Goal: Check status: Check status

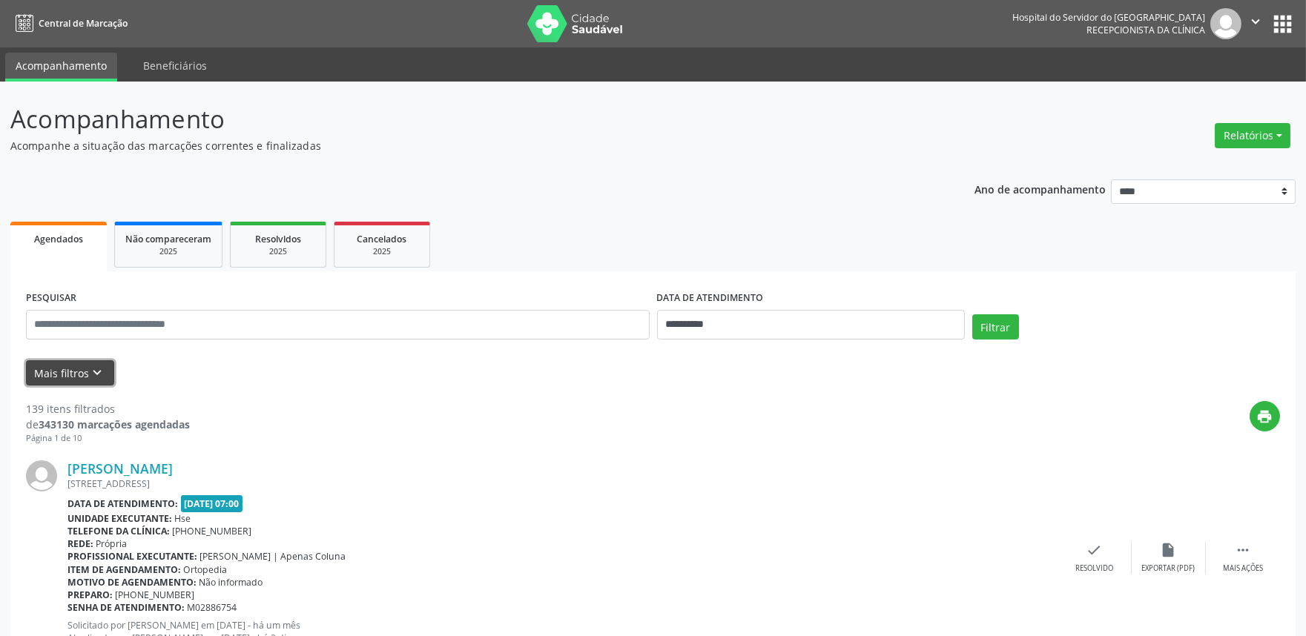
click at [76, 375] on button "Mais filtros keyboard_arrow_down" at bounding box center [70, 373] width 88 height 26
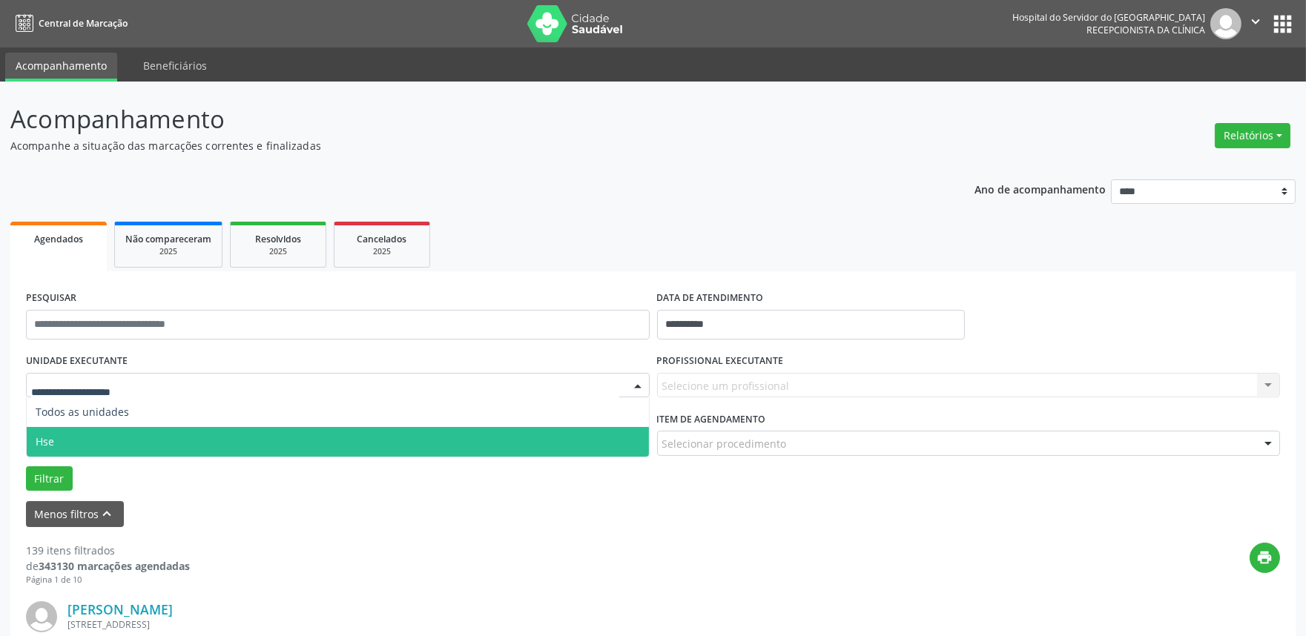
click at [106, 435] on span "Hse" at bounding box center [338, 442] width 622 height 30
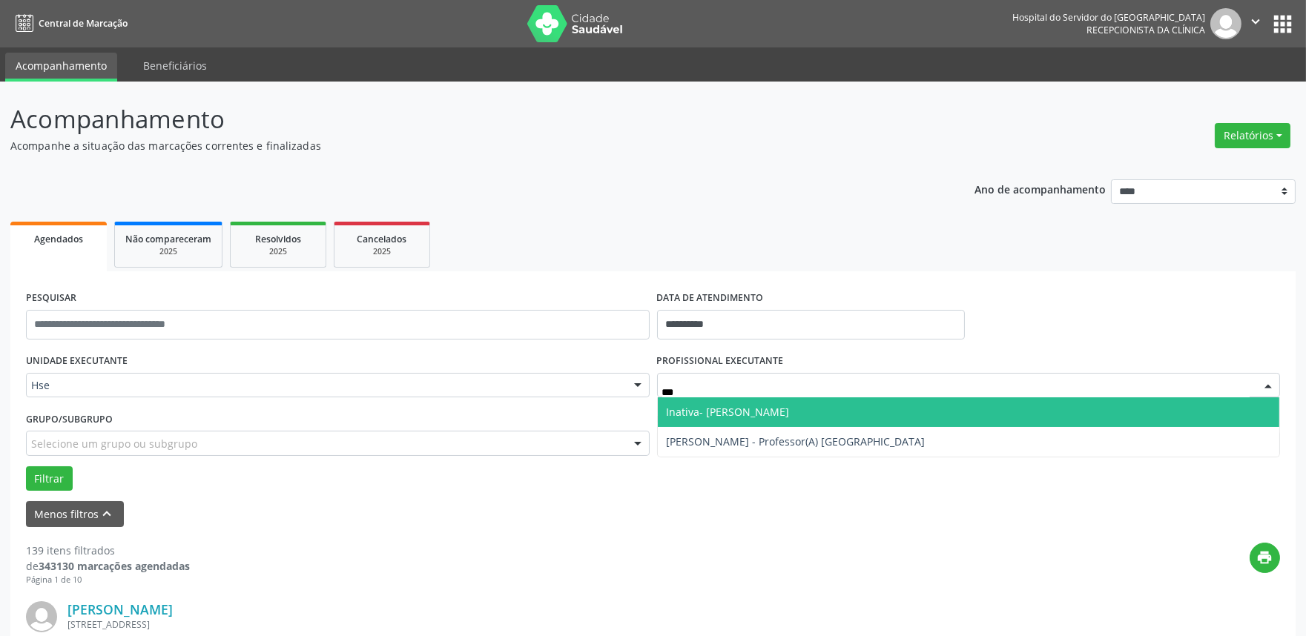
type input "****"
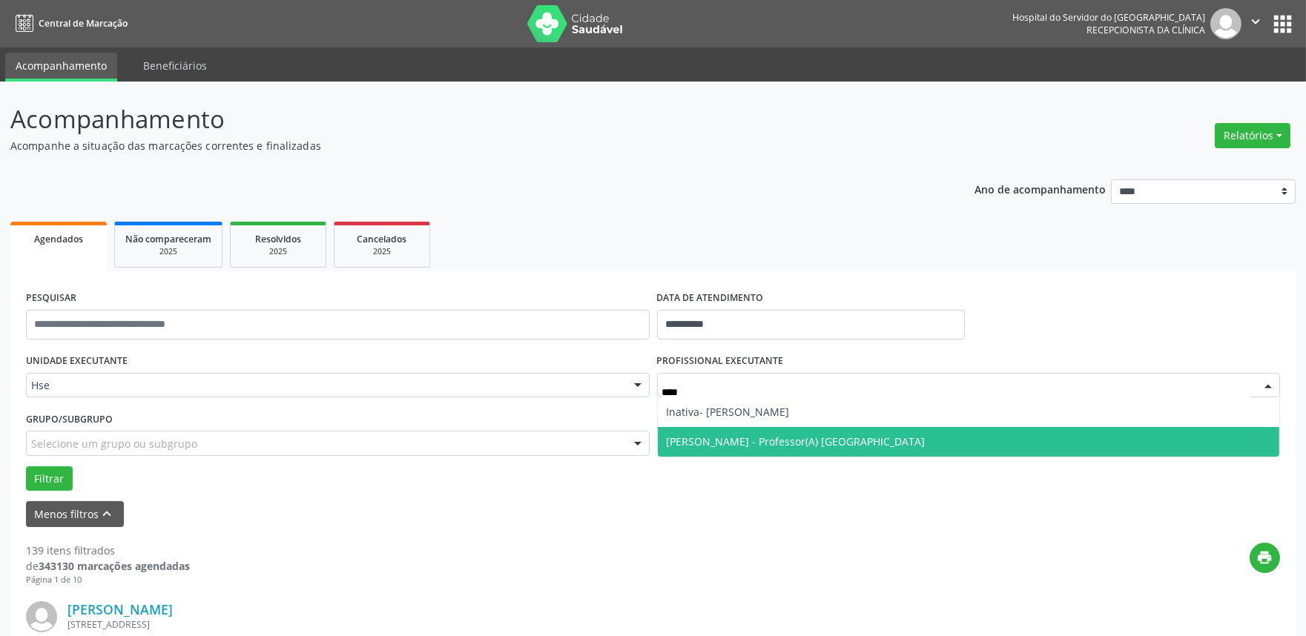
click at [747, 441] on span "[PERSON_NAME] - Professor(A) [GEOGRAPHIC_DATA]" at bounding box center [796, 442] width 259 height 14
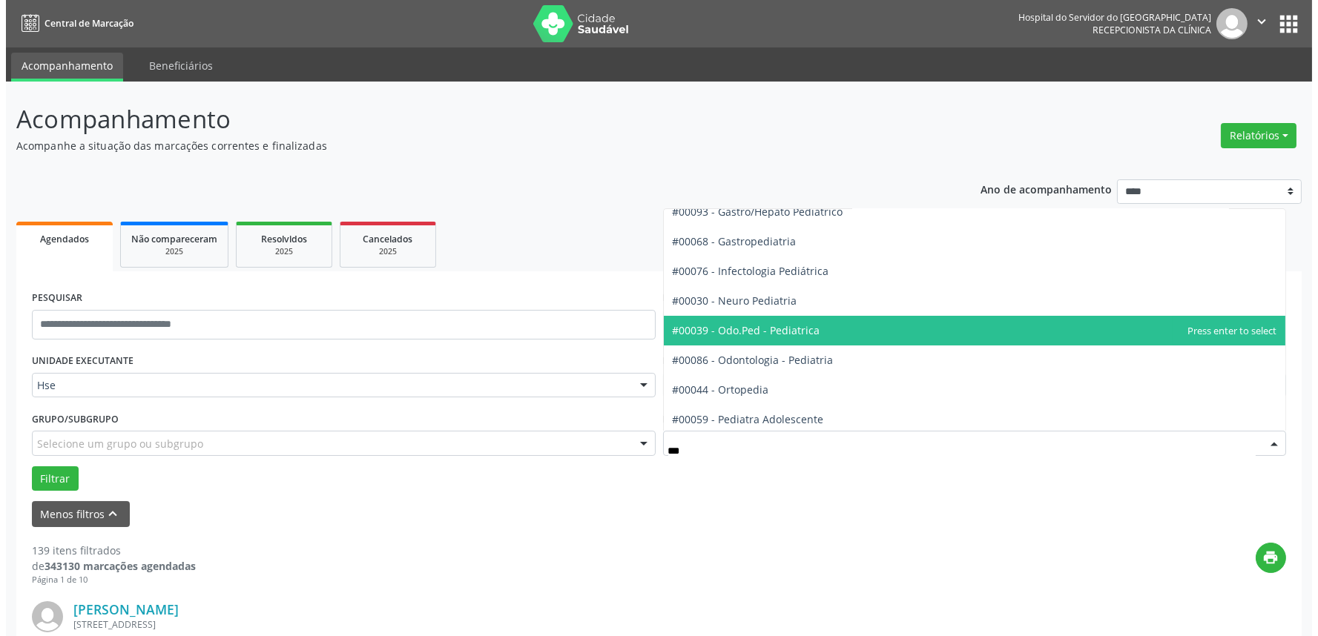
scroll to position [82, 0]
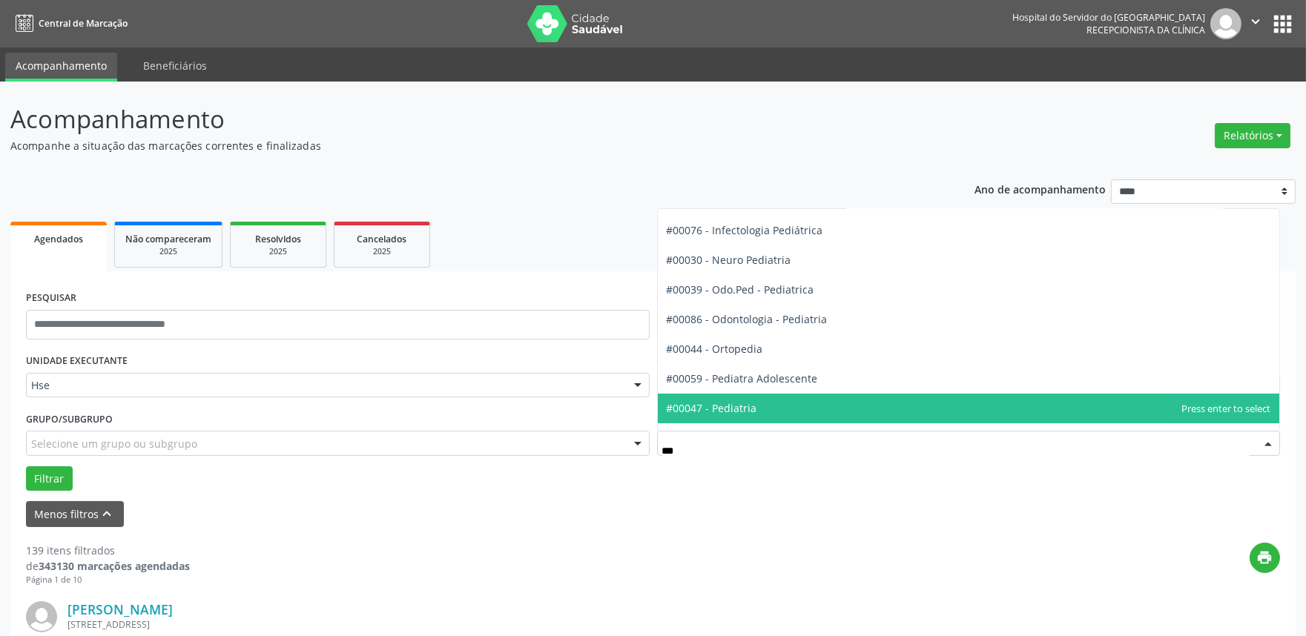
click at [746, 410] on span "#00047 - Pediatria" at bounding box center [712, 408] width 90 height 14
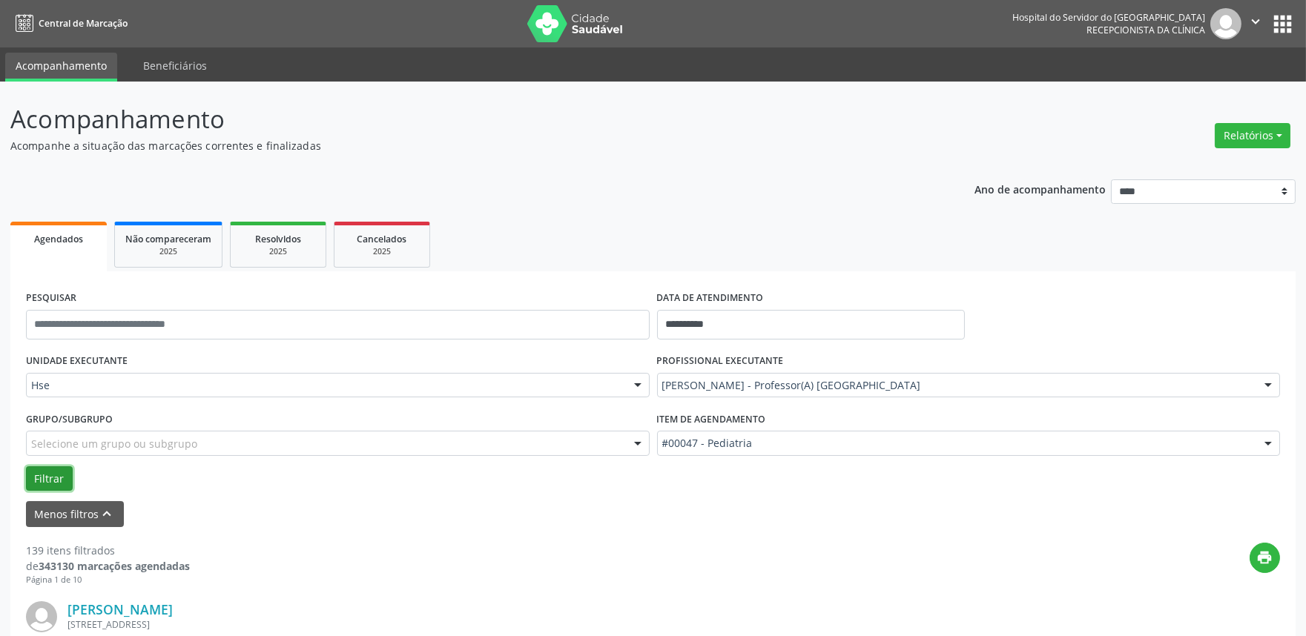
click at [60, 477] on button "Filtrar" at bounding box center [49, 478] width 47 height 25
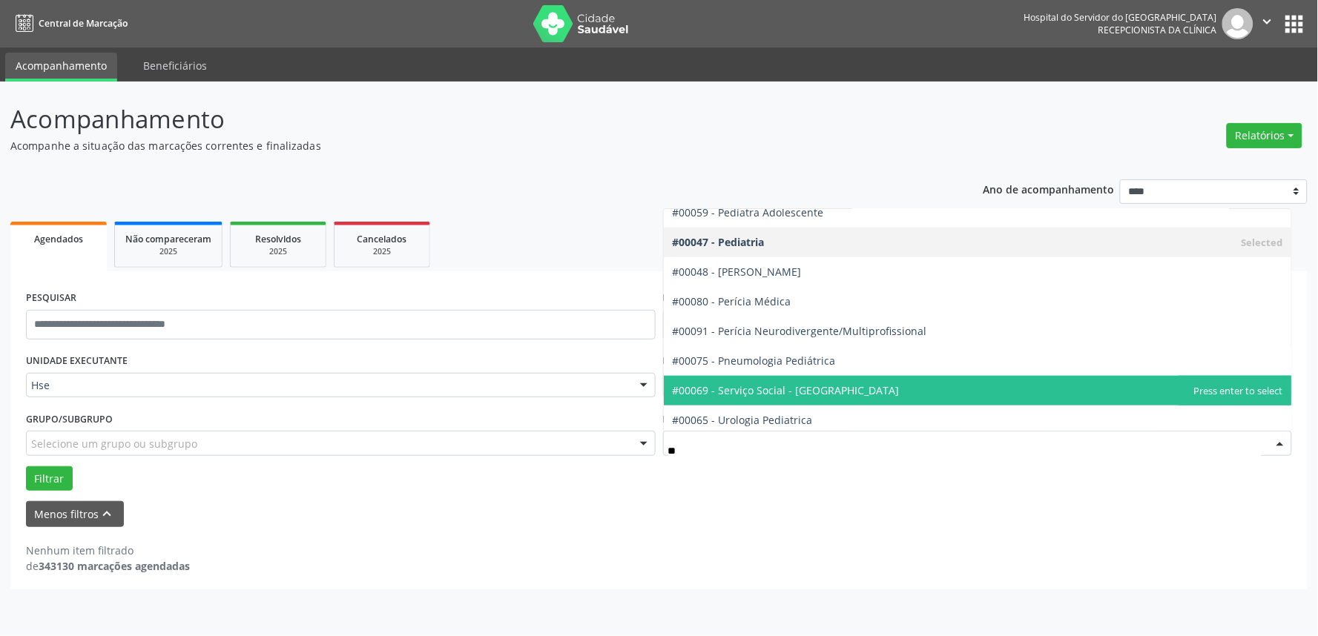
scroll to position [431, 0]
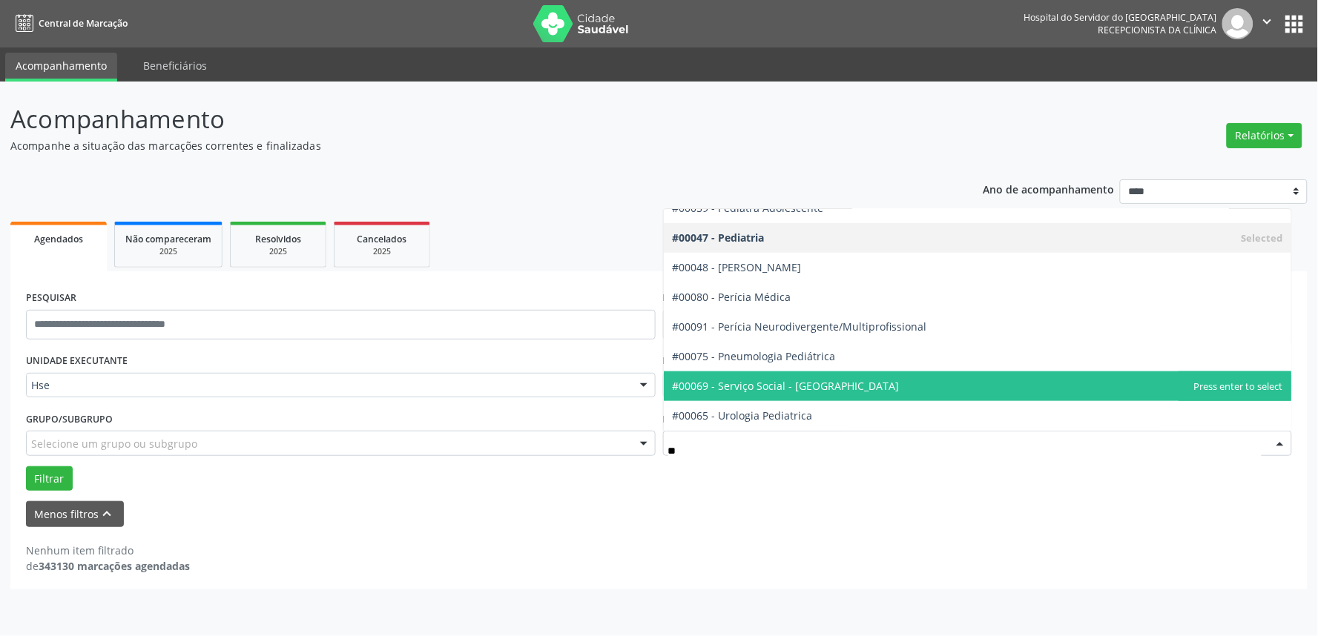
type input "*"
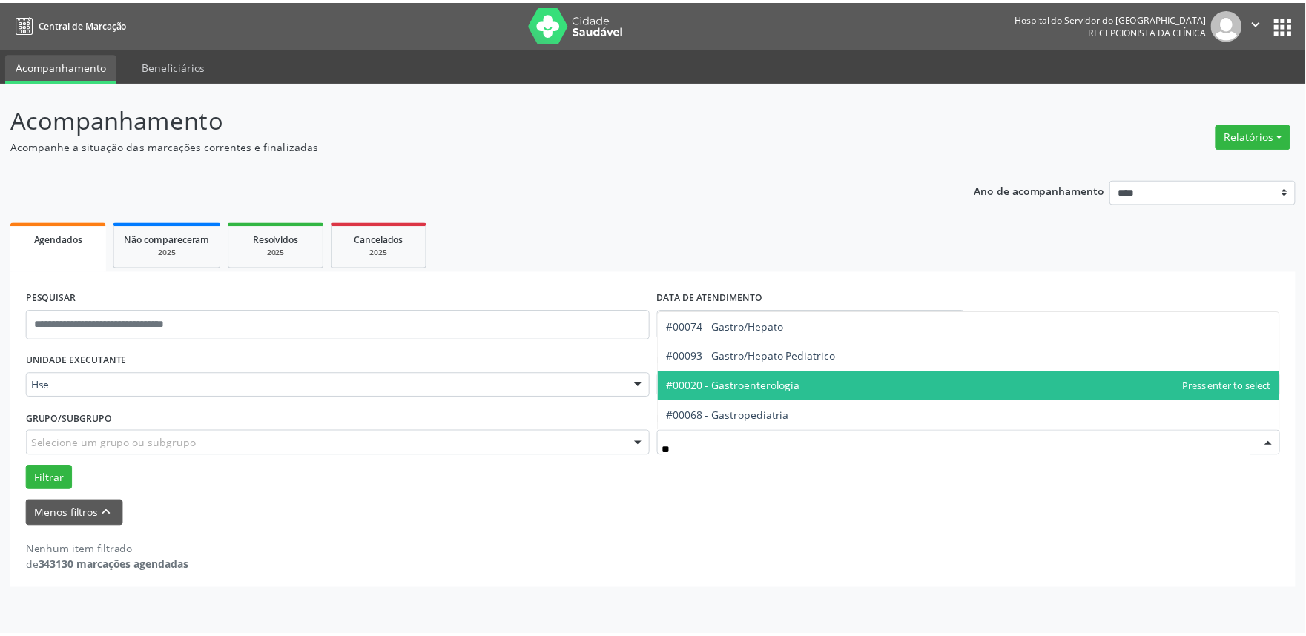
scroll to position [0, 0]
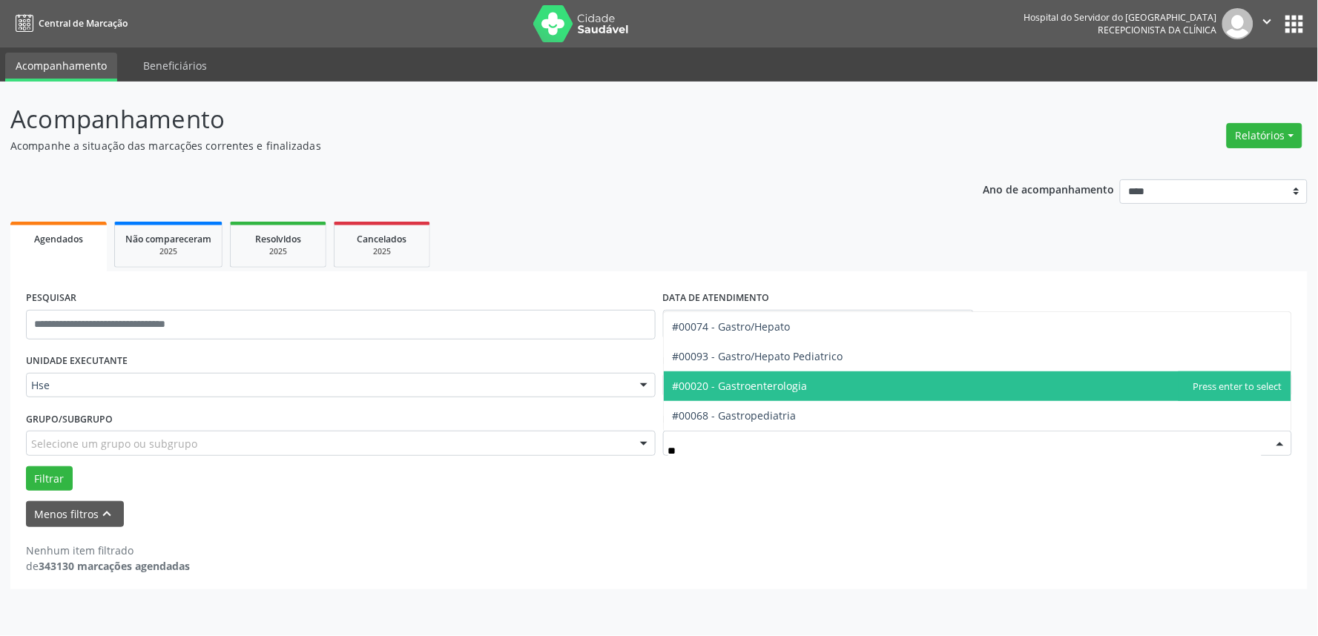
type input "***"
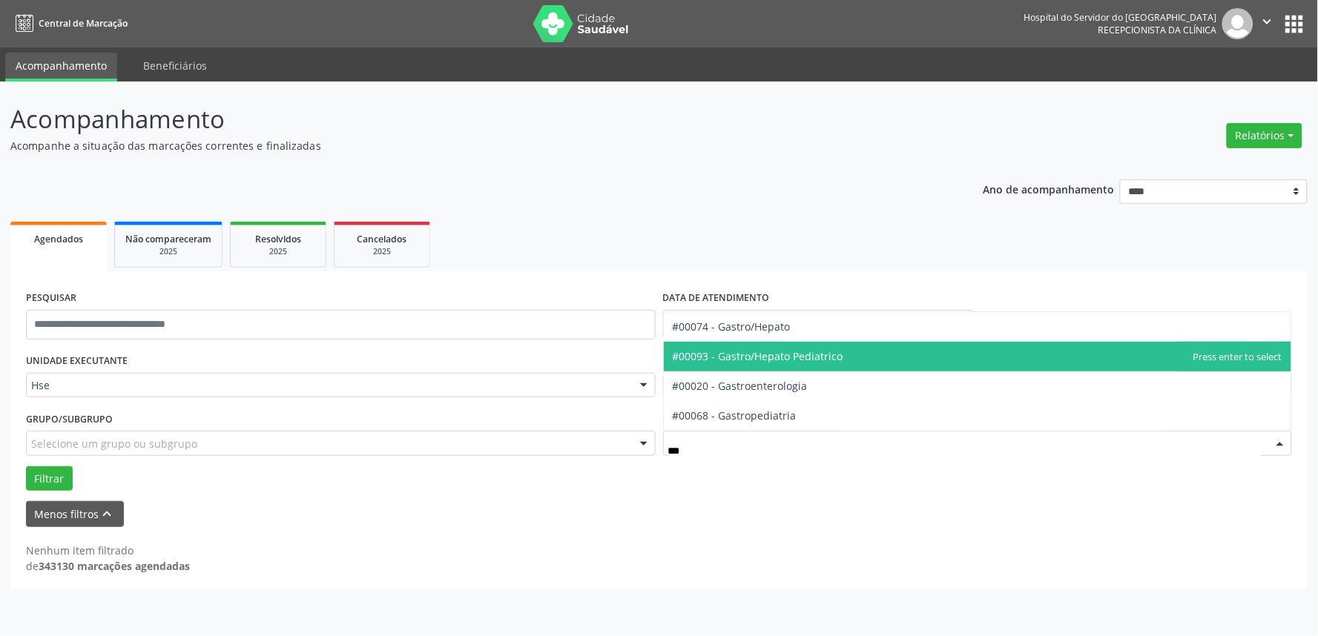
click at [838, 360] on span "#00093 - Gastro/Hepato Pediatrico" at bounding box center [758, 356] width 171 height 14
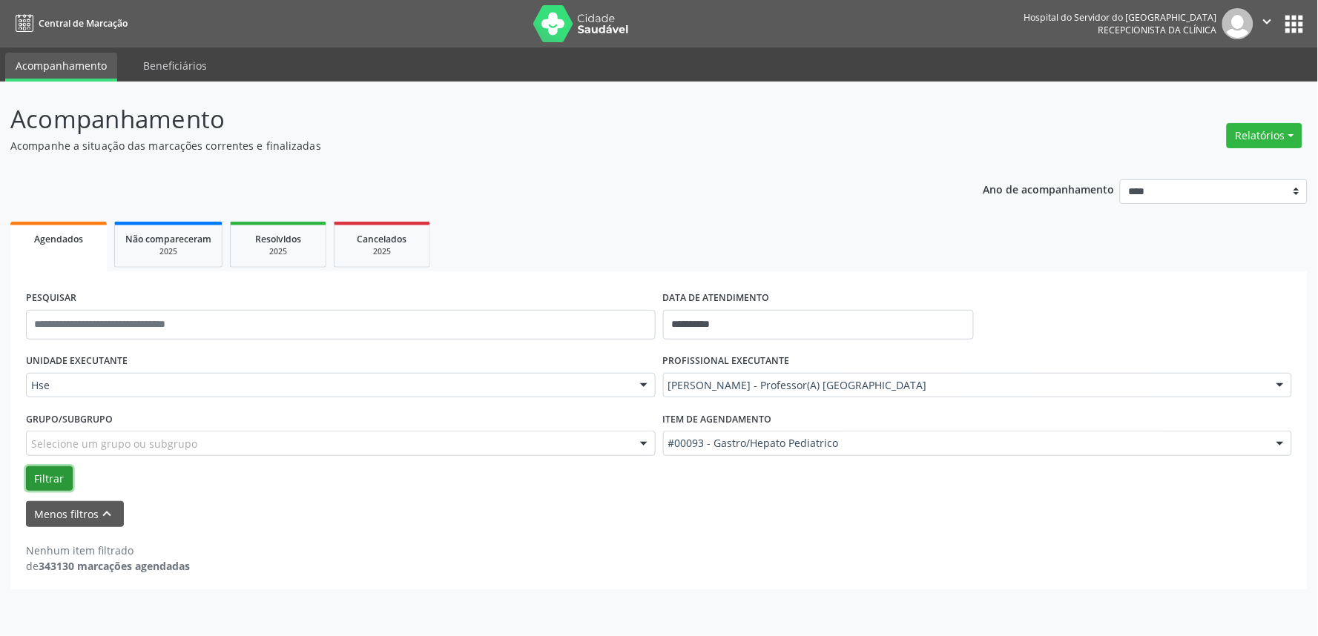
click at [57, 477] on button "Filtrar" at bounding box center [49, 478] width 47 height 25
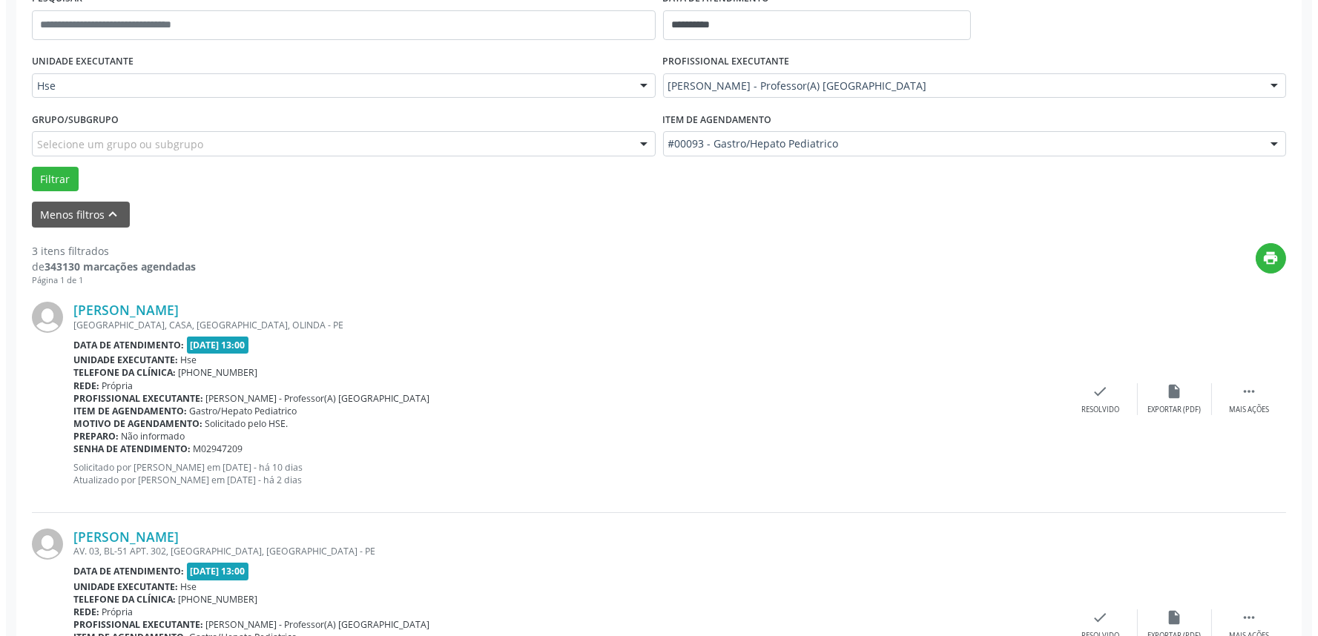
scroll to position [412, 0]
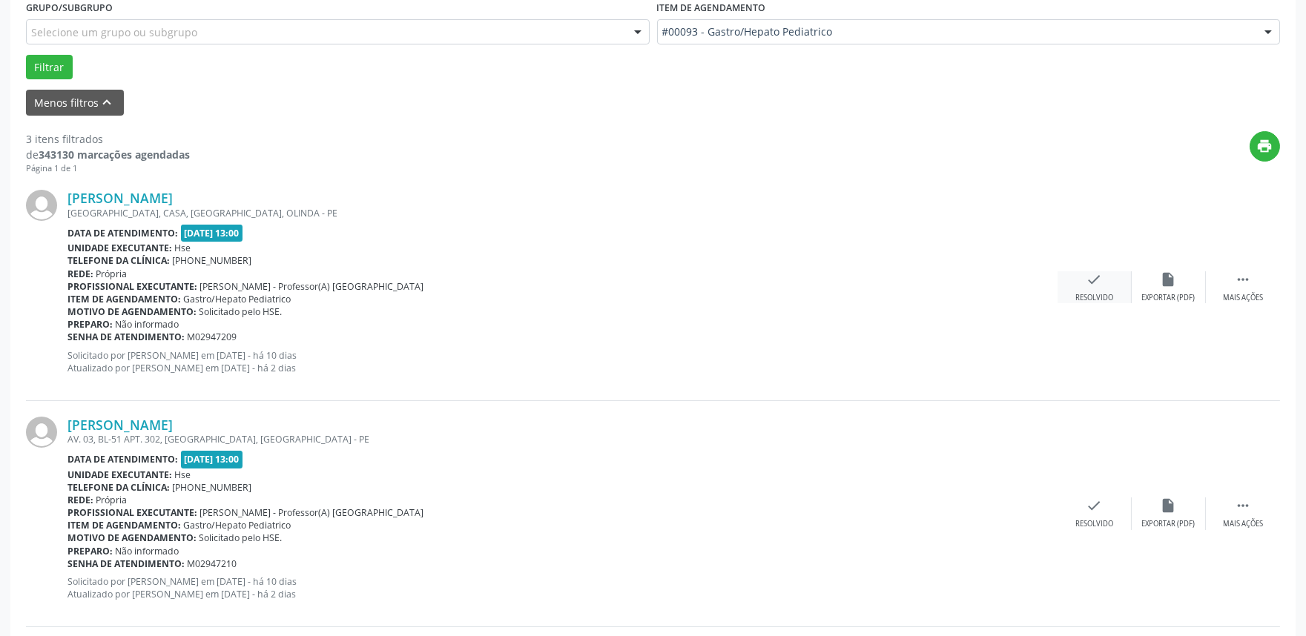
click at [1099, 286] on icon "check" at bounding box center [1094, 279] width 16 height 16
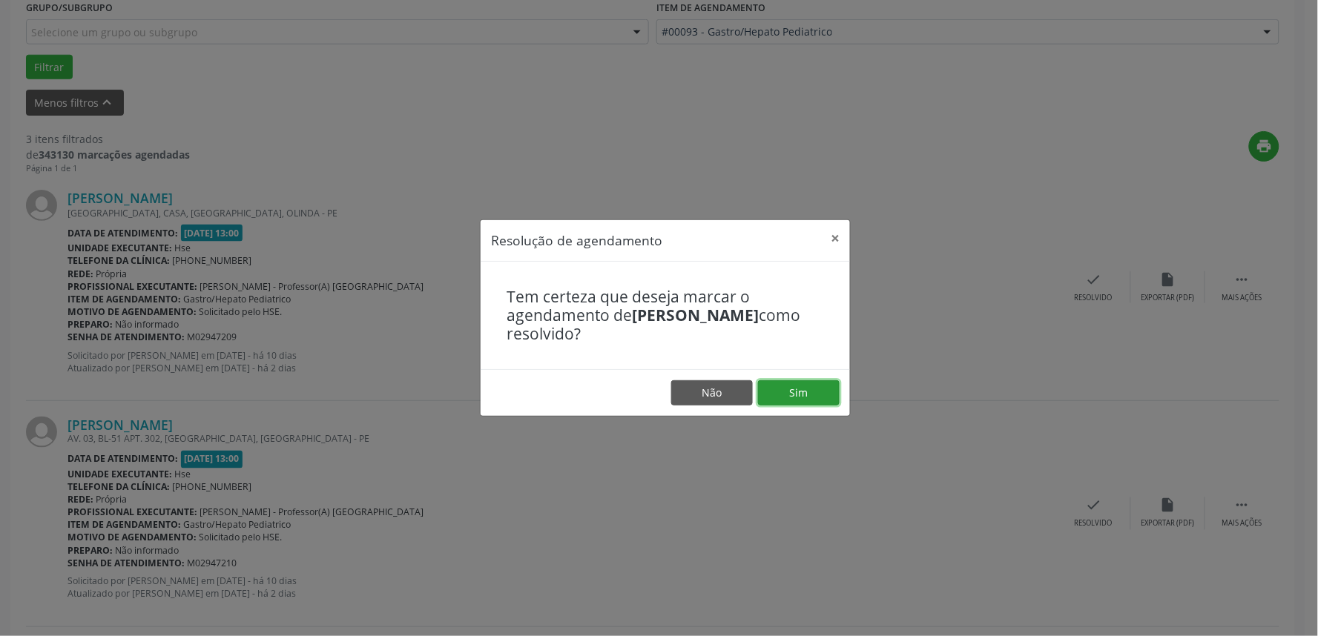
click at [790, 396] on button "Sim" at bounding box center [799, 392] width 82 height 25
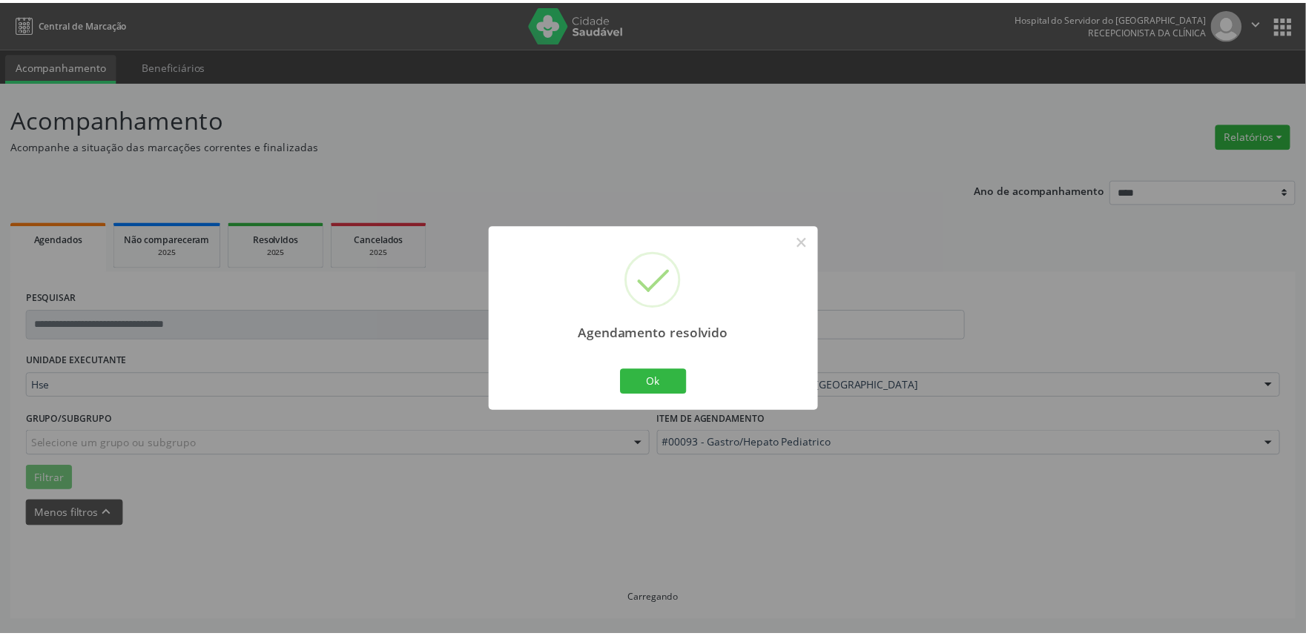
scroll to position [0, 0]
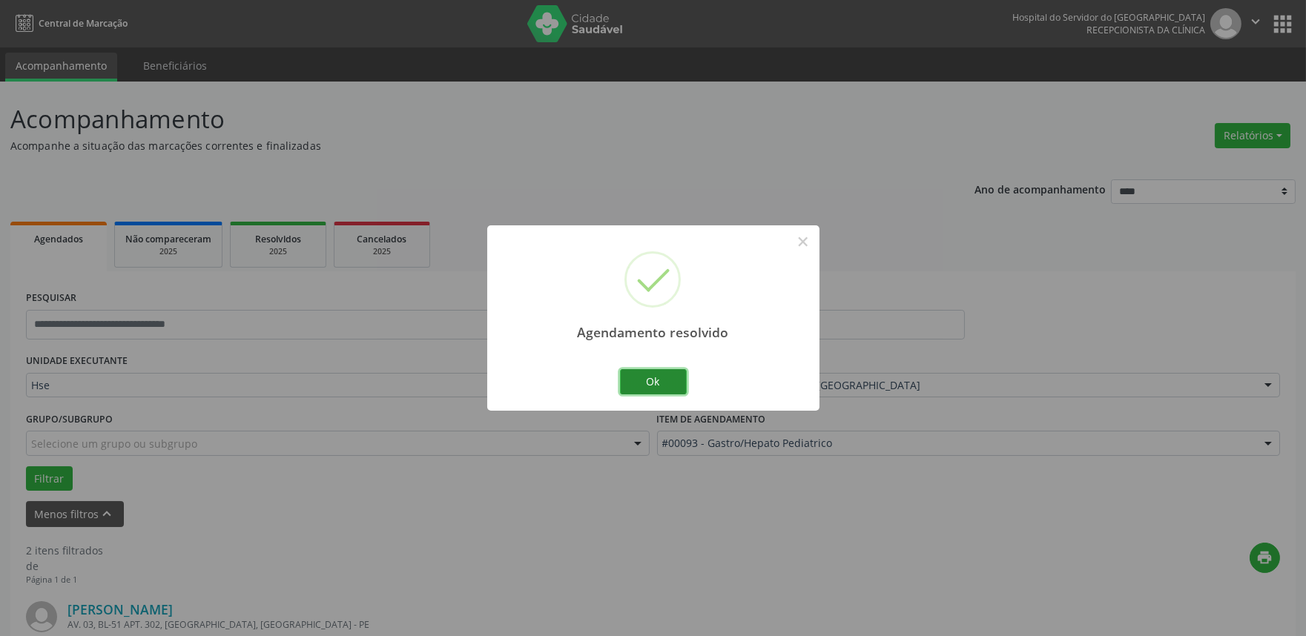
click at [661, 383] on button "Ok" at bounding box center [653, 381] width 67 height 25
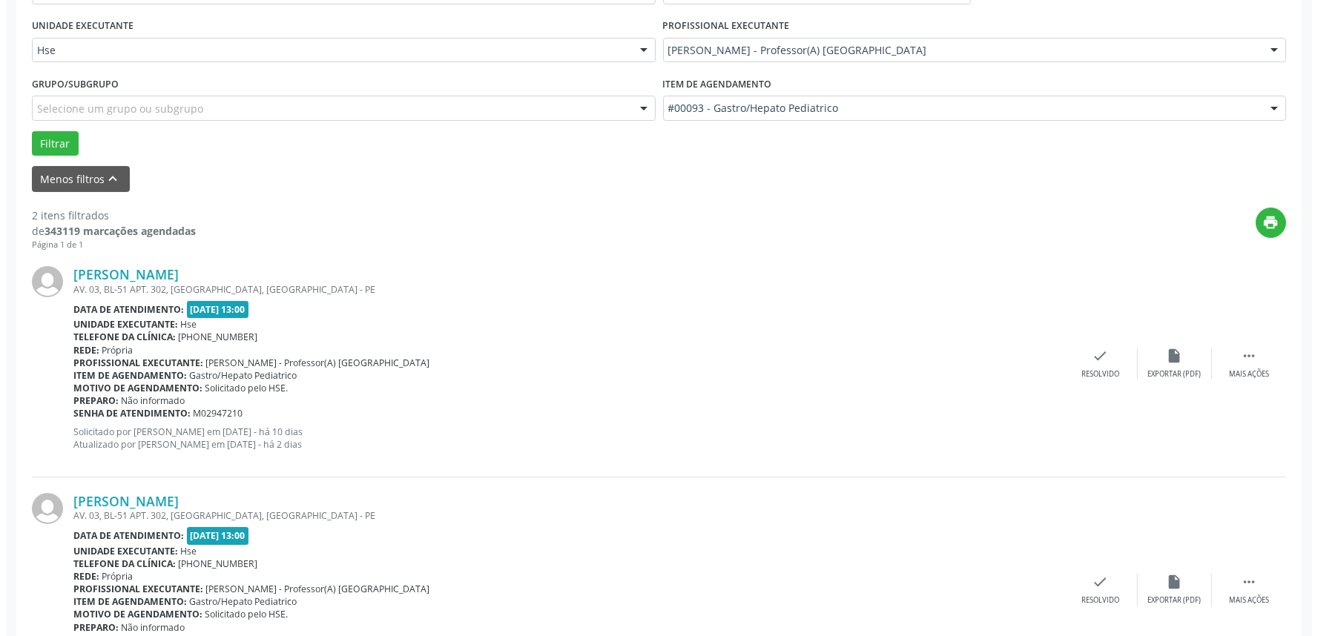
scroll to position [412, 0]
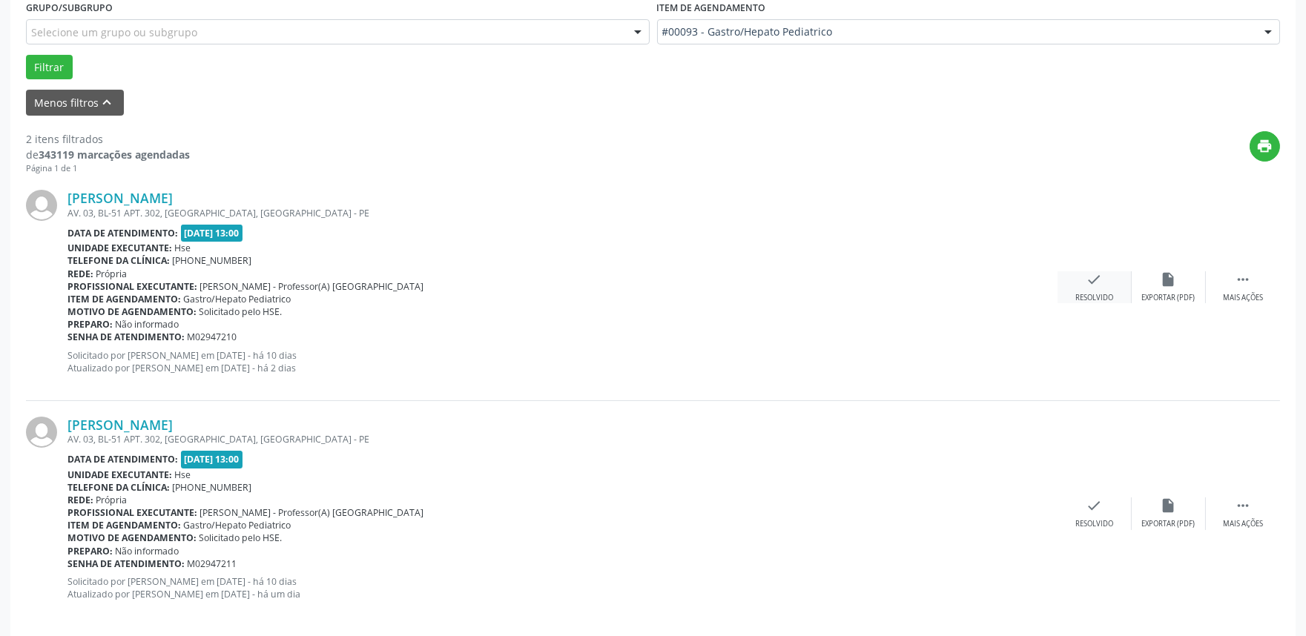
click at [1087, 293] on div "Resolvido" at bounding box center [1094, 298] width 38 height 10
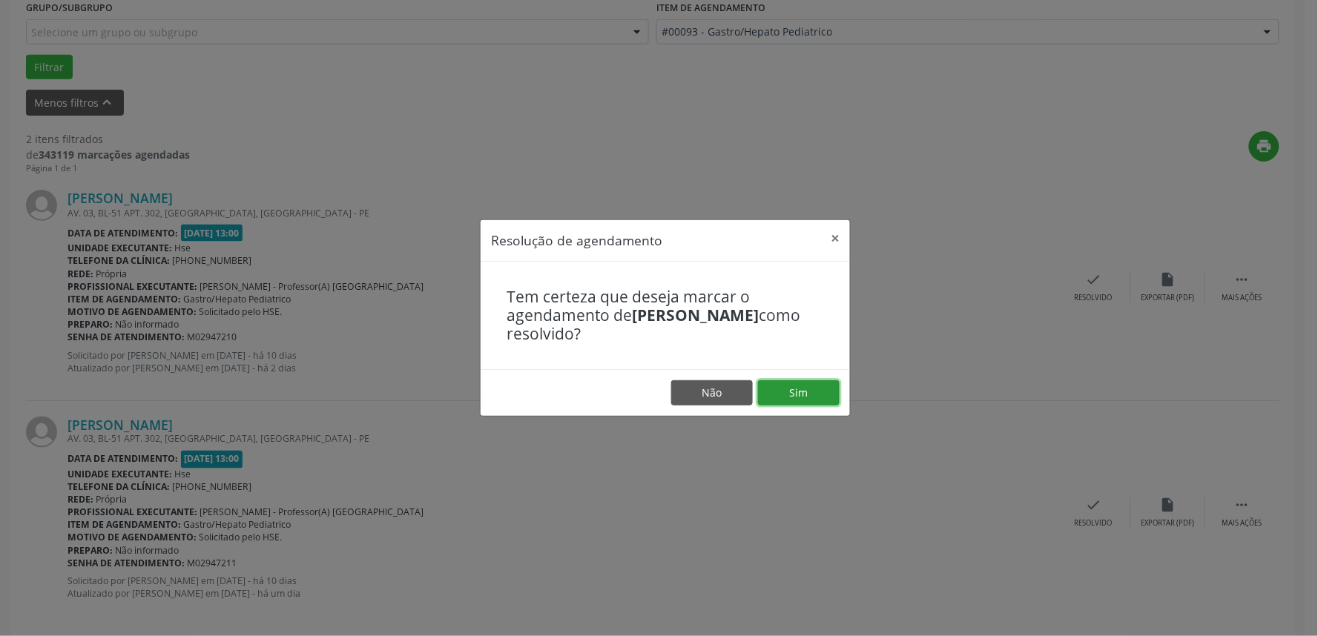
click at [806, 389] on button "Sim" at bounding box center [799, 392] width 82 height 25
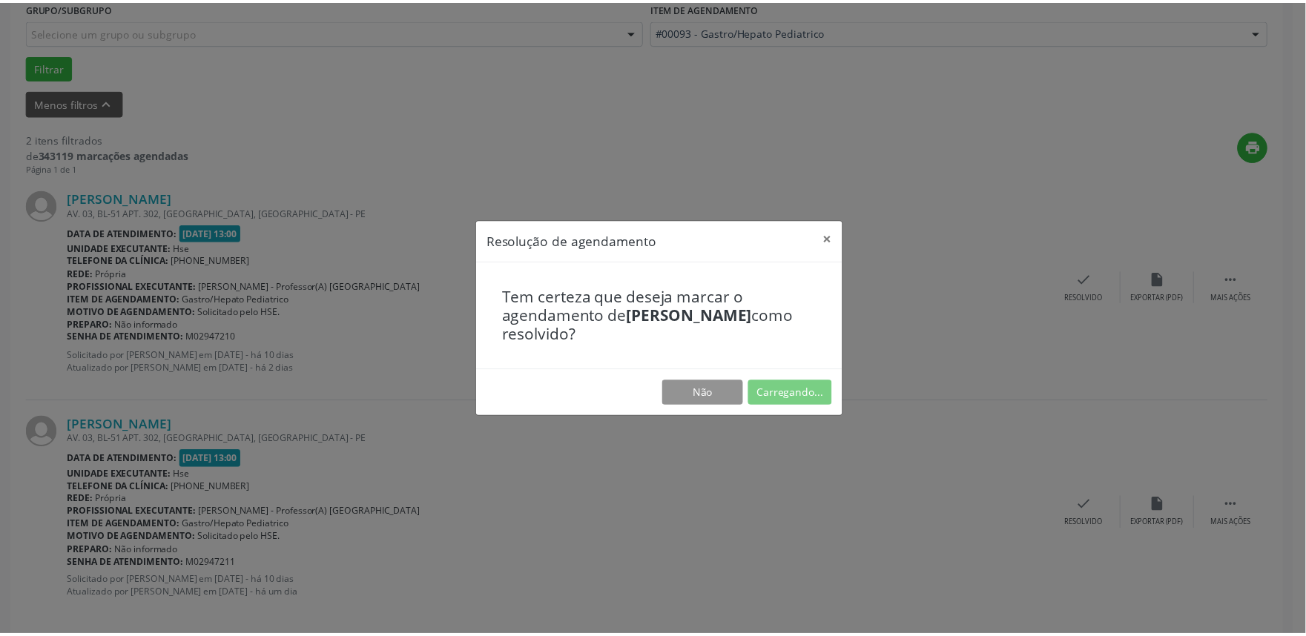
scroll to position [0, 0]
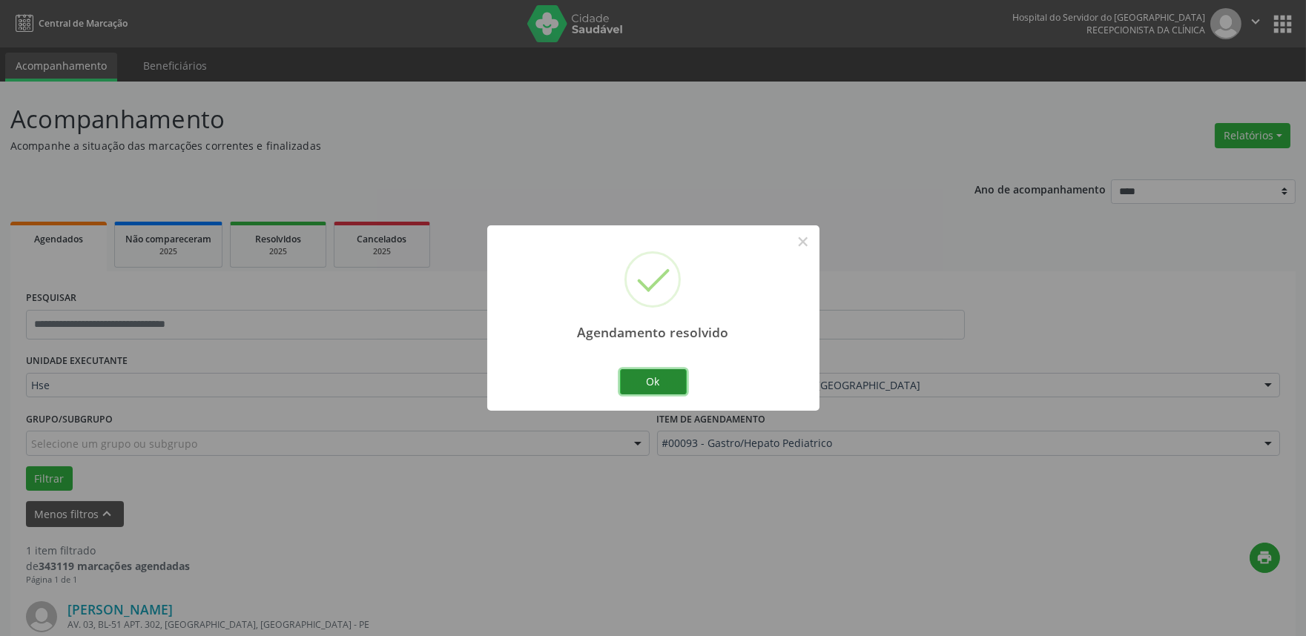
click at [645, 380] on button "Ok" at bounding box center [653, 381] width 67 height 25
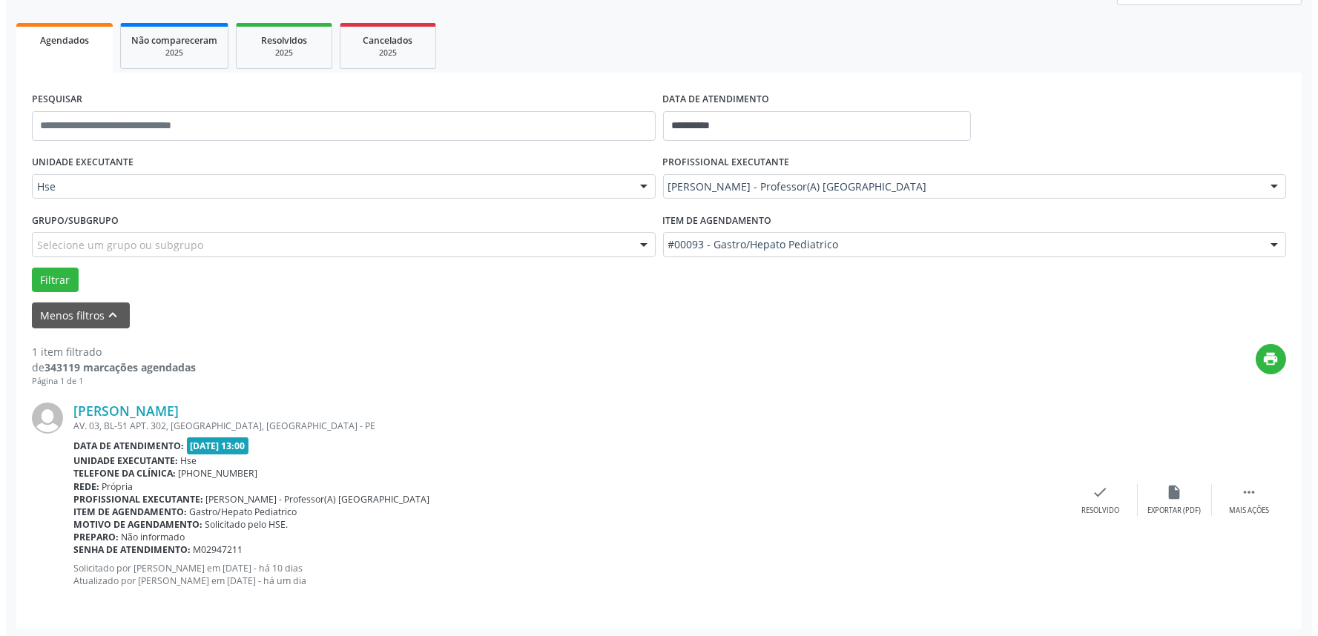
scroll to position [200, 0]
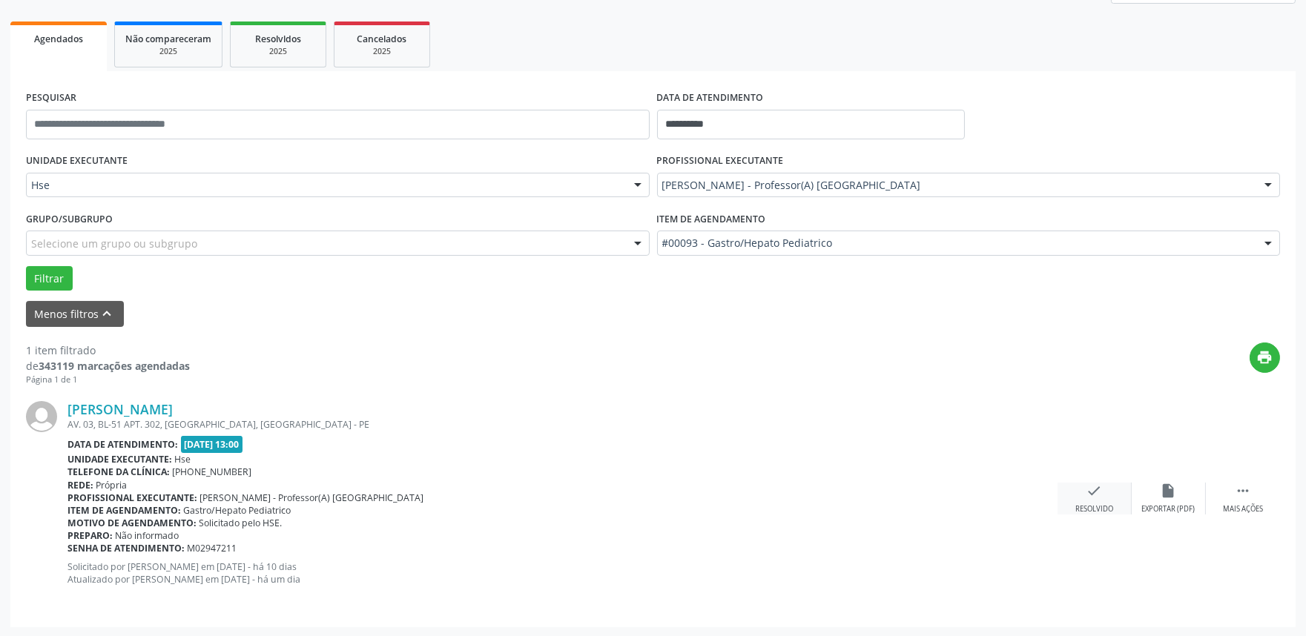
click at [1088, 502] on div "check Resolvido" at bounding box center [1095, 499] width 74 height 32
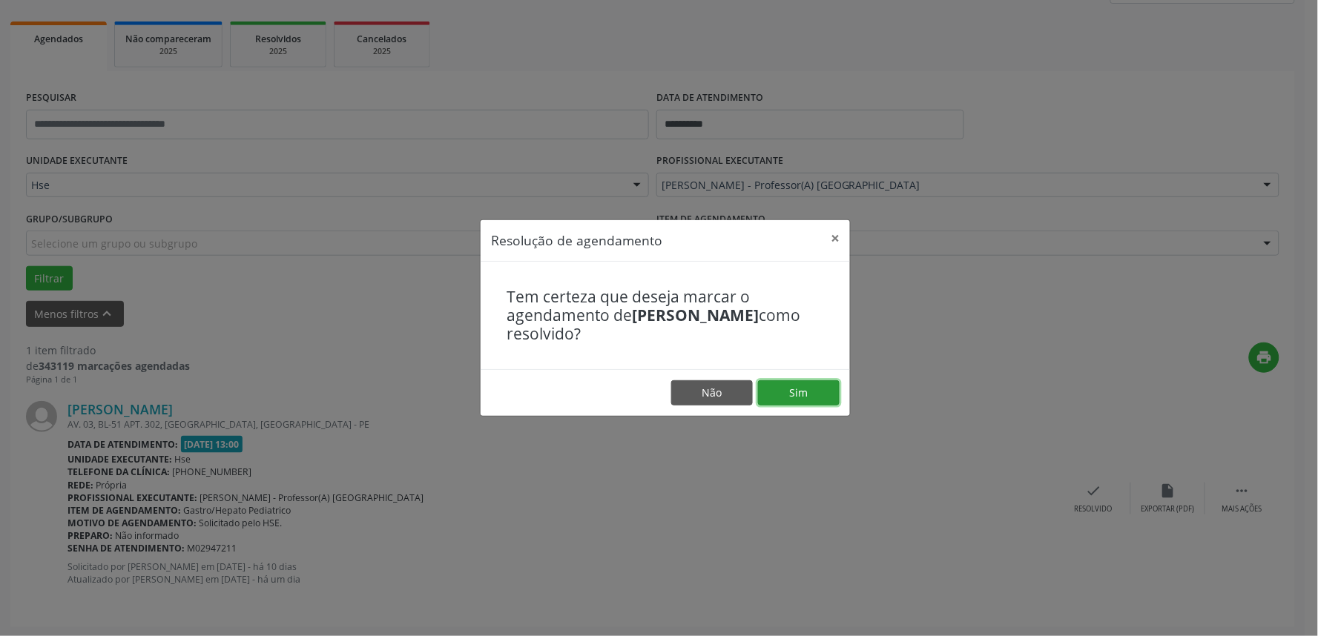
click at [802, 397] on button "Sim" at bounding box center [799, 392] width 82 height 25
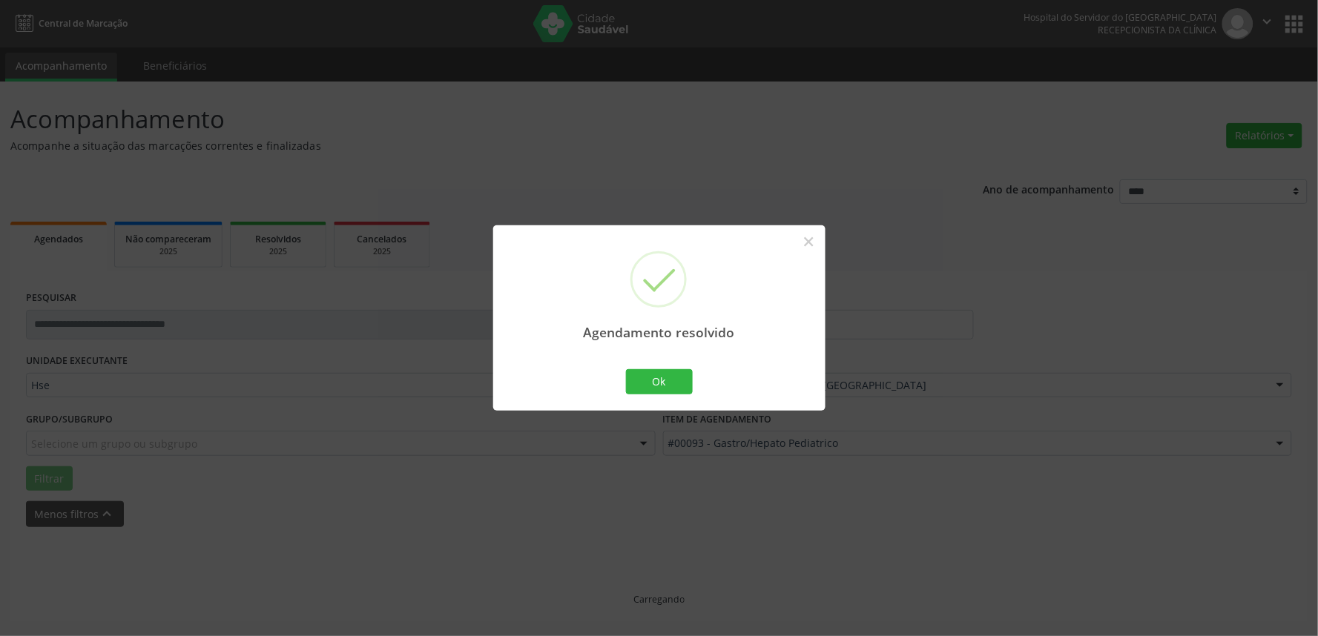
scroll to position [0, 0]
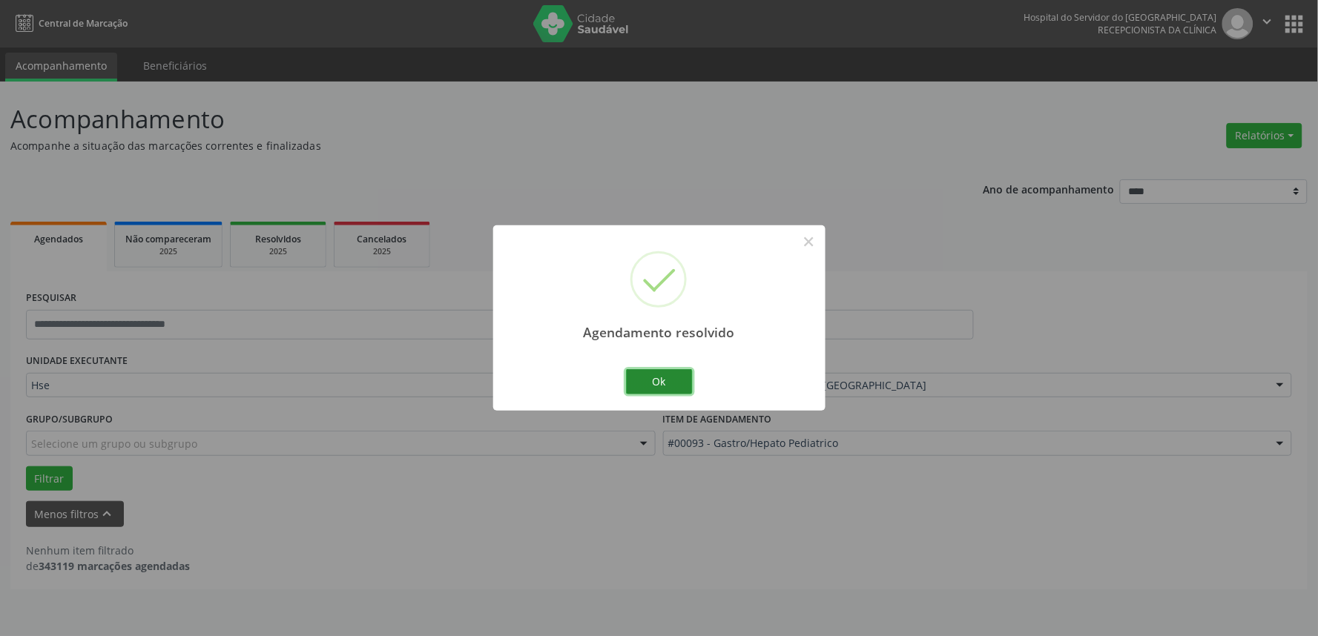
click at [645, 378] on button "Ok" at bounding box center [659, 381] width 67 height 25
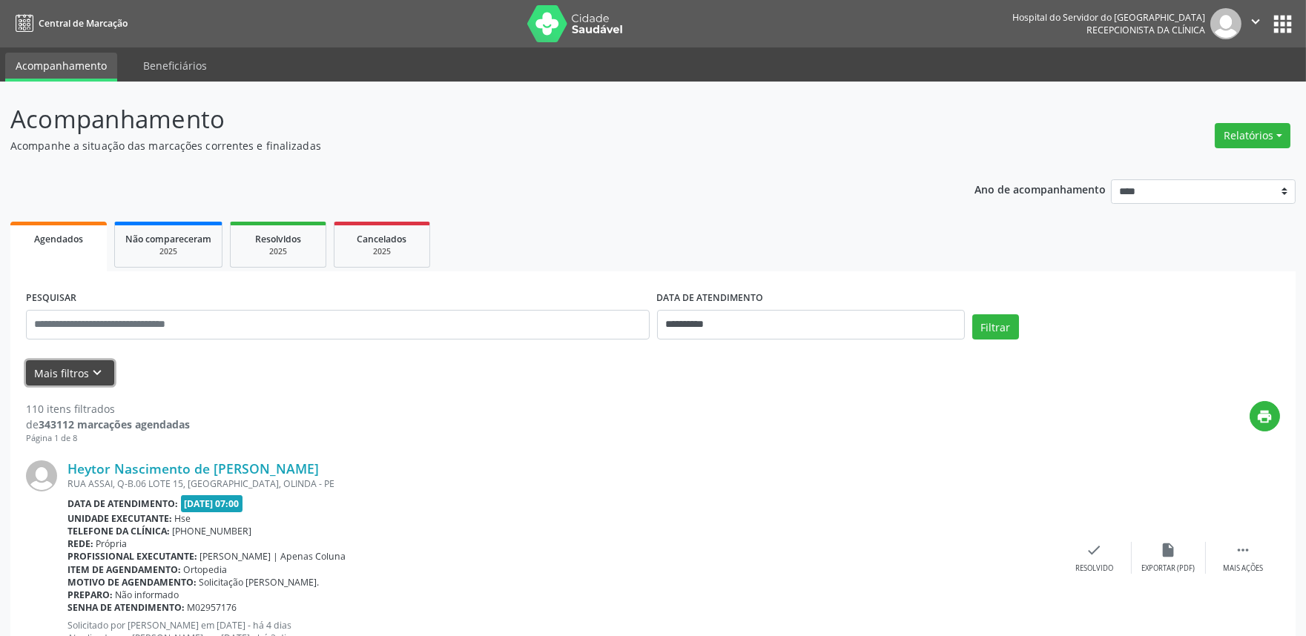
click at [62, 366] on button "Mais filtros keyboard_arrow_down" at bounding box center [70, 373] width 88 height 26
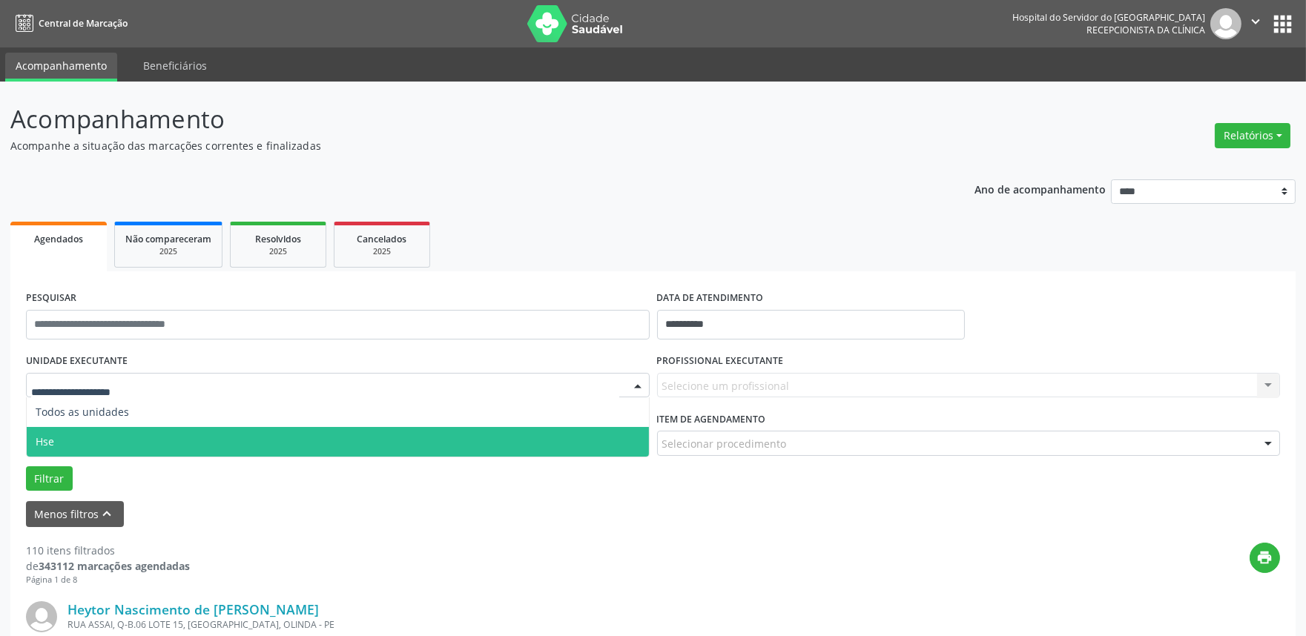
click at [83, 438] on span "Hse" at bounding box center [338, 442] width 622 height 30
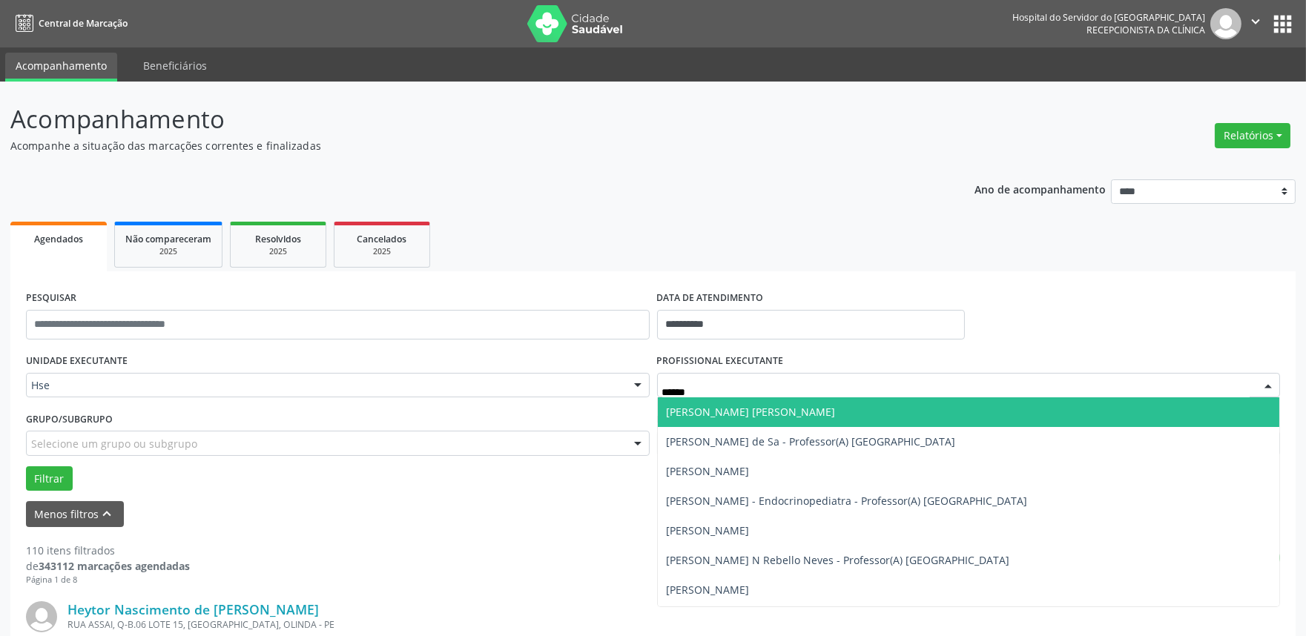
type input "*******"
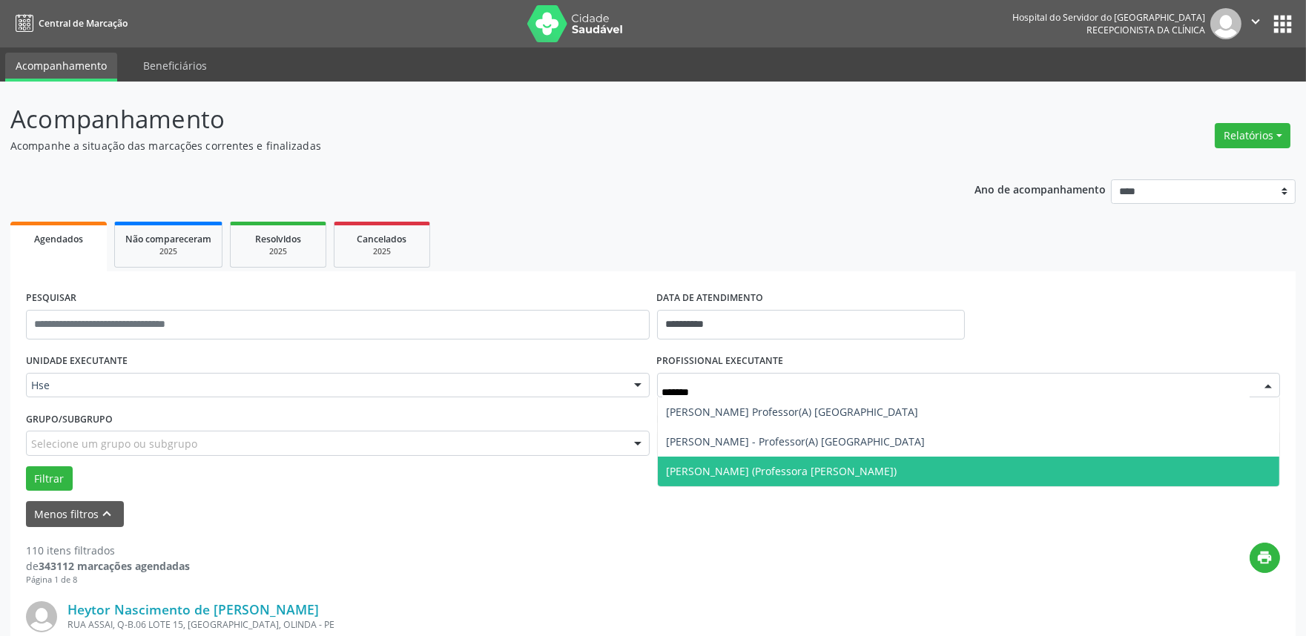
click at [734, 473] on span "[PERSON_NAME] (Professora [PERSON_NAME])" at bounding box center [782, 471] width 231 height 14
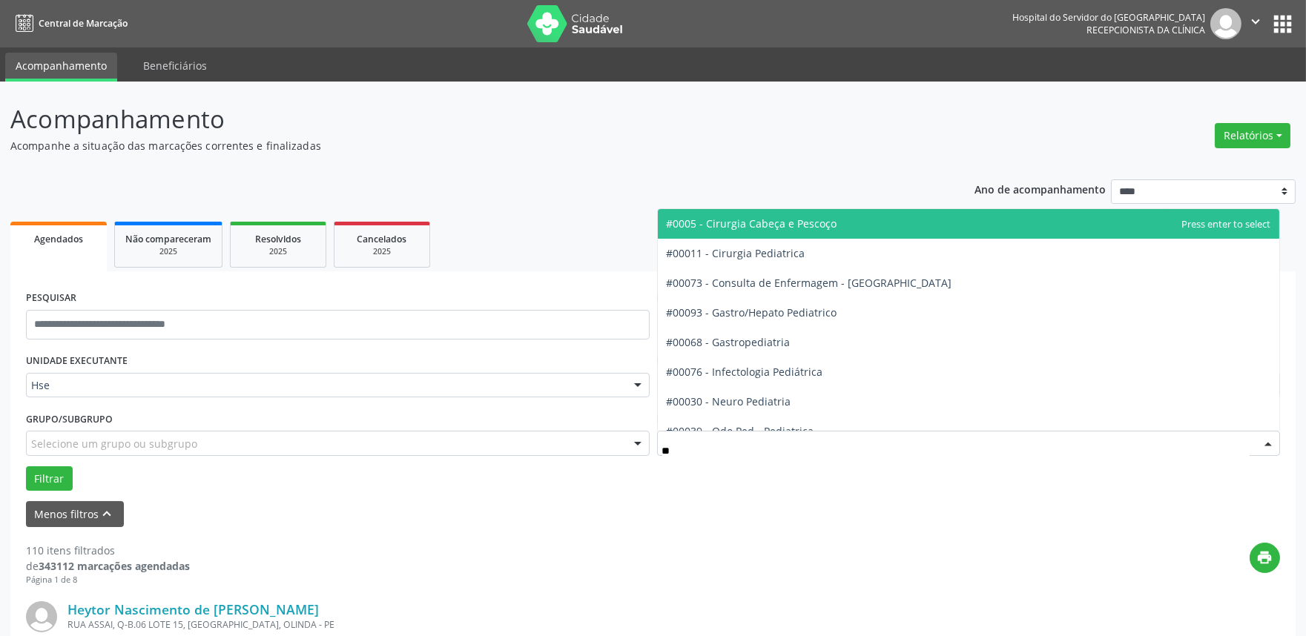
type input "***"
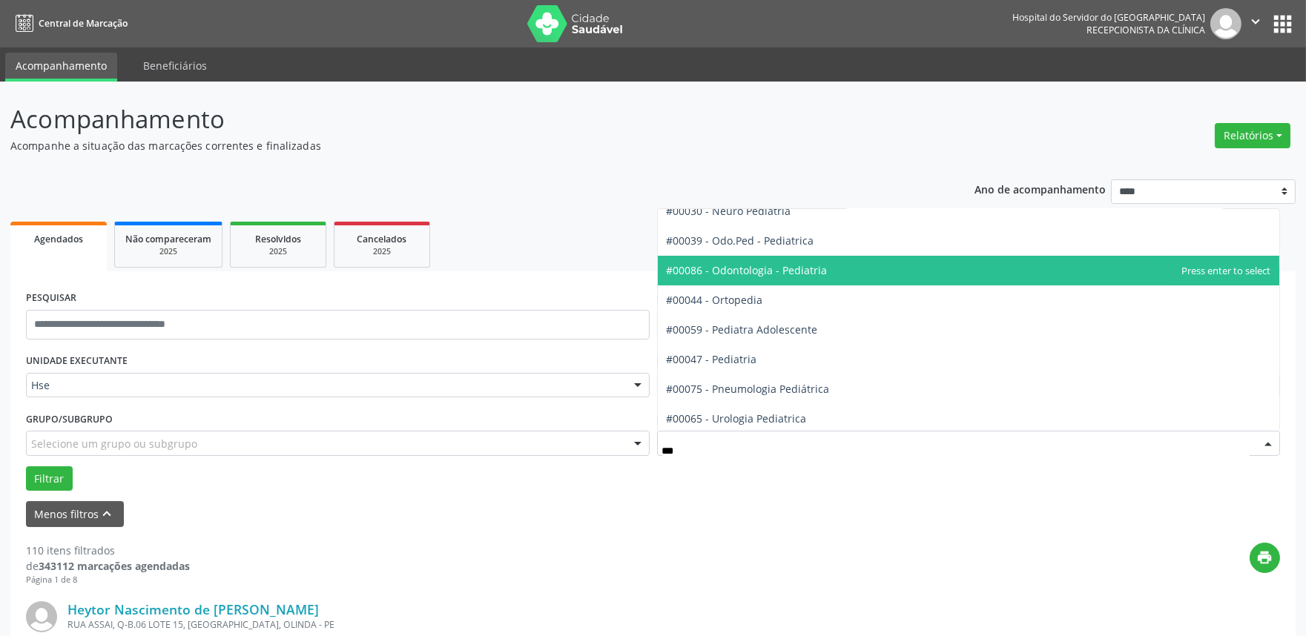
scroll to position [134, 0]
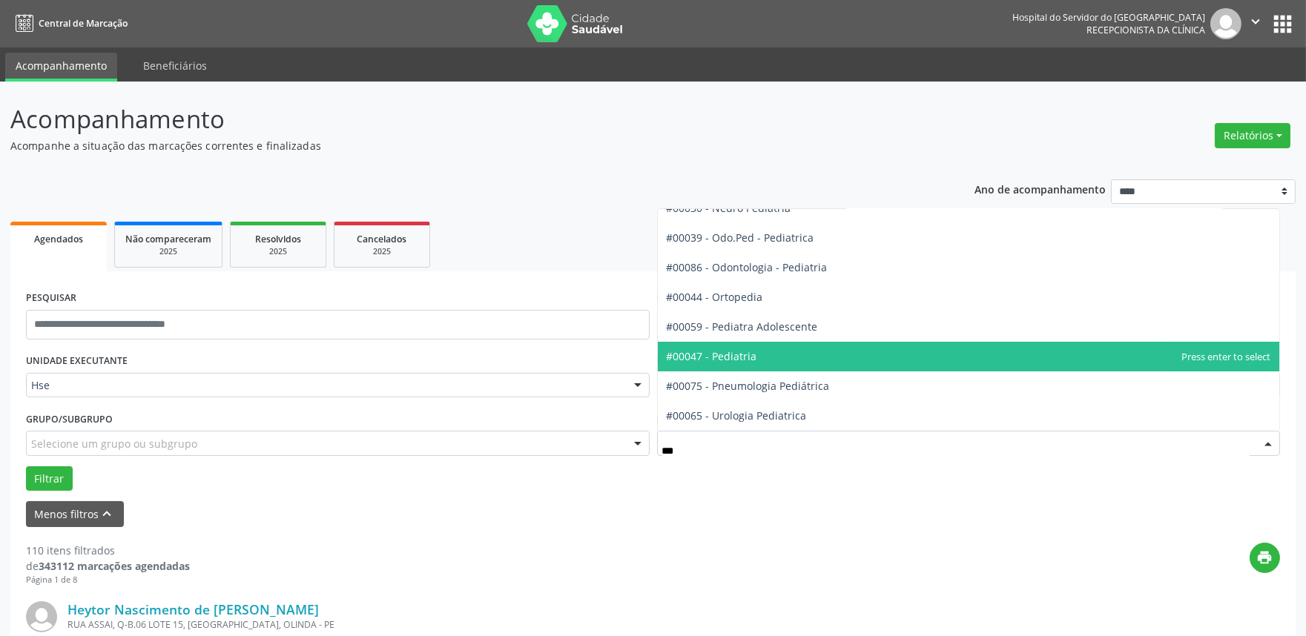
click at [753, 359] on span "#00047 - Pediatria" at bounding box center [712, 356] width 90 height 14
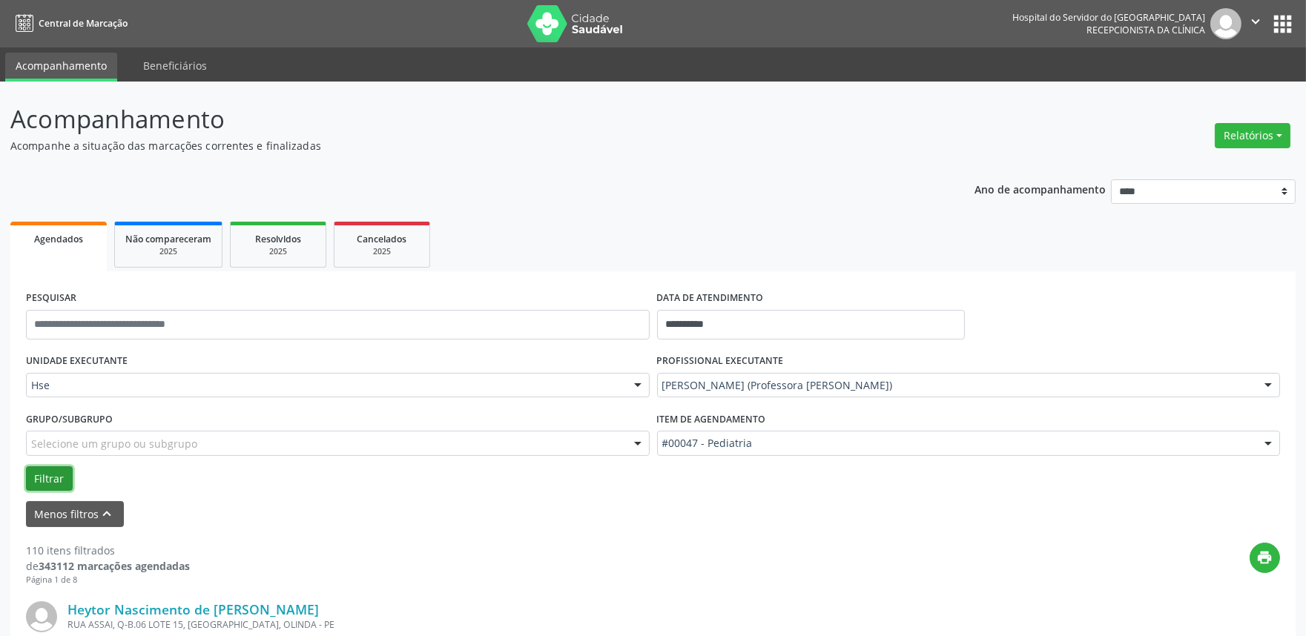
click at [47, 484] on button "Filtrar" at bounding box center [49, 478] width 47 height 25
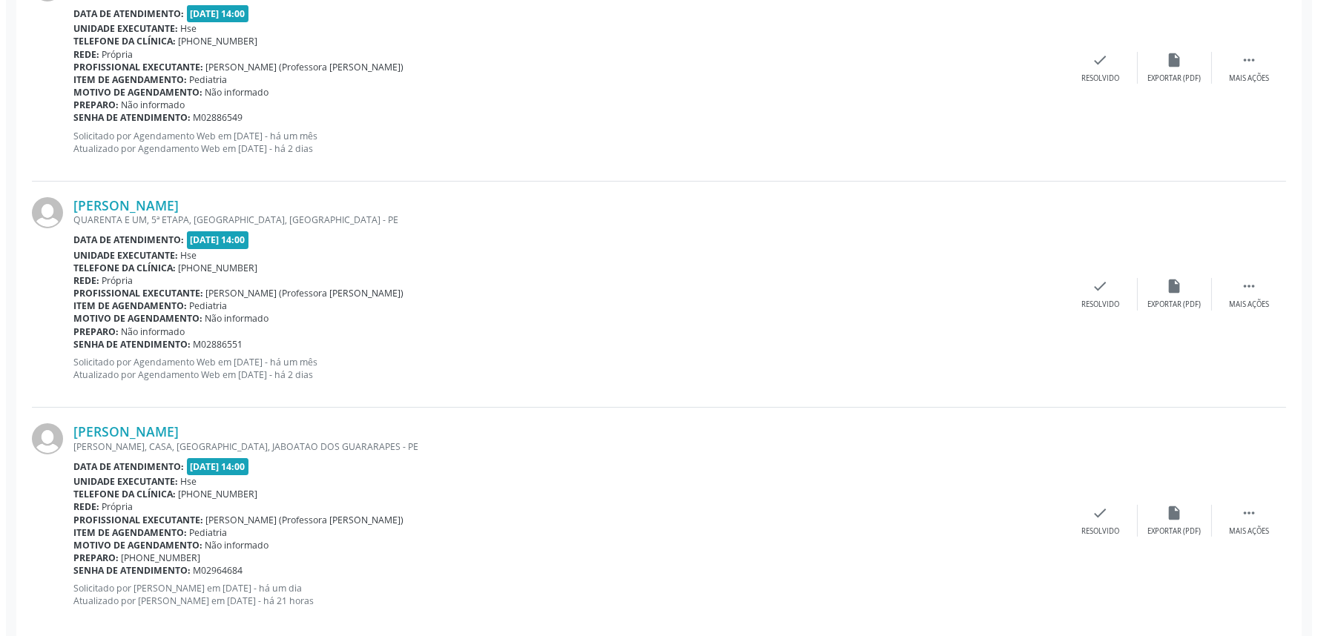
scroll to position [653, 0]
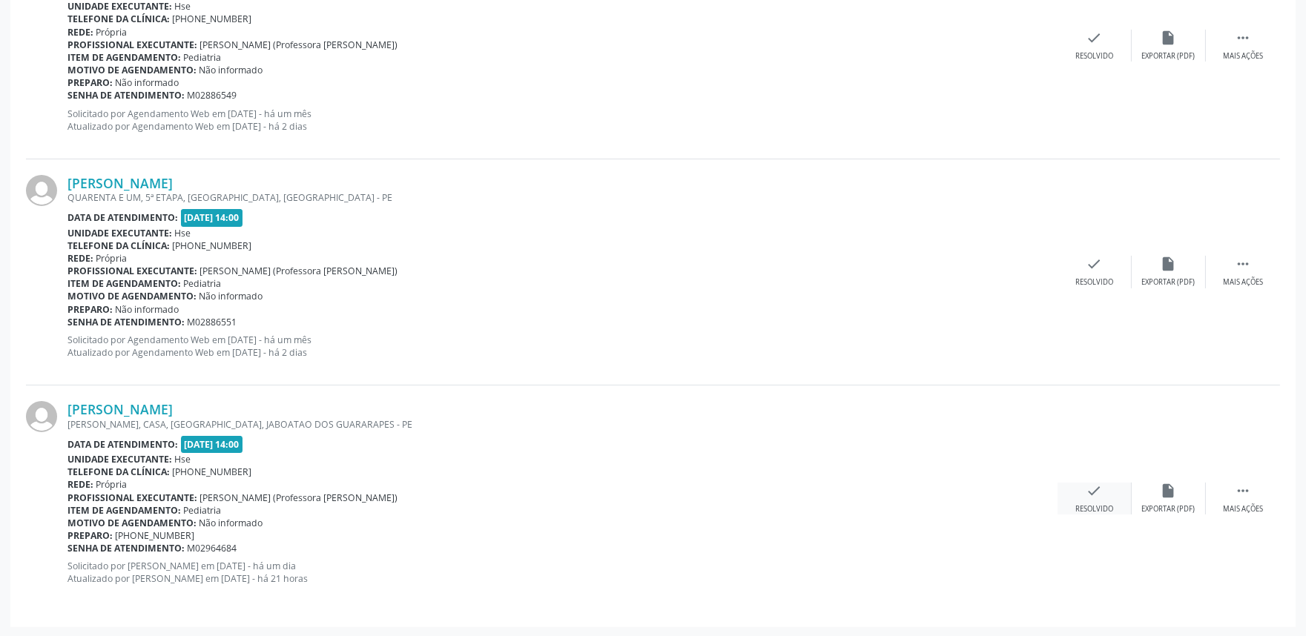
click at [1093, 495] on icon "check" at bounding box center [1094, 491] width 16 height 16
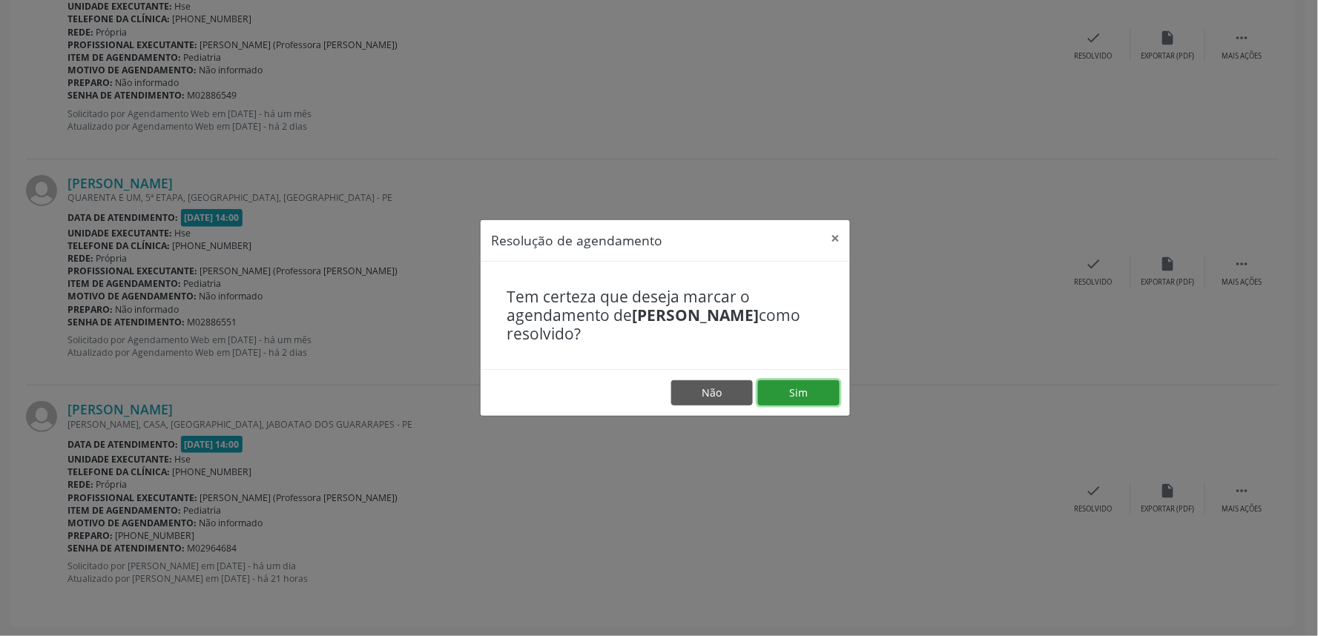
click at [796, 396] on button "Sim" at bounding box center [799, 392] width 82 height 25
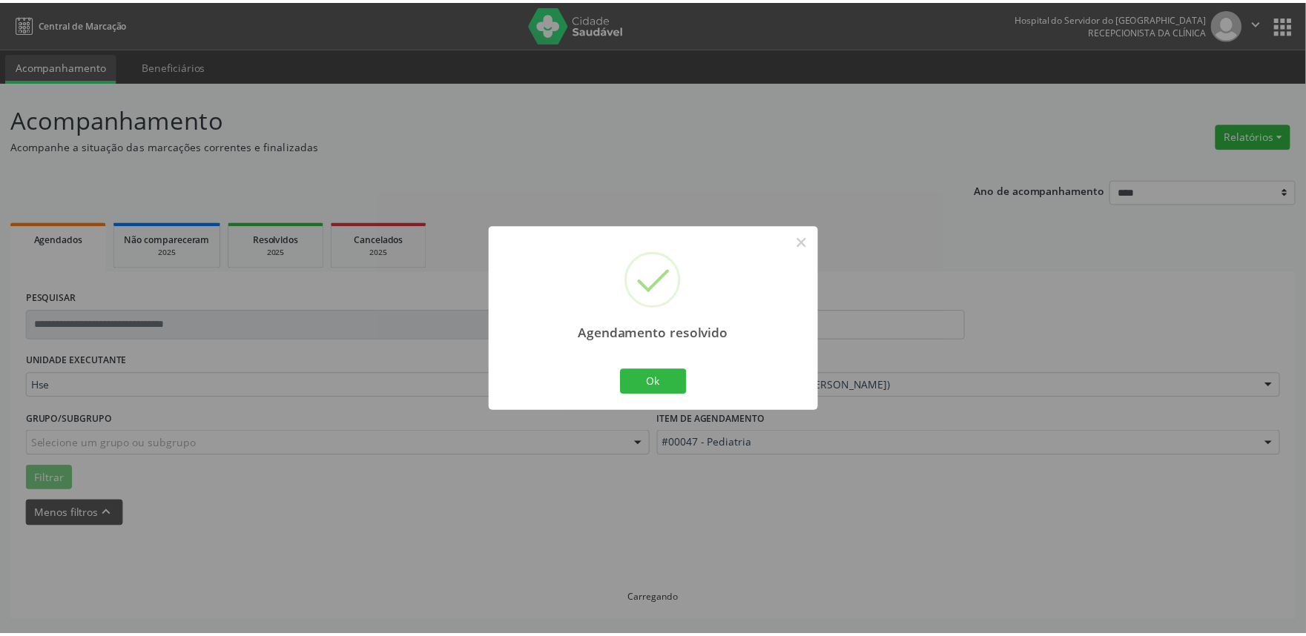
scroll to position [0, 0]
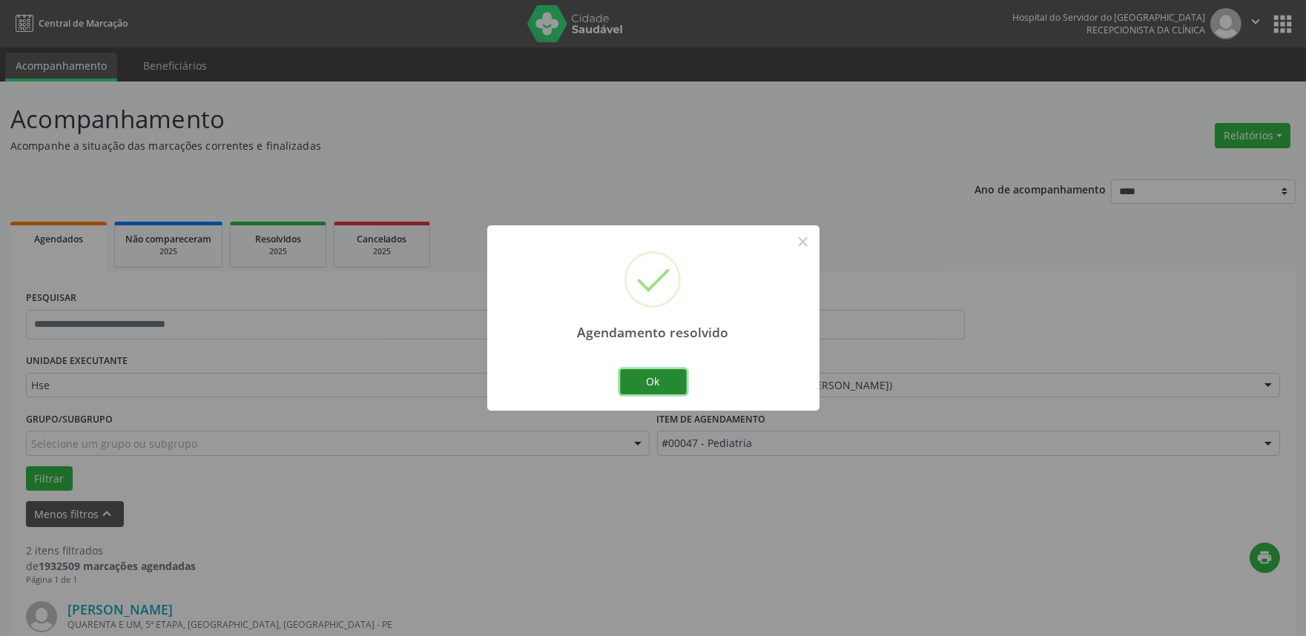
click at [639, 384] on button "Ok" at bounding box center [653, 381] width 67 height 25
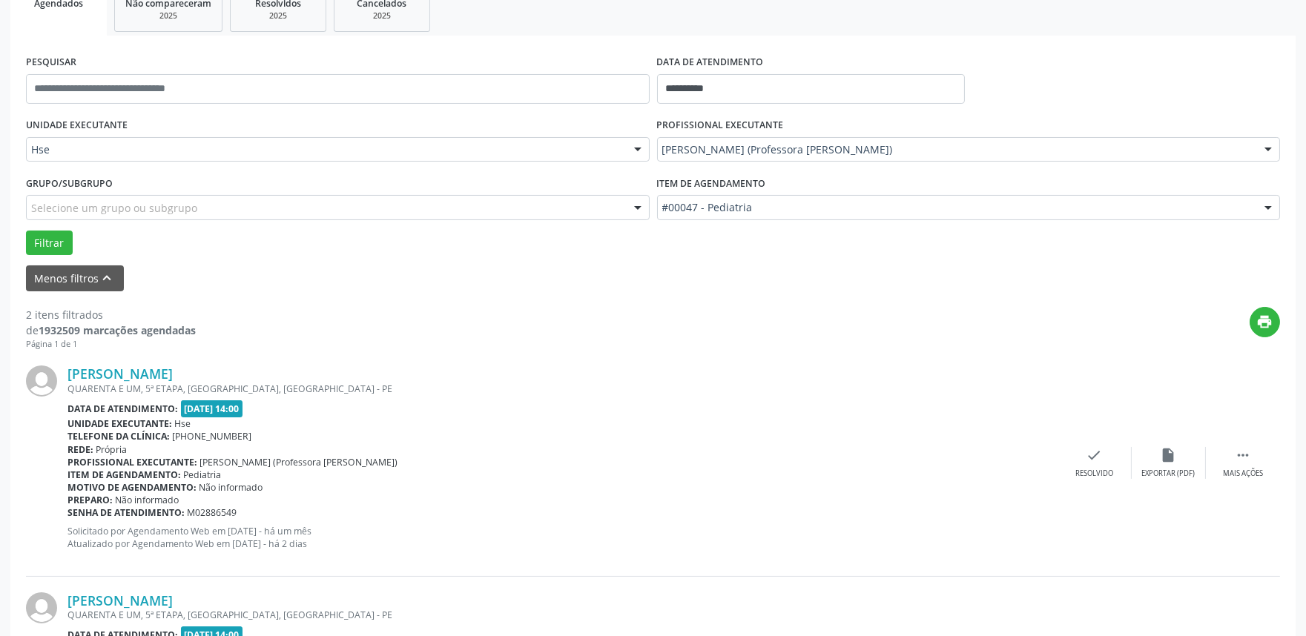
scroll to position [426, 0]
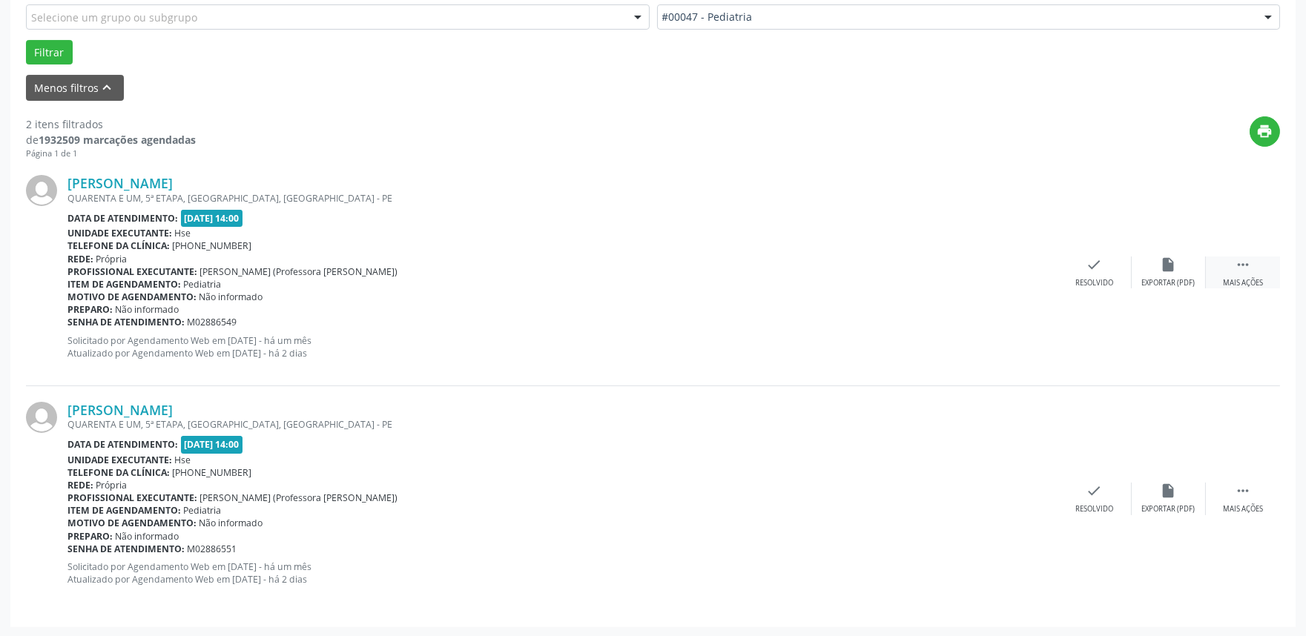
click at [1241, 271] on icon "" at bounding box center [1243, 265] width 16 height 16
click at [1152, 264] on div "alarm_off Não compareceu" at bounding box center [1169, 273] width 74 height 32
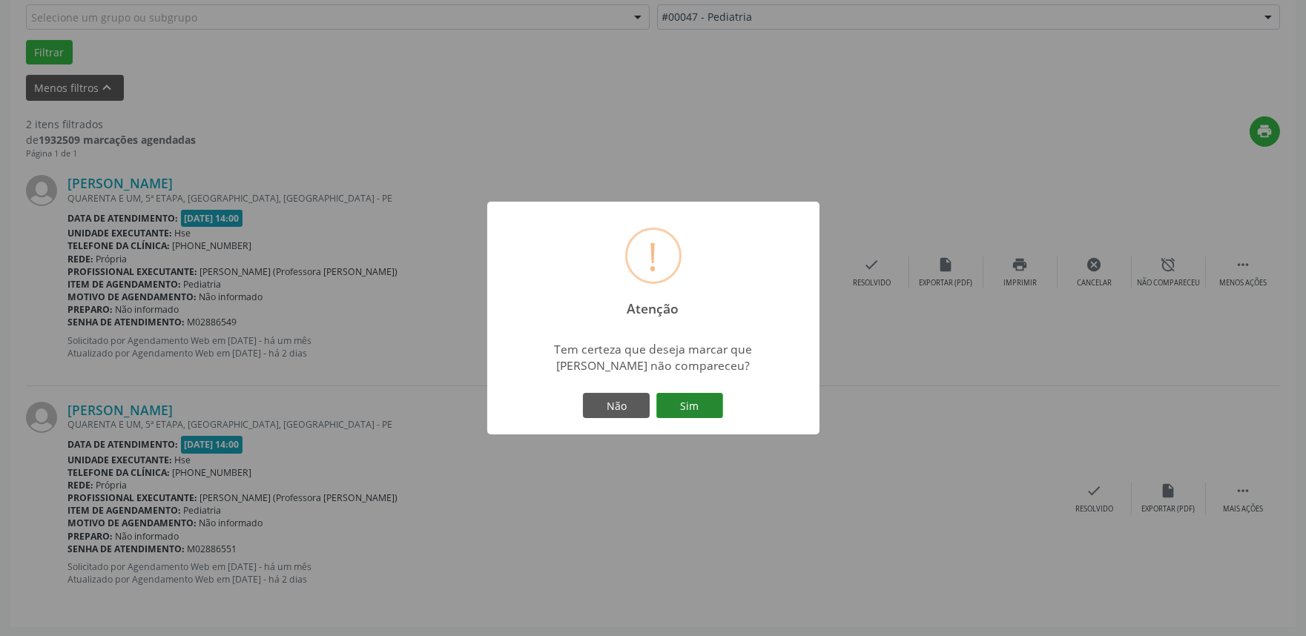
click at [697, 406] on button "Sim" at bounding box center [689, 405] width 67 height 25
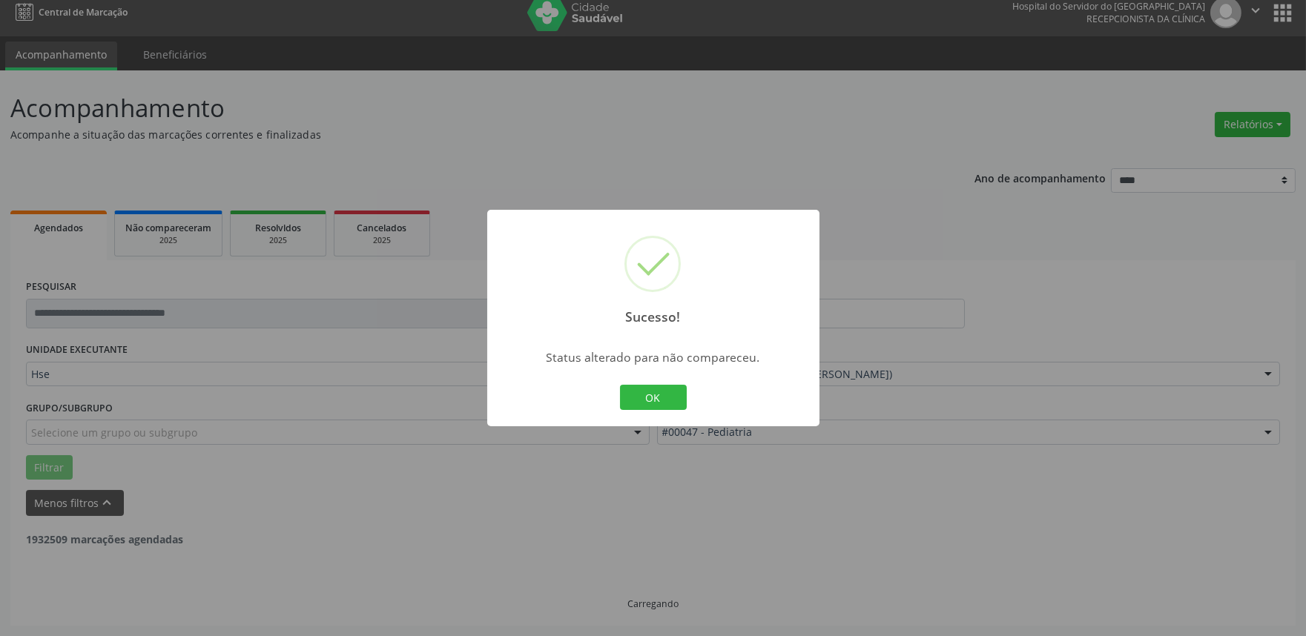
scroll to position [10, 0]
click at [1237, 504] on div "Sucesso! × Status alterado para não compareceu. OK Cancel" at bounding box center [653, 318] width 1306 height 636
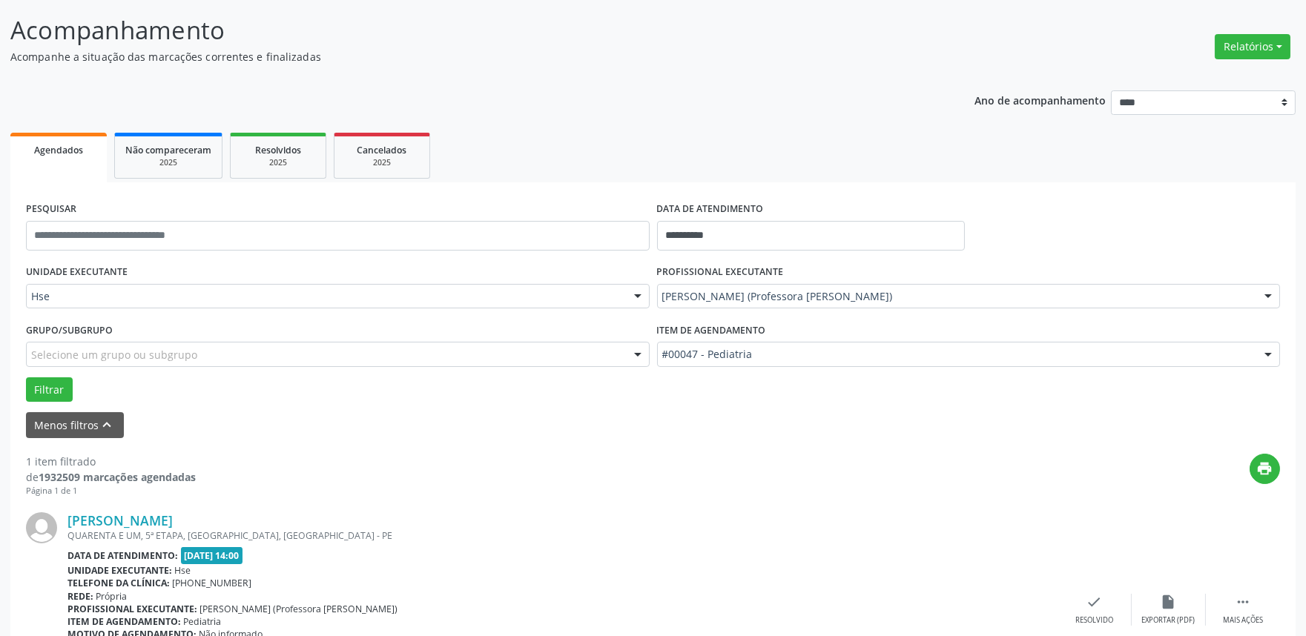
scroll to position [200, 0]
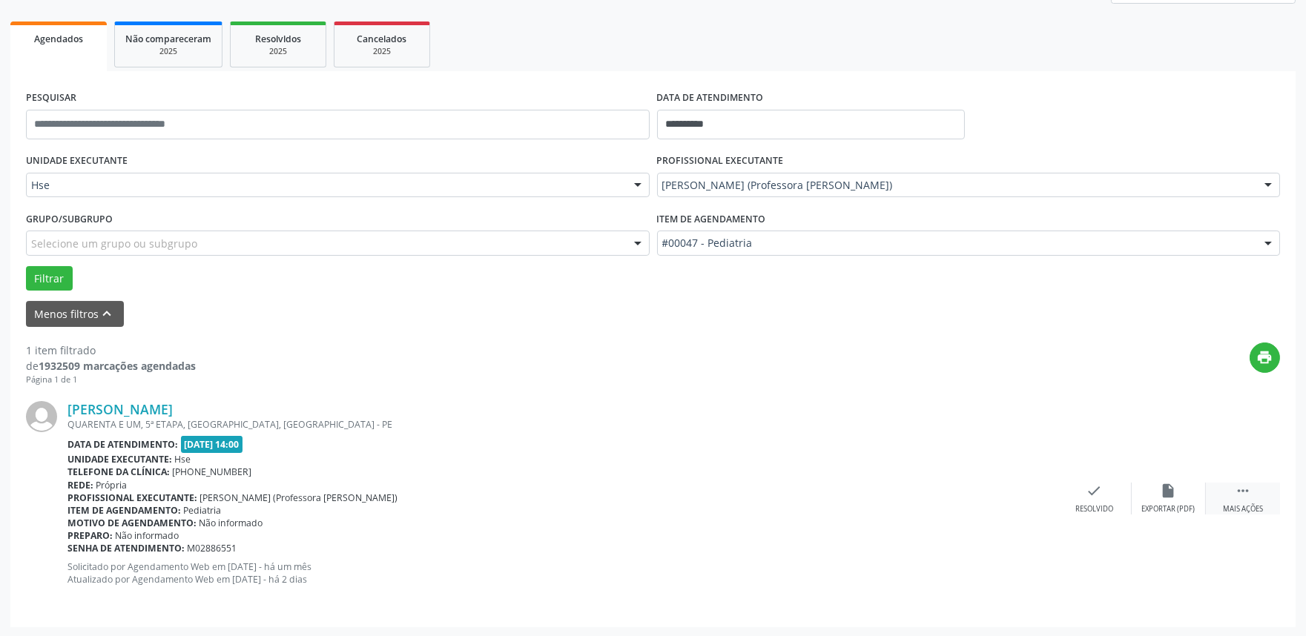
click at [1236, 504] on div "Mais ações" at bounding box center [1243, 509] width 40 height 10
click at [1158, 495] on div "alarm_off Não compareceu" at bounding box center [1169, 499] width 74 height 32
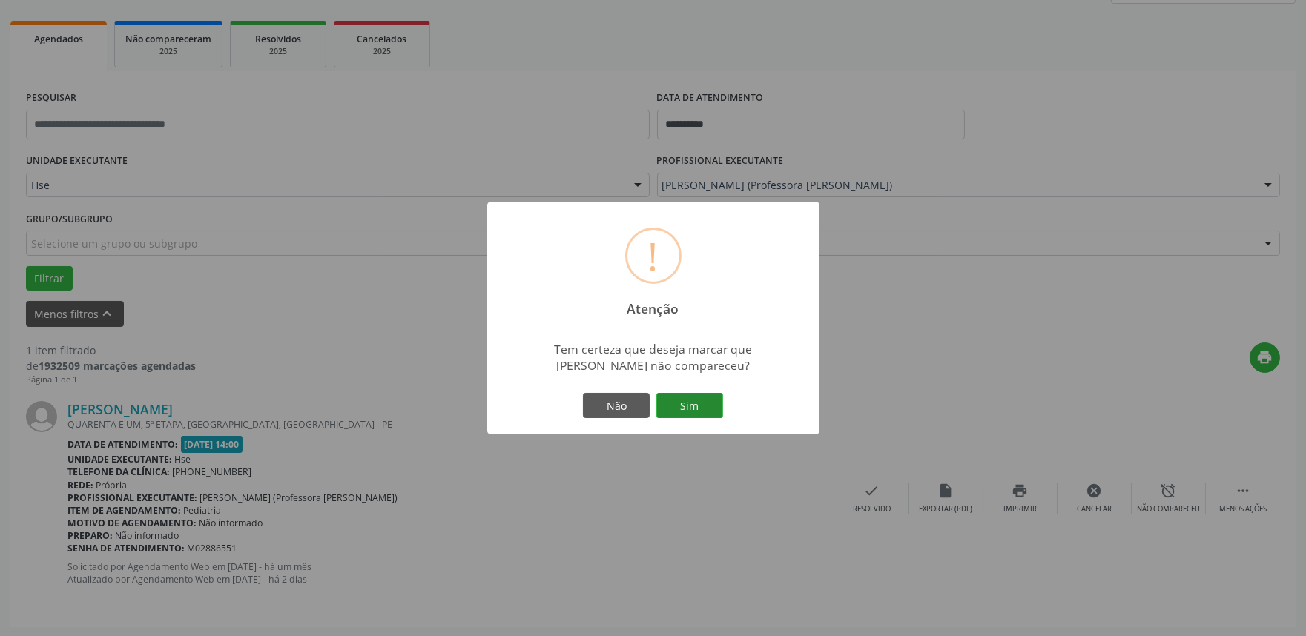
click at [672, 403] on button "Sim" at bounding box center [689, 405] width 67 height 25
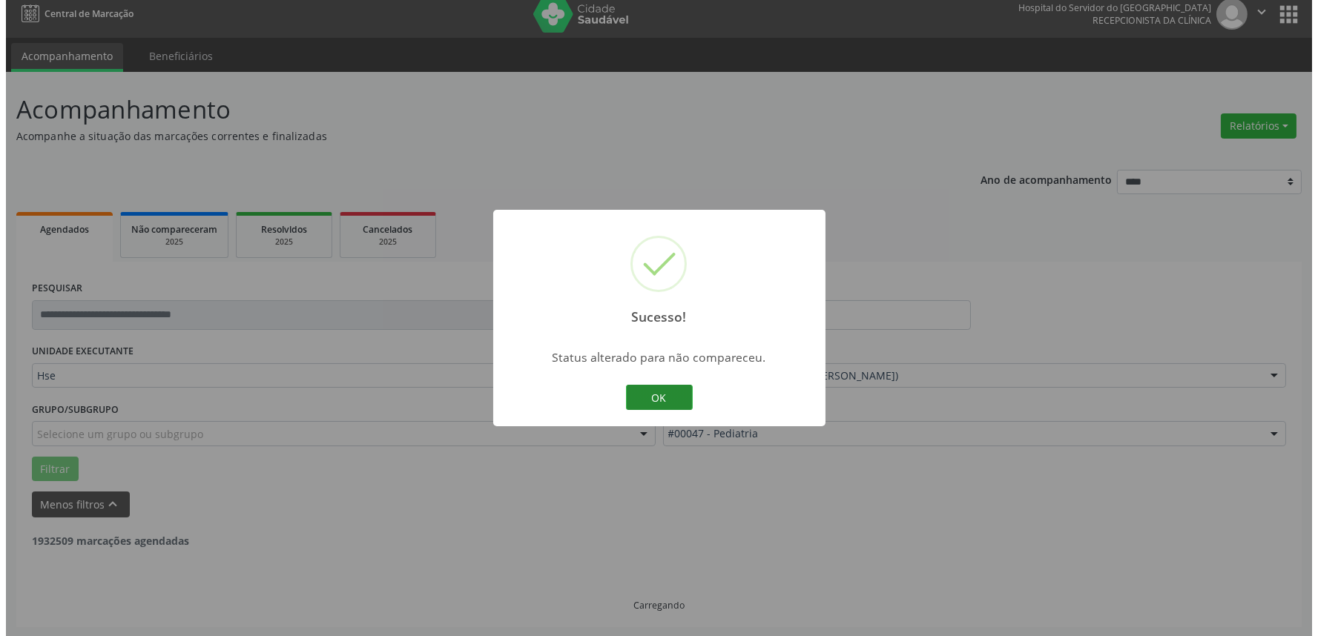
scroll to position [0, 0]
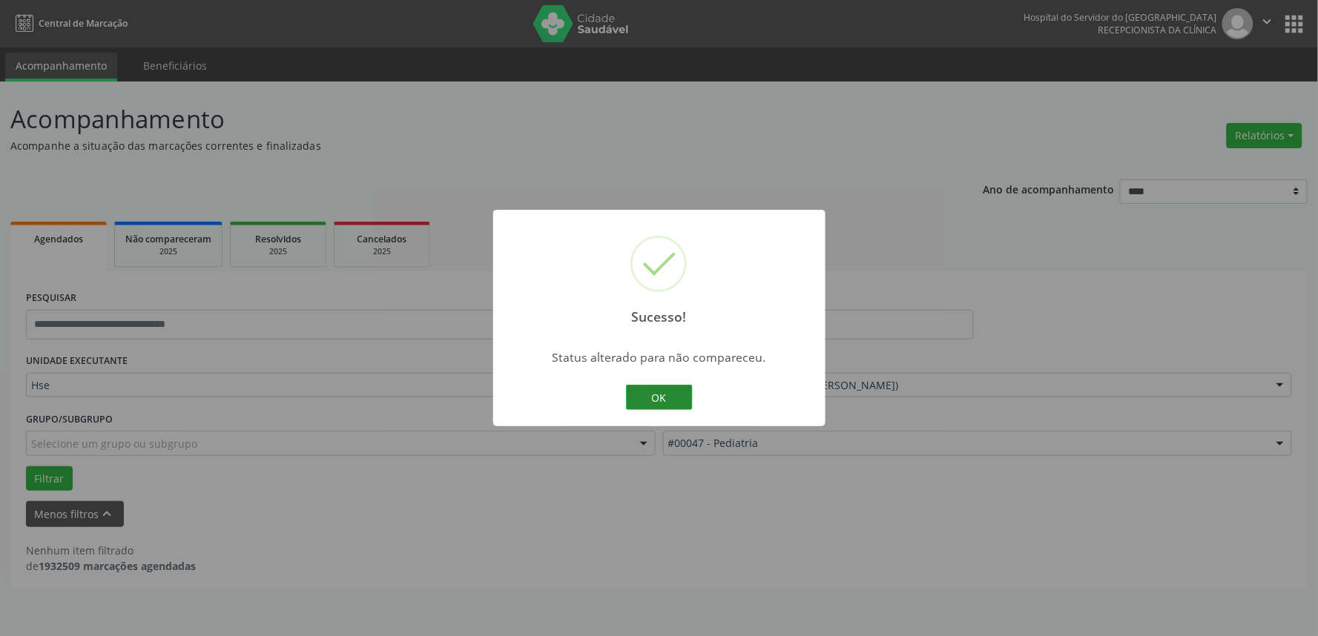
click at [660, 402] on button "OK" at bounding box center [659, 397] width 67 height 25
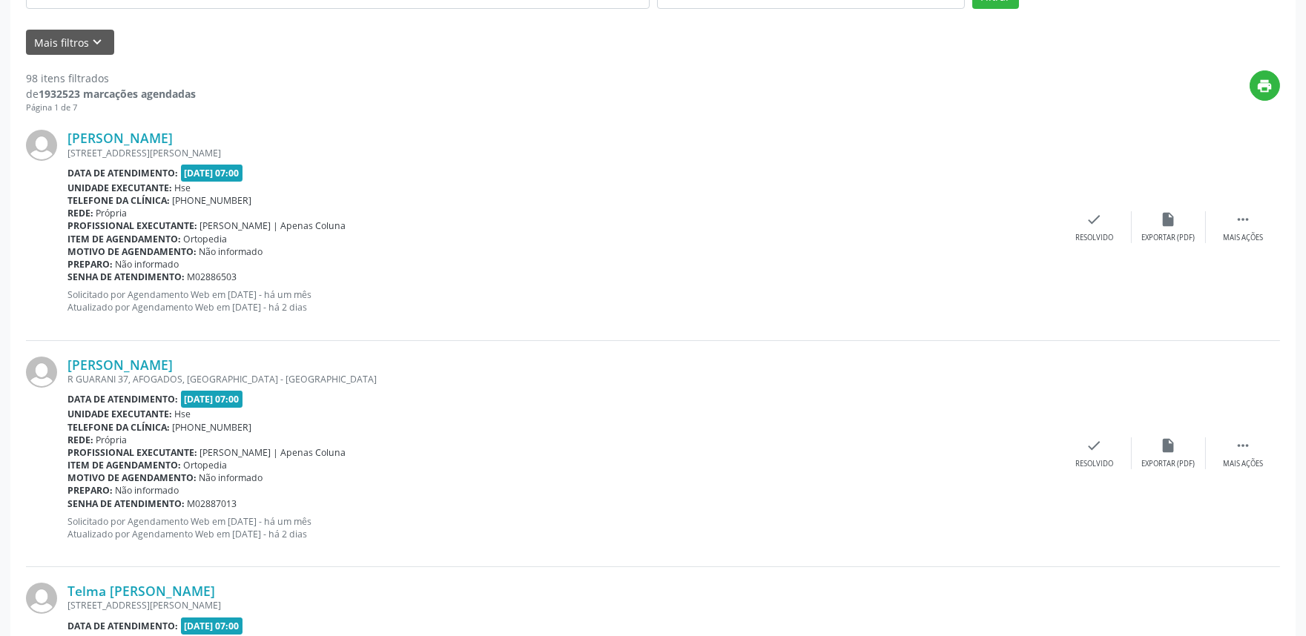
scroll to position [82, 0]
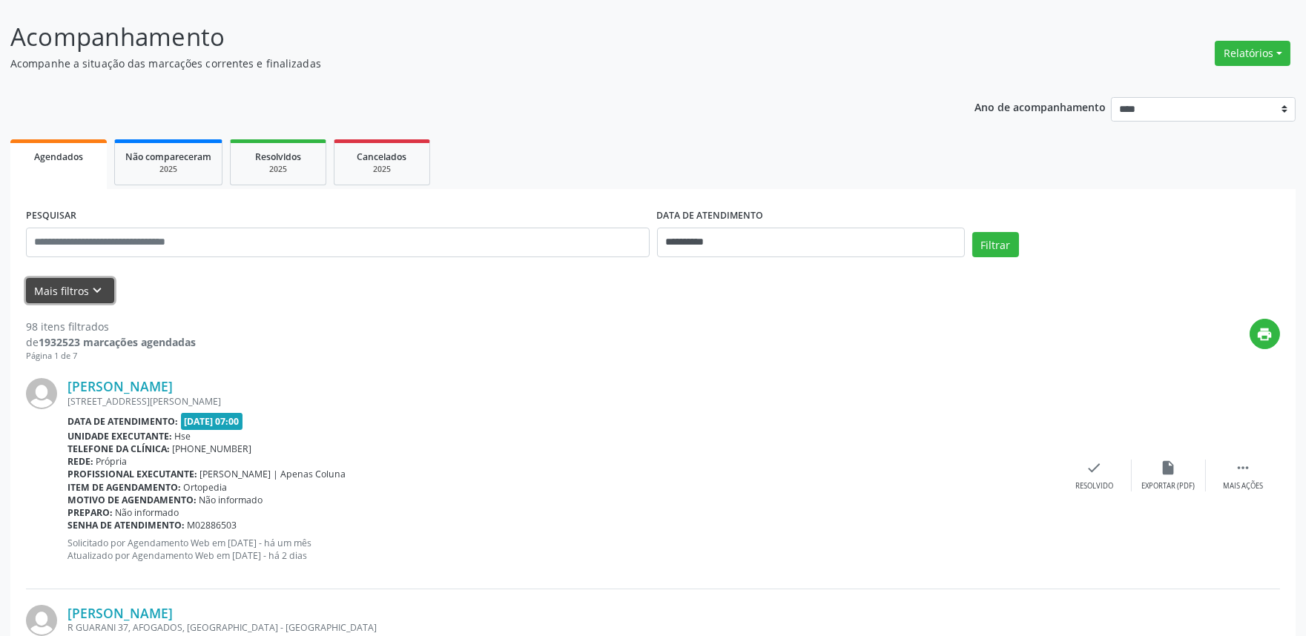
click at [50, 287] on button "Mais filtros keyboard_arrow_down" at bounding box center [70, 291] width 88 height 26
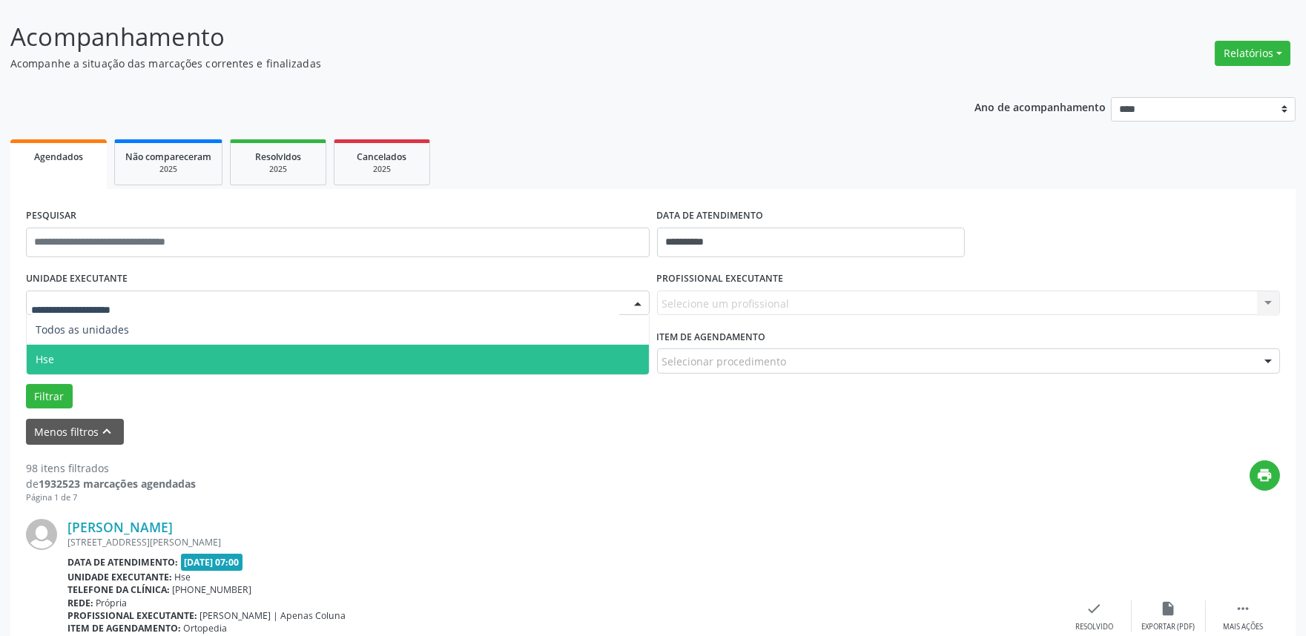
click at [79, 372] on span "Hse" at bounding box center [338, 360] width 622 height 30
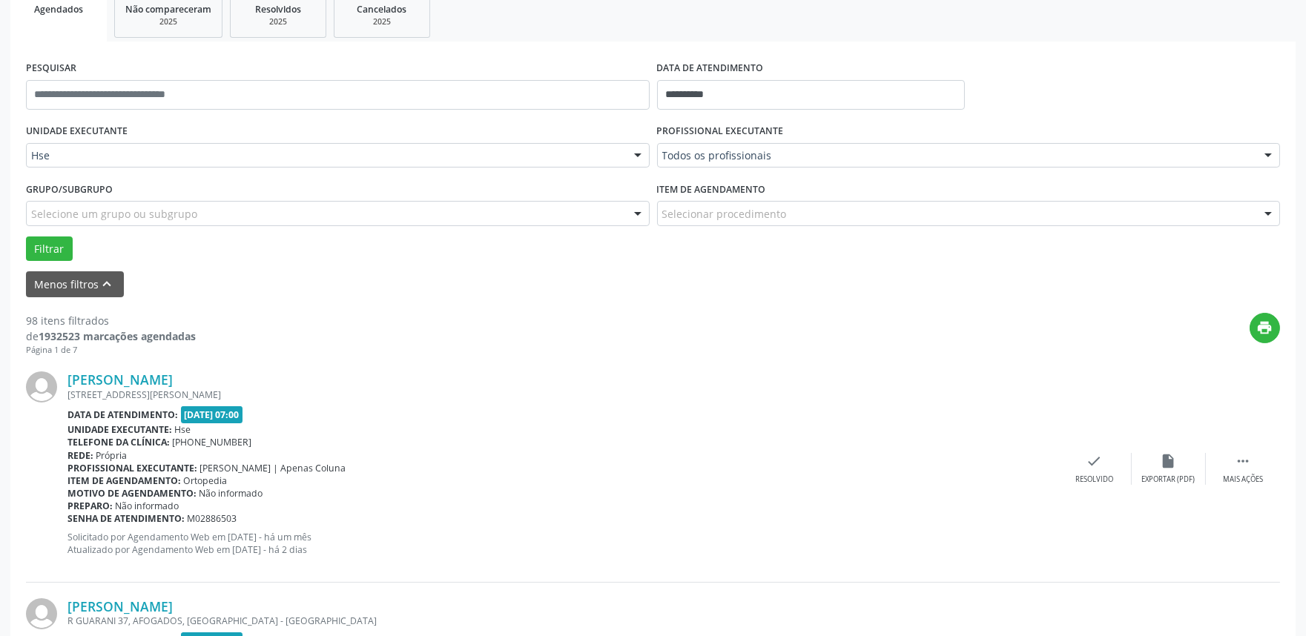
scroll to position [247, 0]
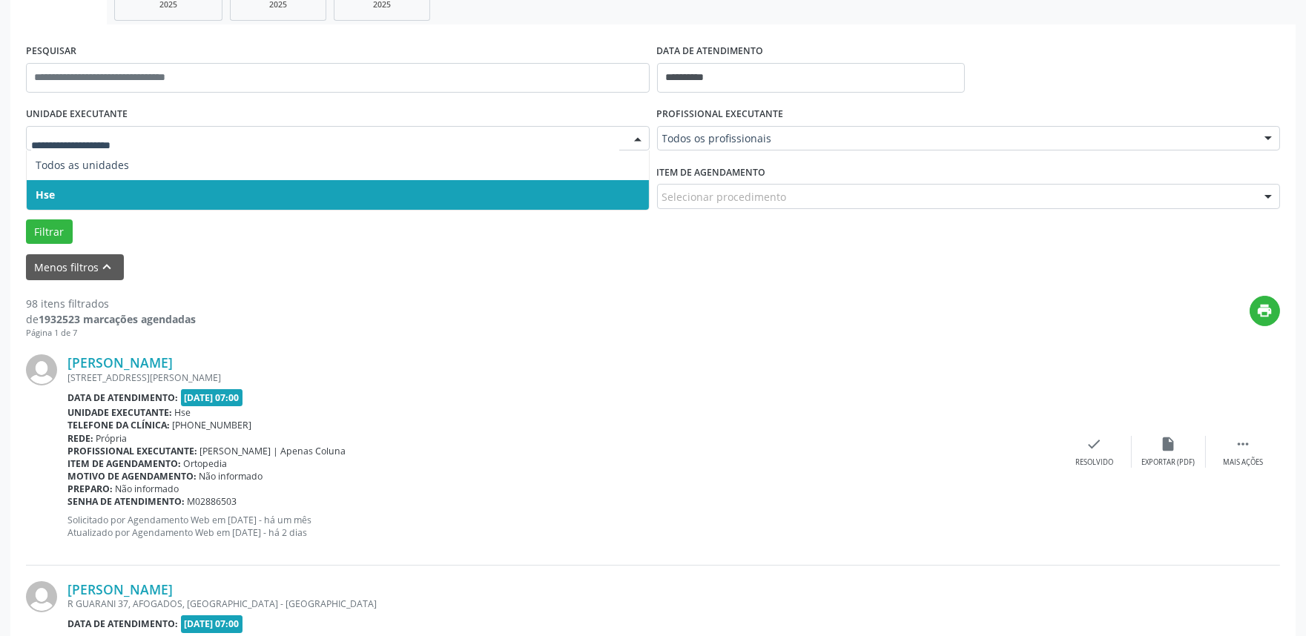
click at [82, 196] on span "Hse" at bounding box center [338, 195] width 622 height 30
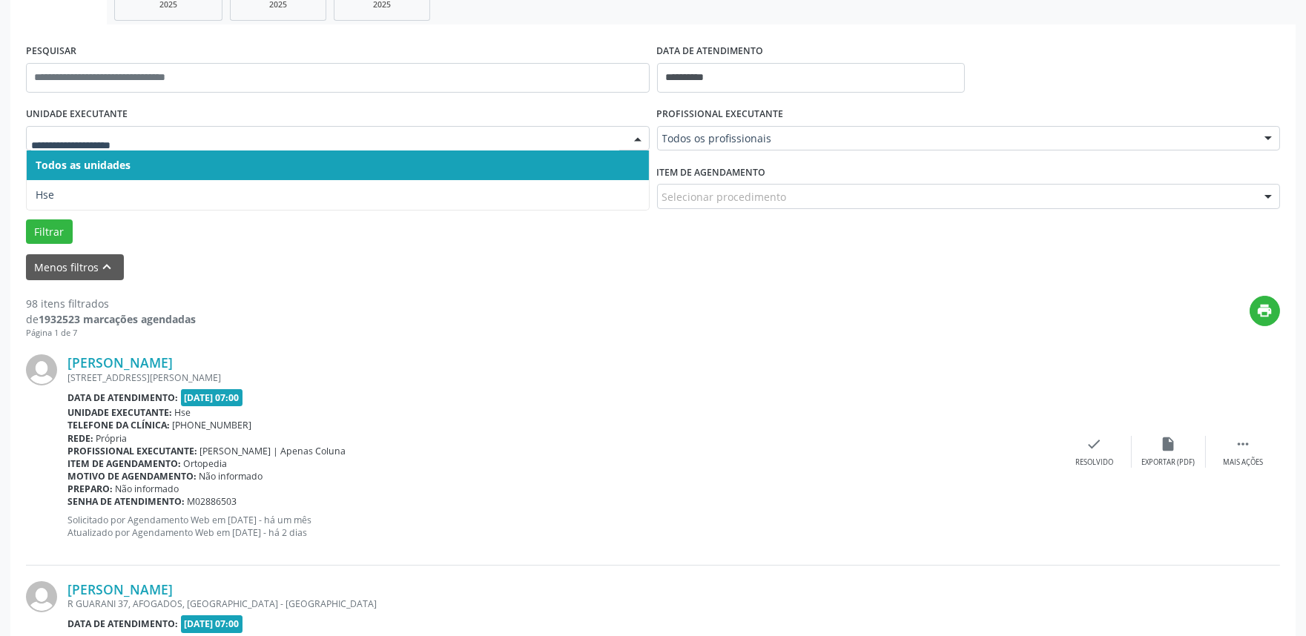
click at [99, 128] on div at bounding box center [338, 138] width 624 height 25
click at [85, 188] on span "Hse" at bounding box center [338, 195] width 622 height 30
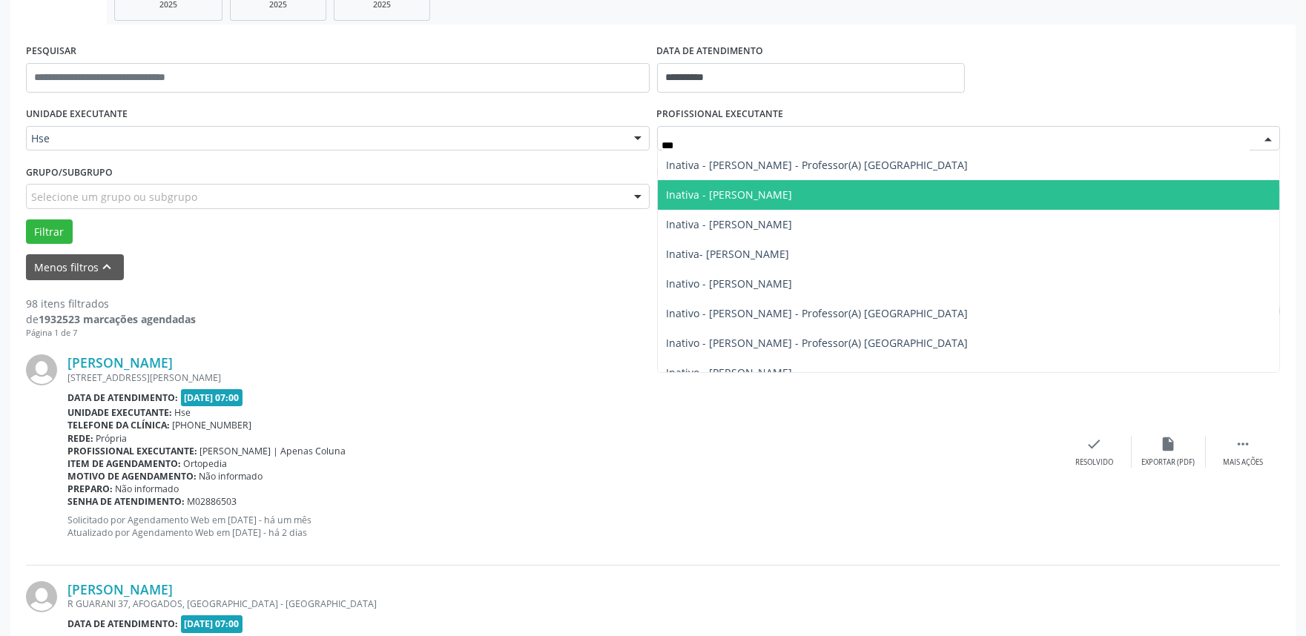
type input "****"
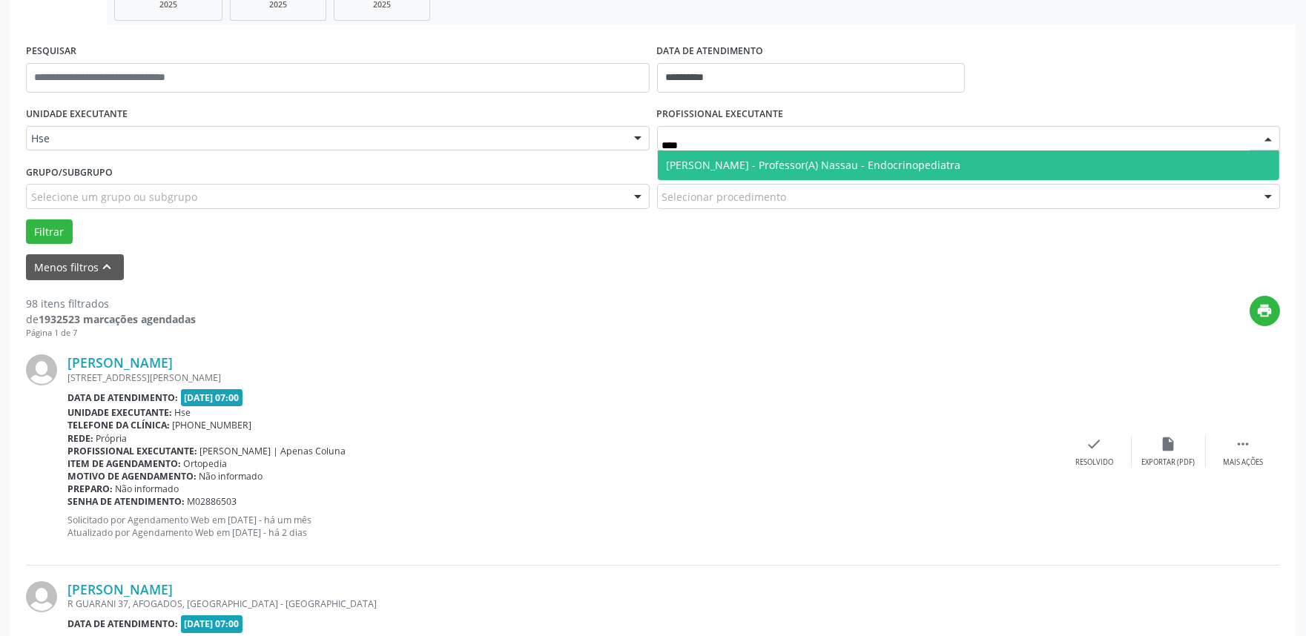
click at [770, 167] on span "[PERSON_NAME] - Professor(A) Nassau - Endocrinopediatra" at bounding box center [814, 165] width 294 height 14
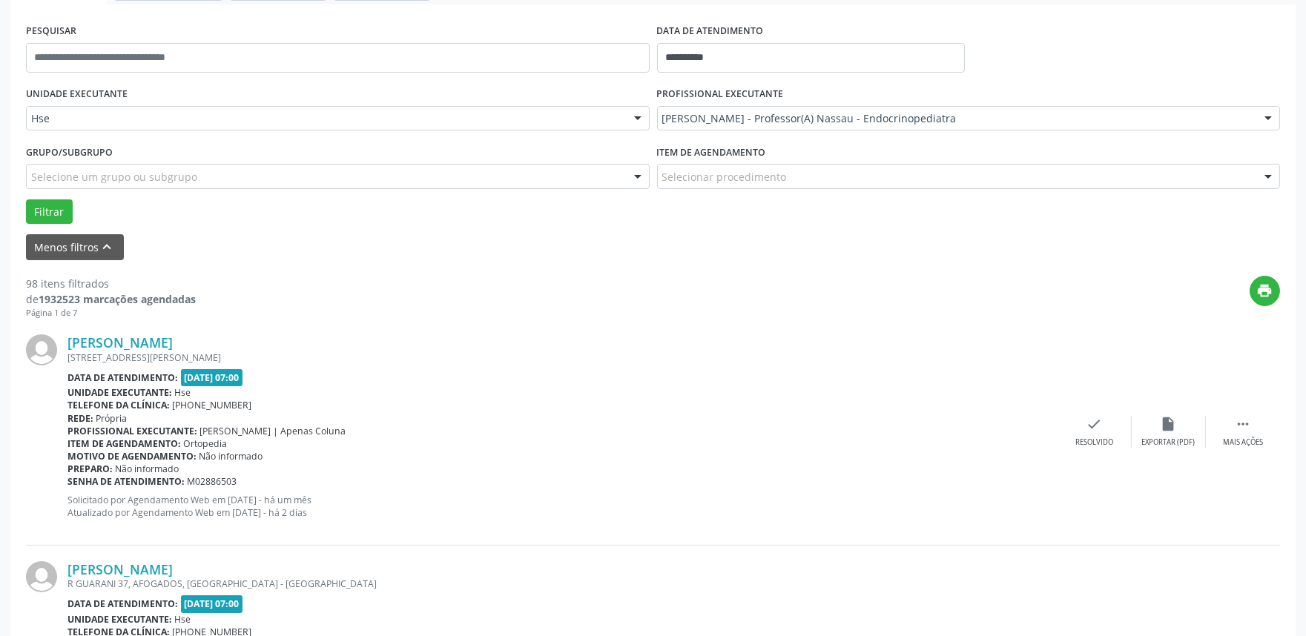
scroll to position [165, 0]
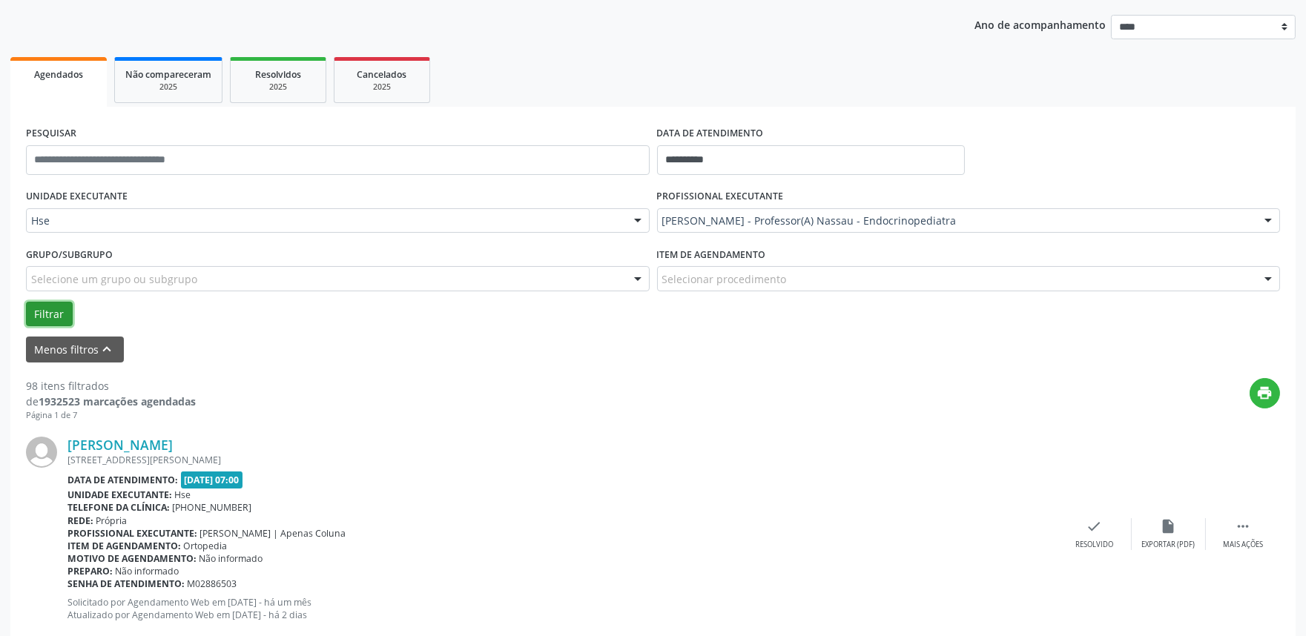
click at [49, 310] on button "Filtrar" at bounding box center [49, 314] width 47 height 25
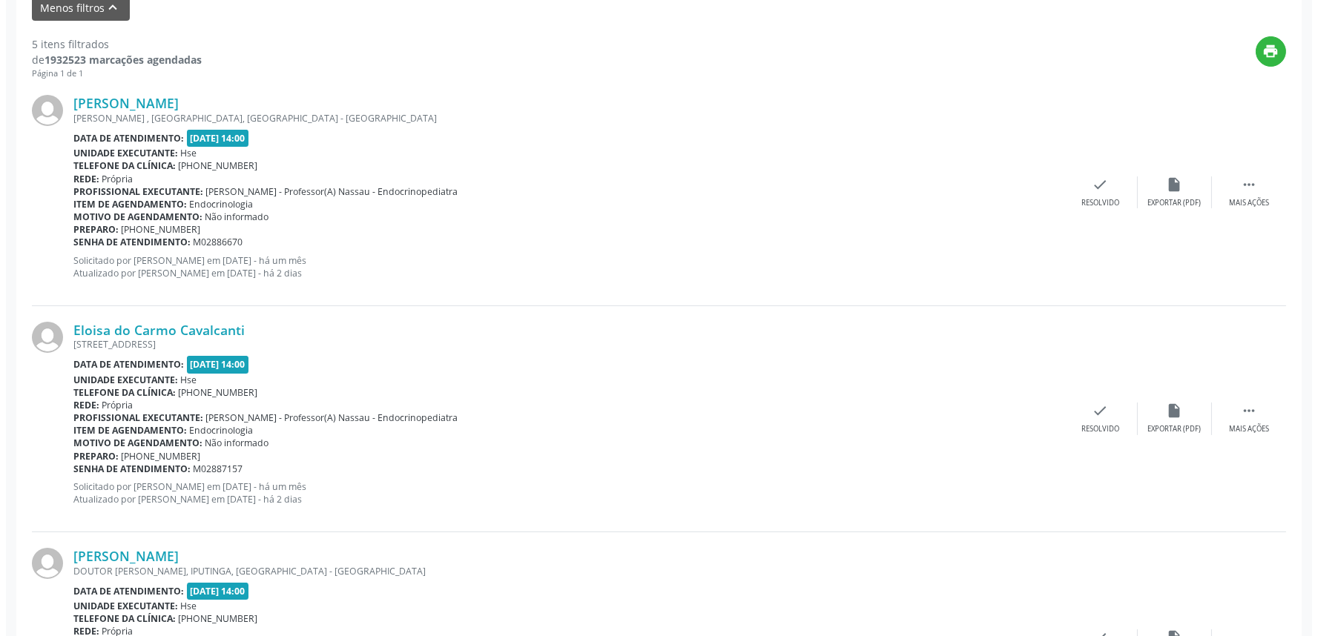
scroll to position [494, 0]
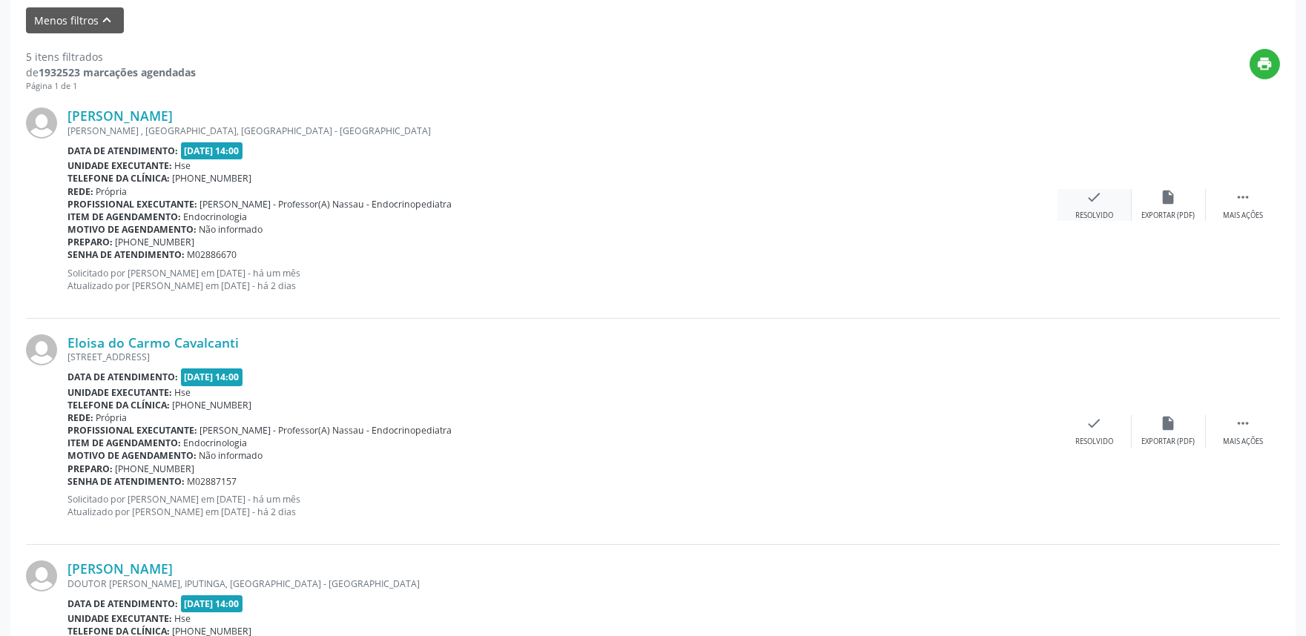
click at [1081, 208] on div "check Resolvido" at bounding box center [1095, 205] width 74 height 32
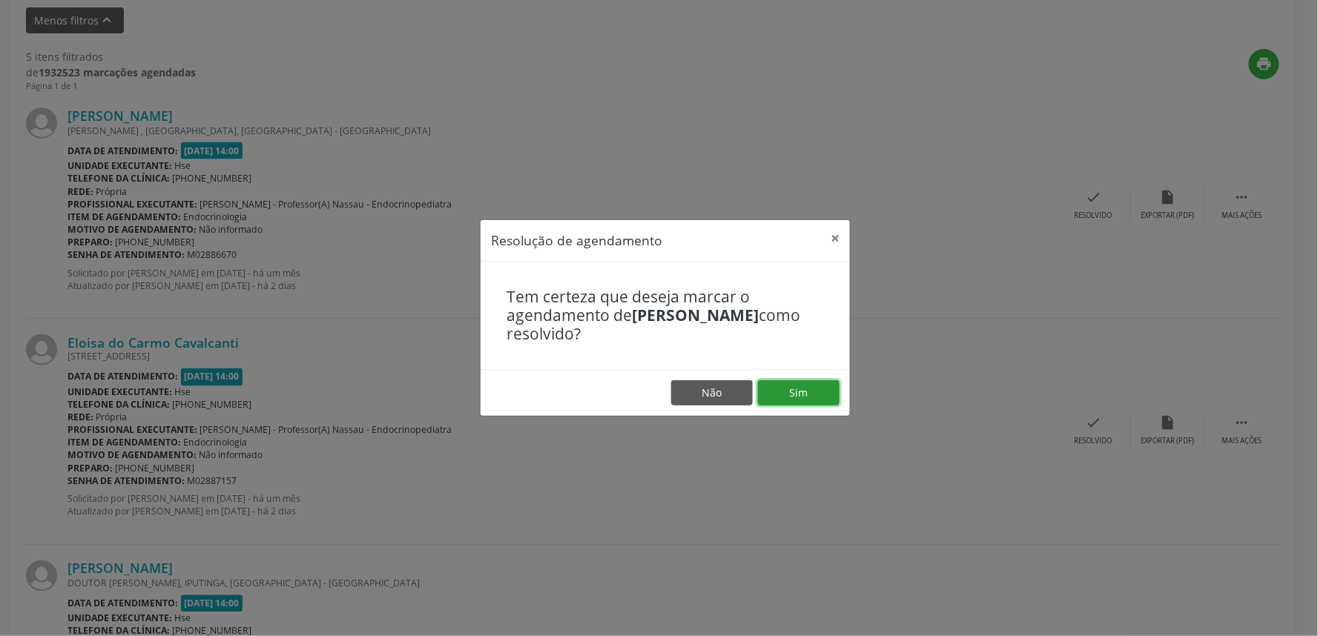
click at [780, 395] on button "Sim" at bounding box center [799, 392] width 82 height 25
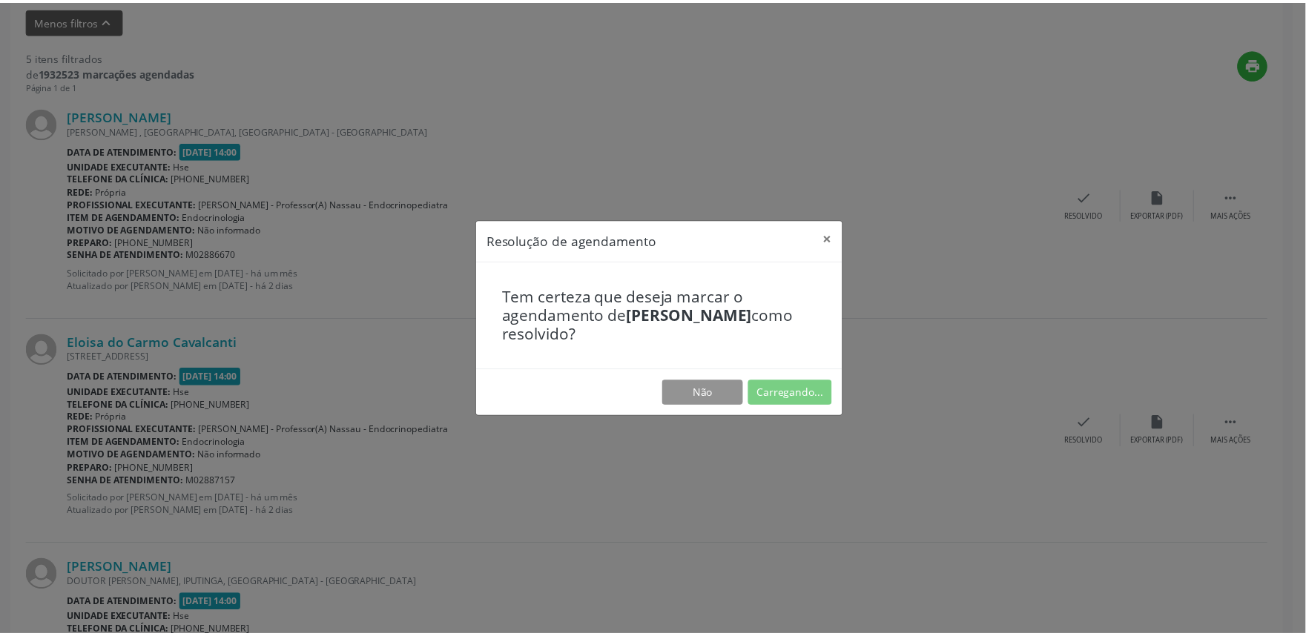
scroll to position [0, 0]
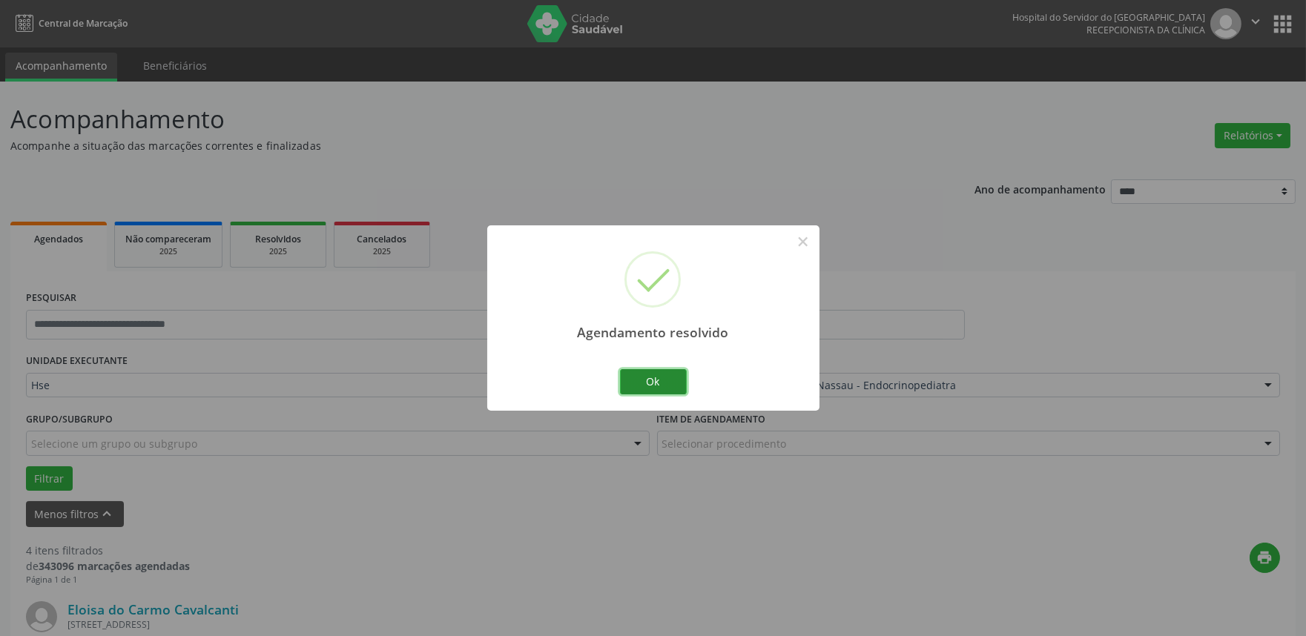
click at [644, 383] on button "Ok" at bounding box center [653, 381] width 67 height 25
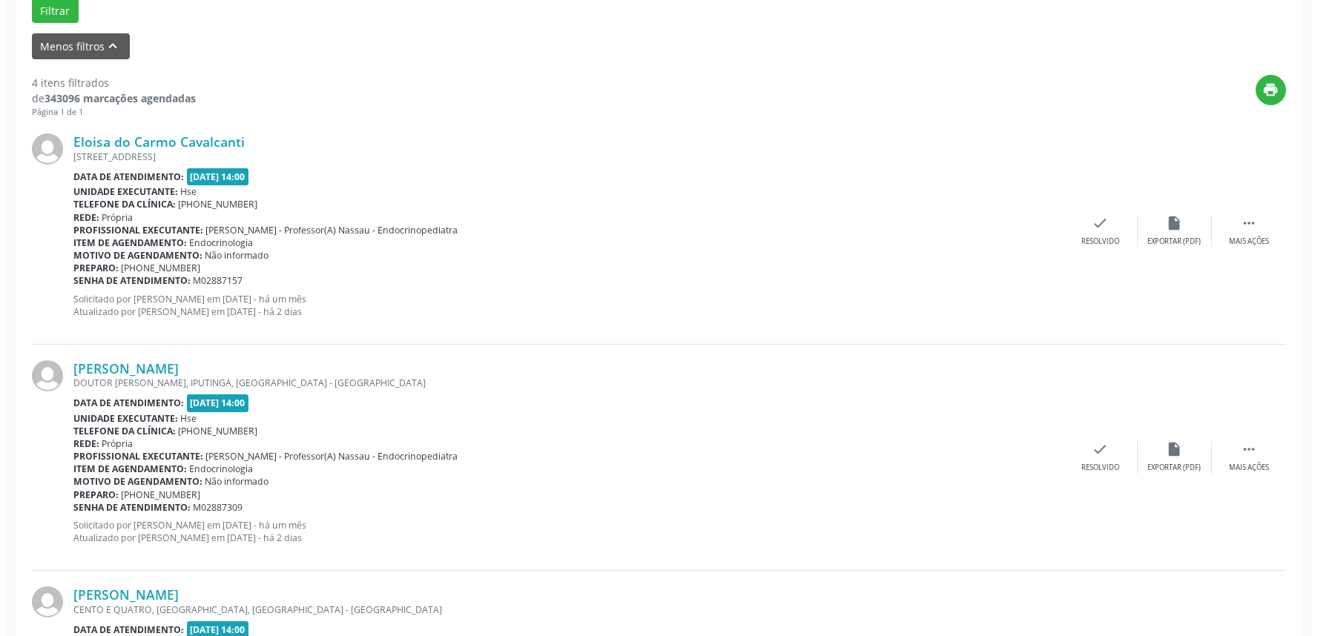
scroll to position [576, 0]
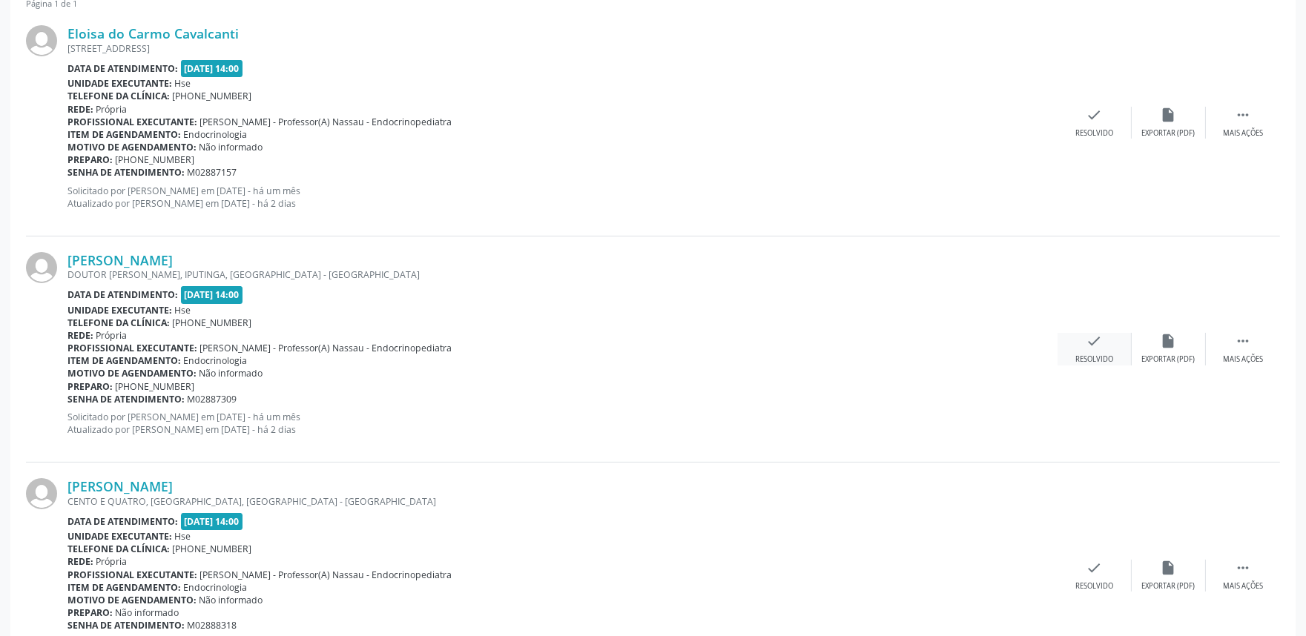
click at [1088, 357] on div "Resolvido" at bounding box center [1094, 359] width 38 height 10
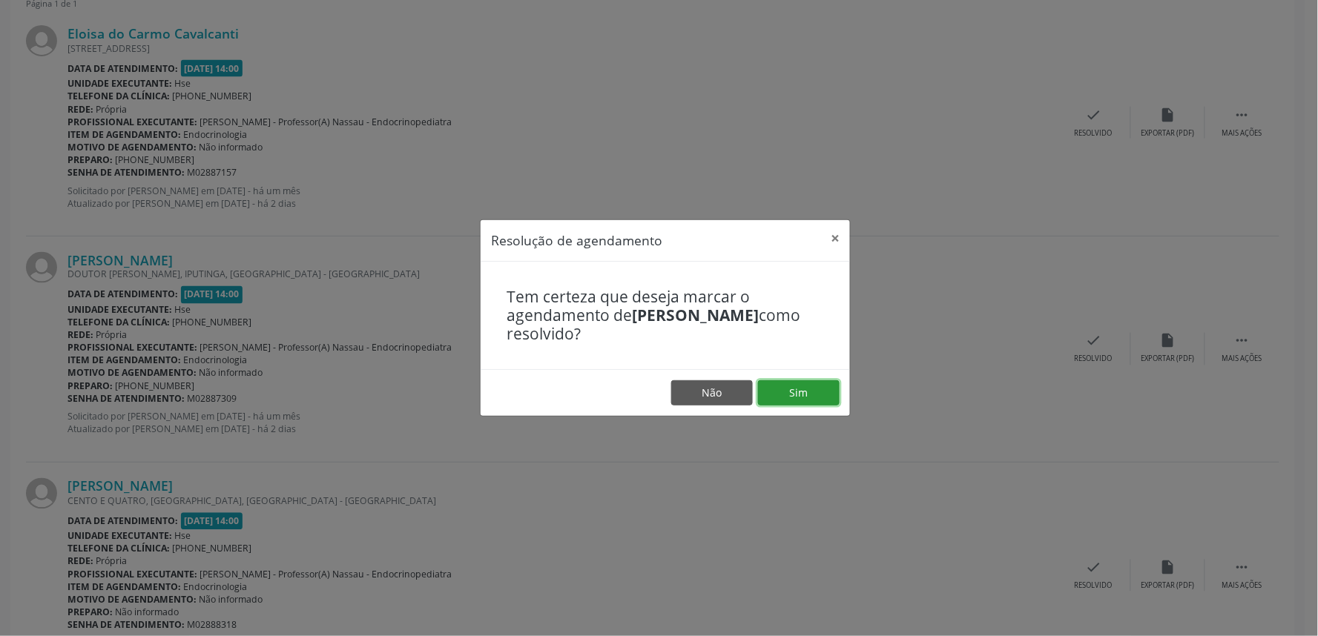
click at [790, 386] on button "Sim" at bounding box center [799, 392] width 82 height 25
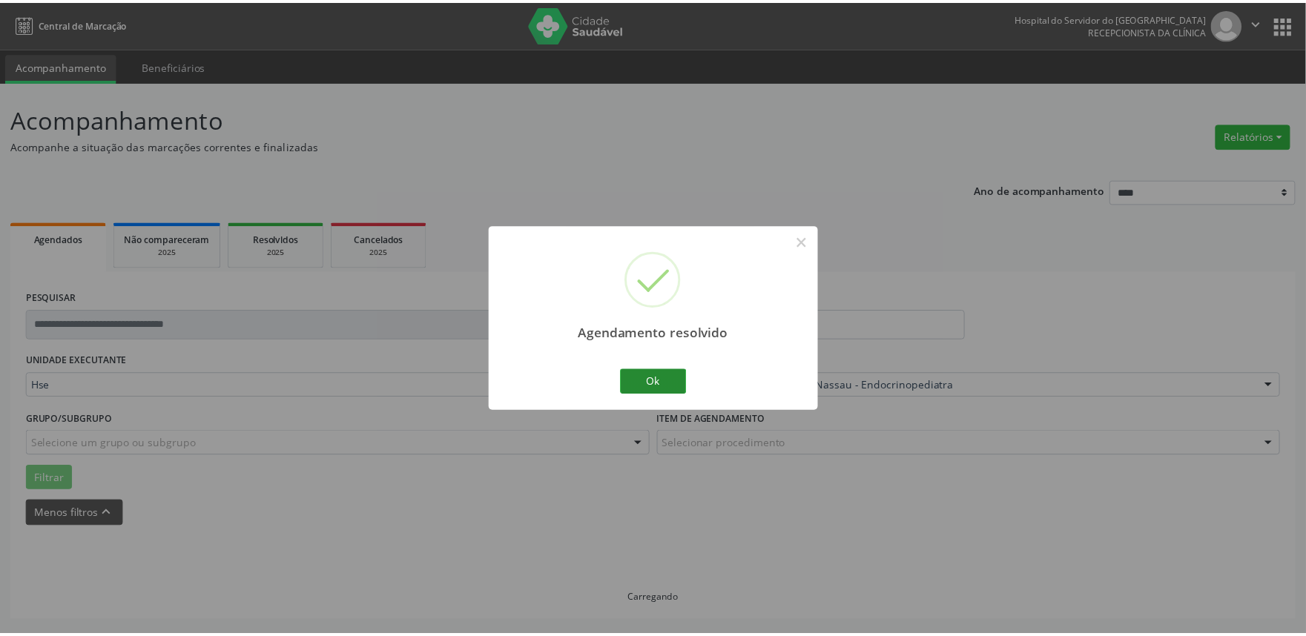
scroll to position [0, 0]
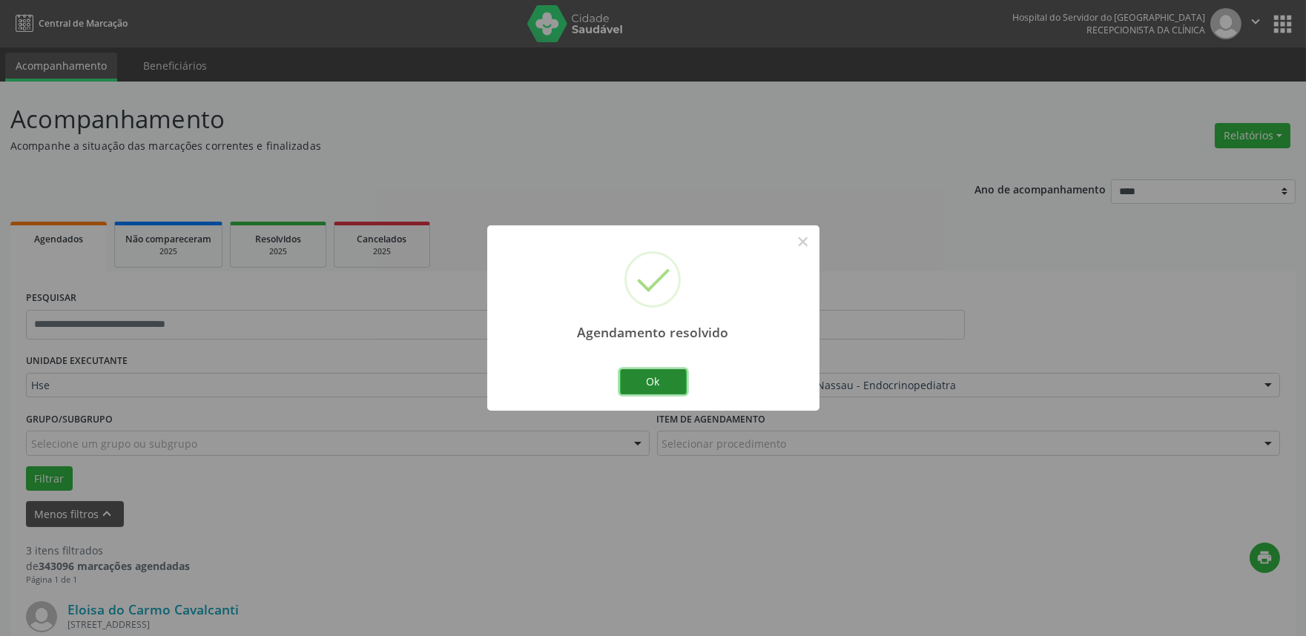
click at [653, 376] on button "Ok" at bounding box center [653, 381] width 67 height 25
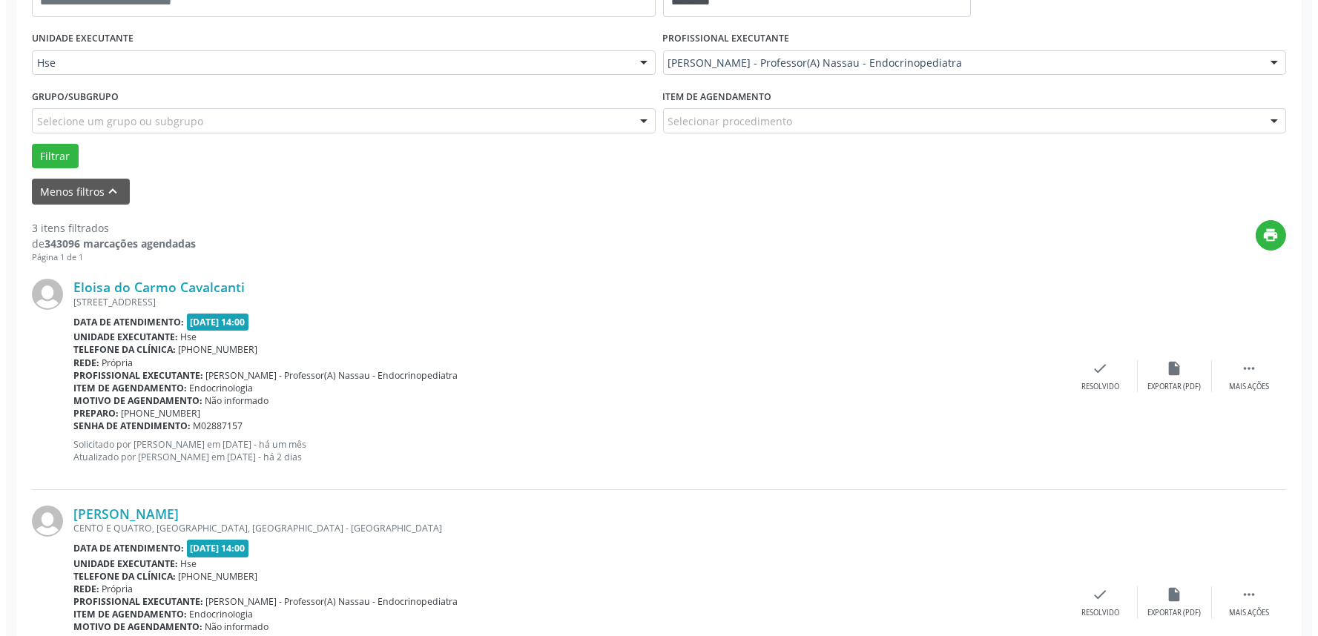
scroll to position [412, 0]
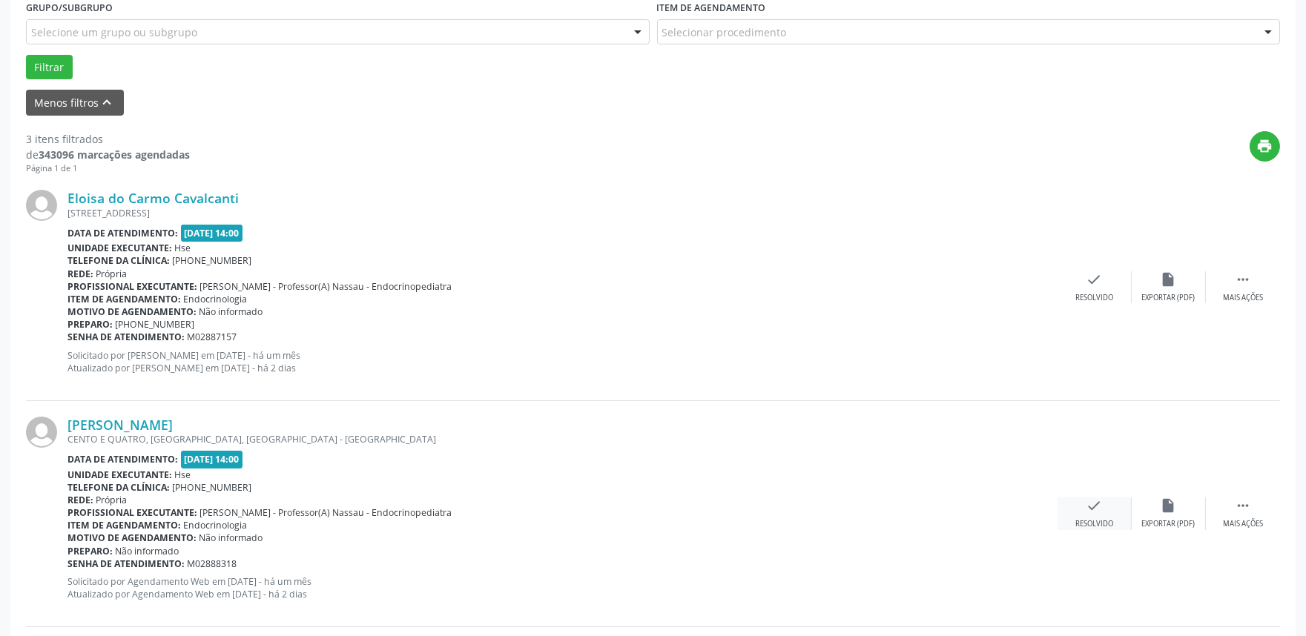
click at [1103, 507] on div "check Resolvido" at bounding box center [1095, 514] width 74 height 32
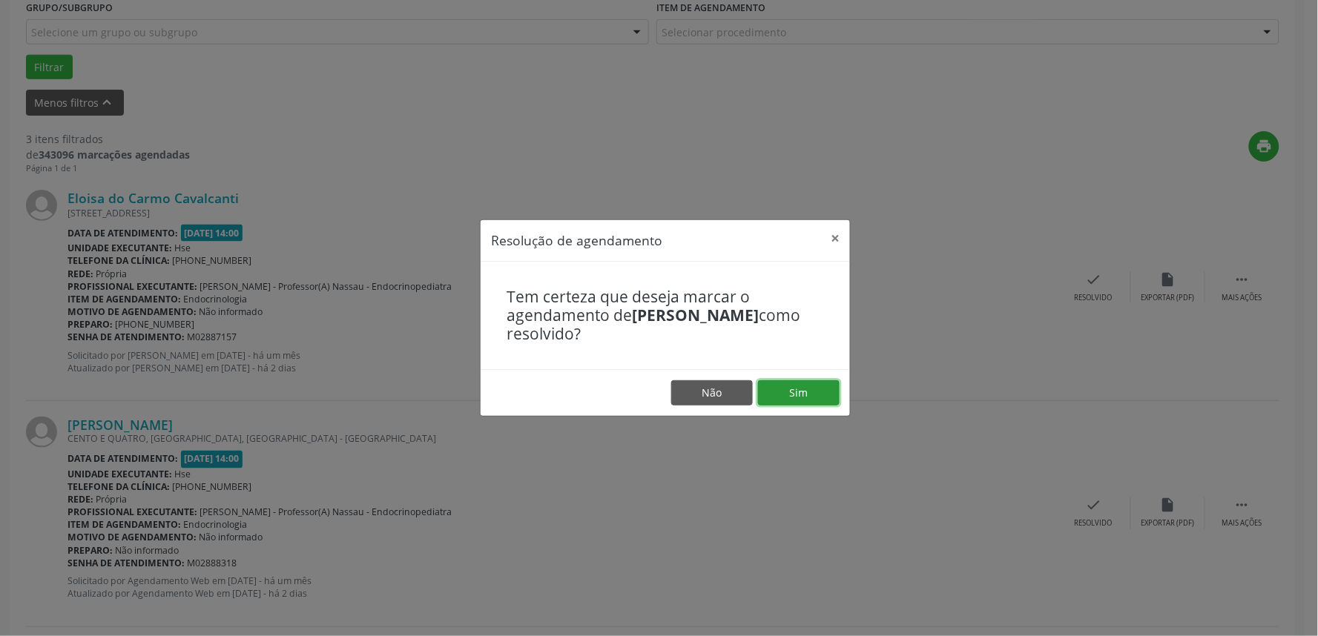
click at [797, 389] on button "Sim" at bounding box center [799, 392] width 82 height 25
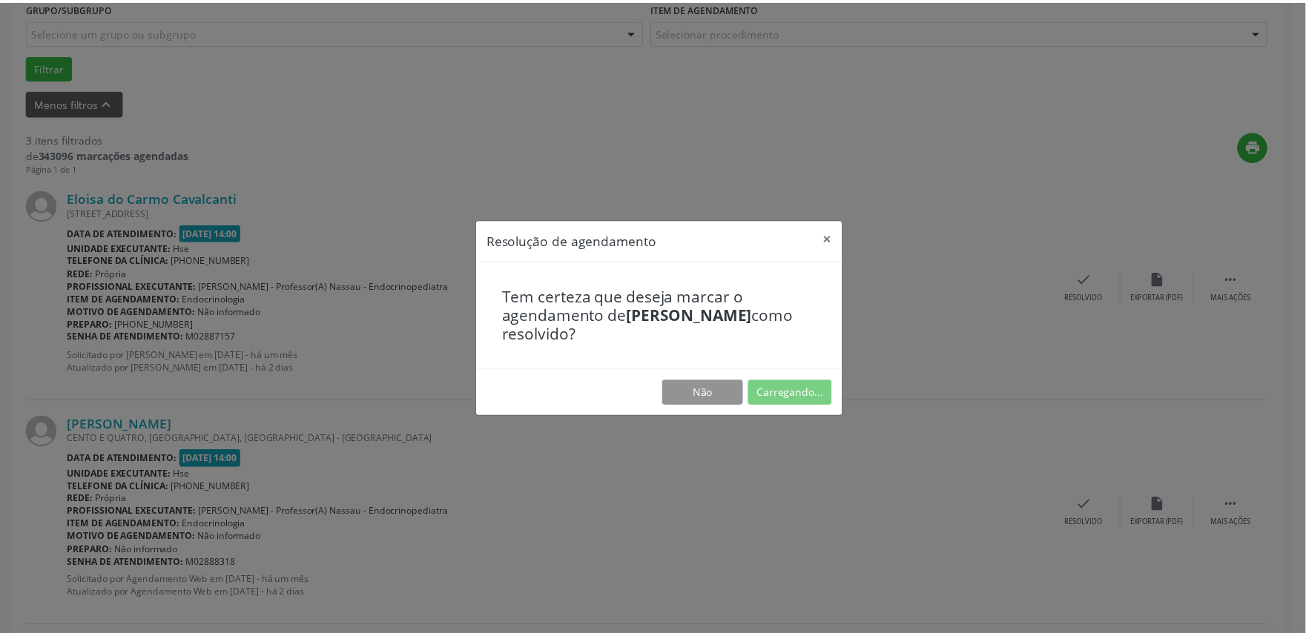
scroll to position [0, 0]
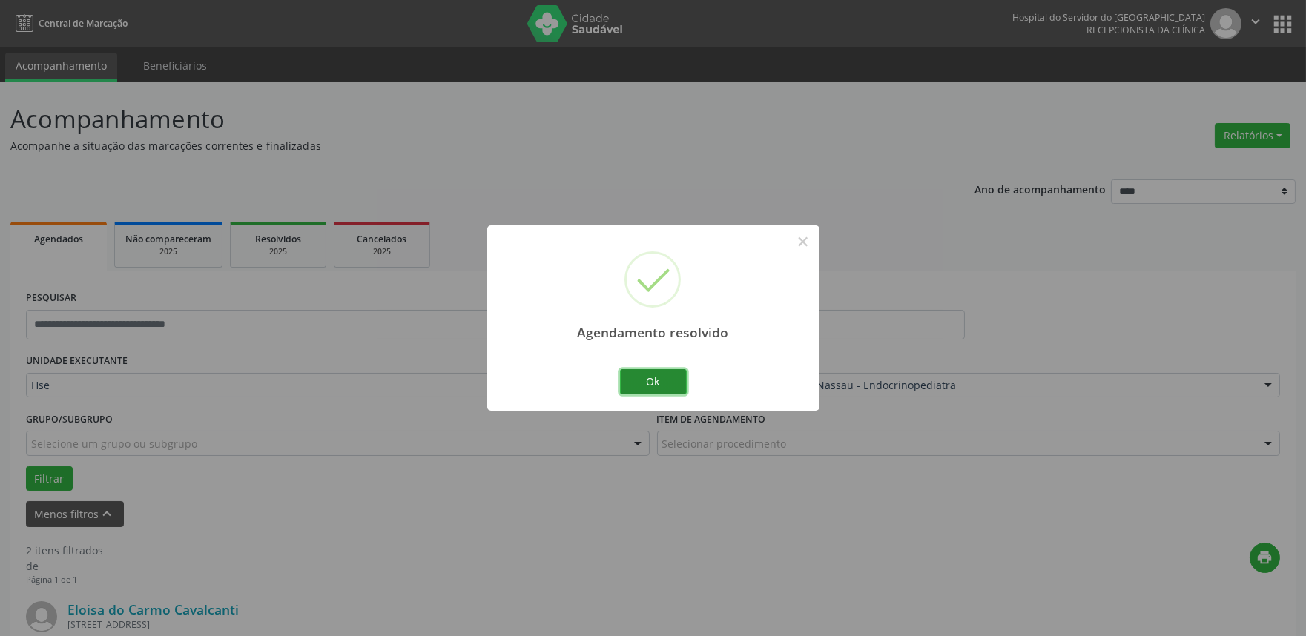
click at [672, 372] on button "Ok" at bounding box center [653, 381] width 67 height 25
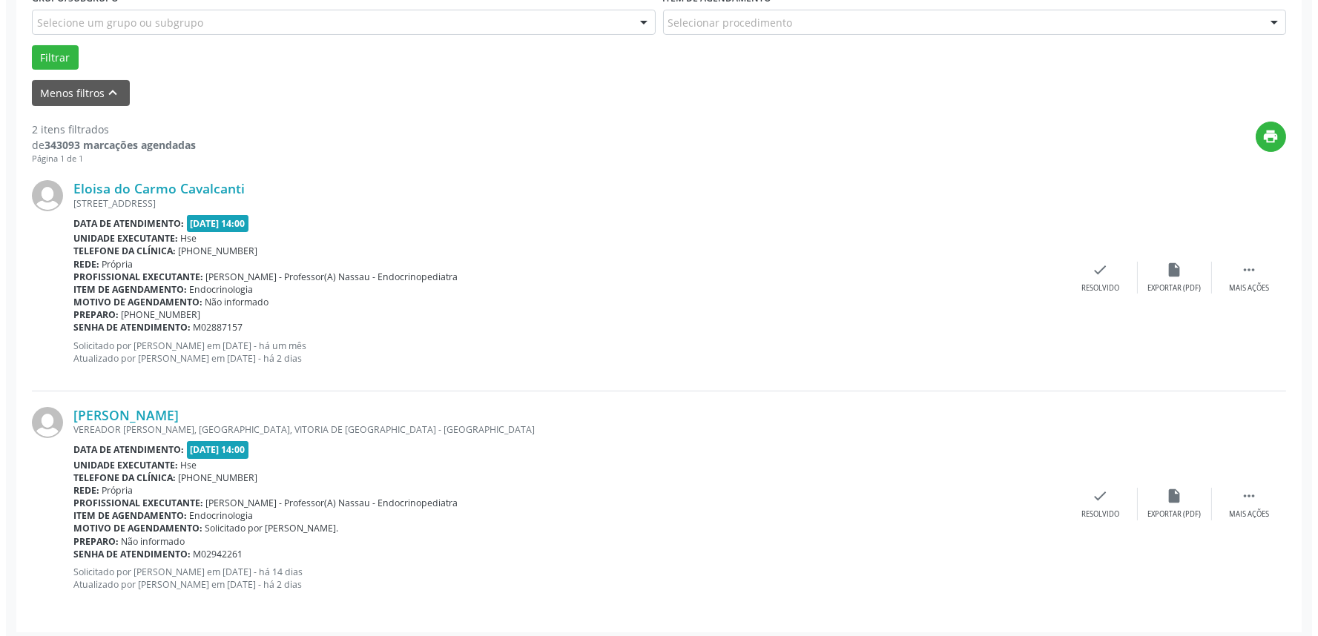
scroll to position [426, 0]
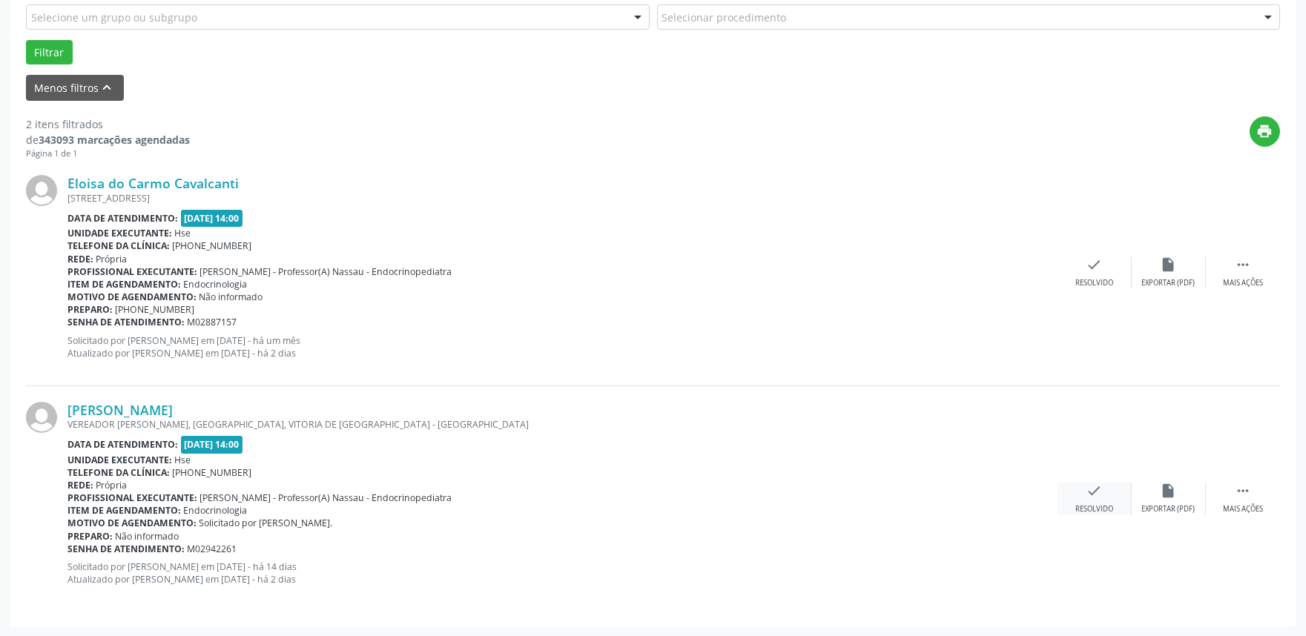
click at [1084, 499] on div "check Resolvido" at bounding box center [1095, 499] width 74 height 32
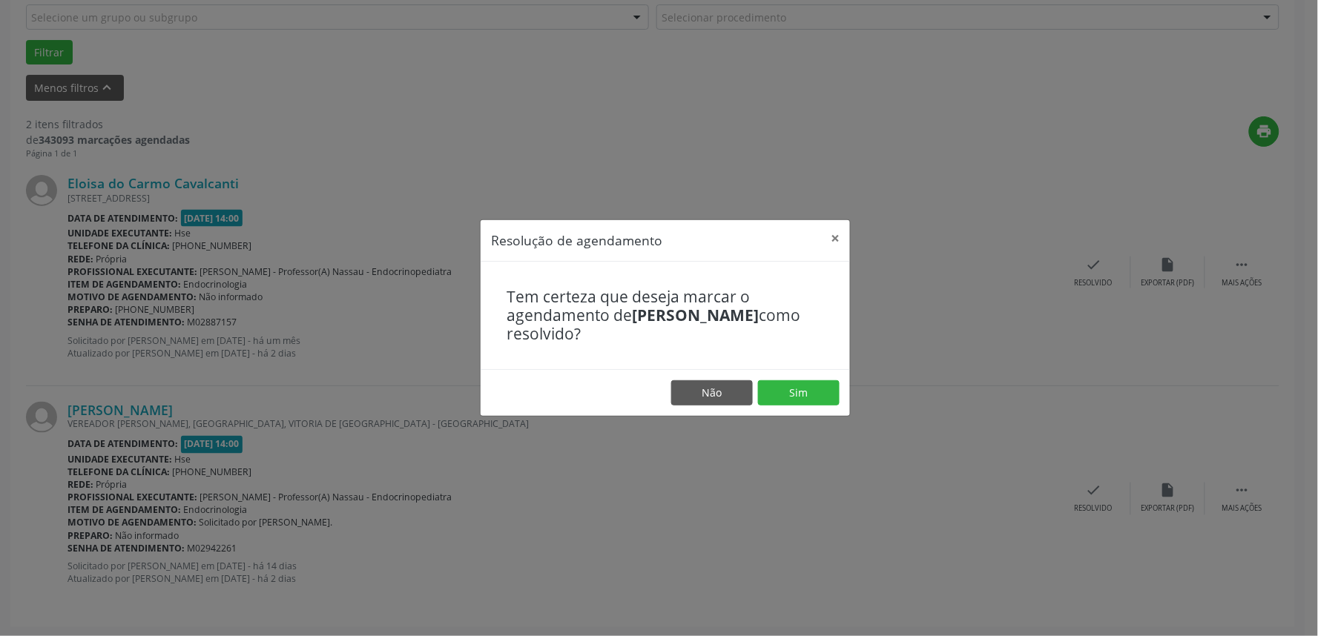
drag, startPoint x: 829, startPoint y: 373, endPoint x: 821, endPoint y: 377, distance: 9.0
click at [828, 373] on footer "Não Sim" at bounding box center [665, 392] width 369 height 47
click at [805, 399] on button "Sim" at bounding box center [799, 392] width 82 height 25
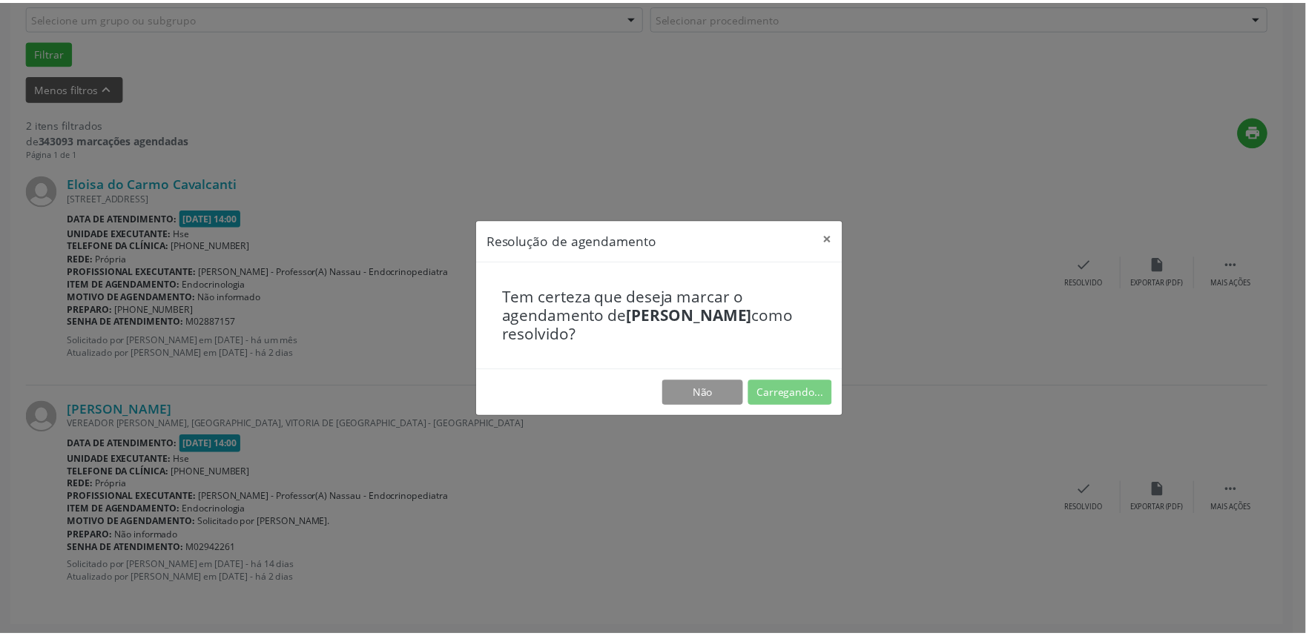
scroll to position [0, 0]
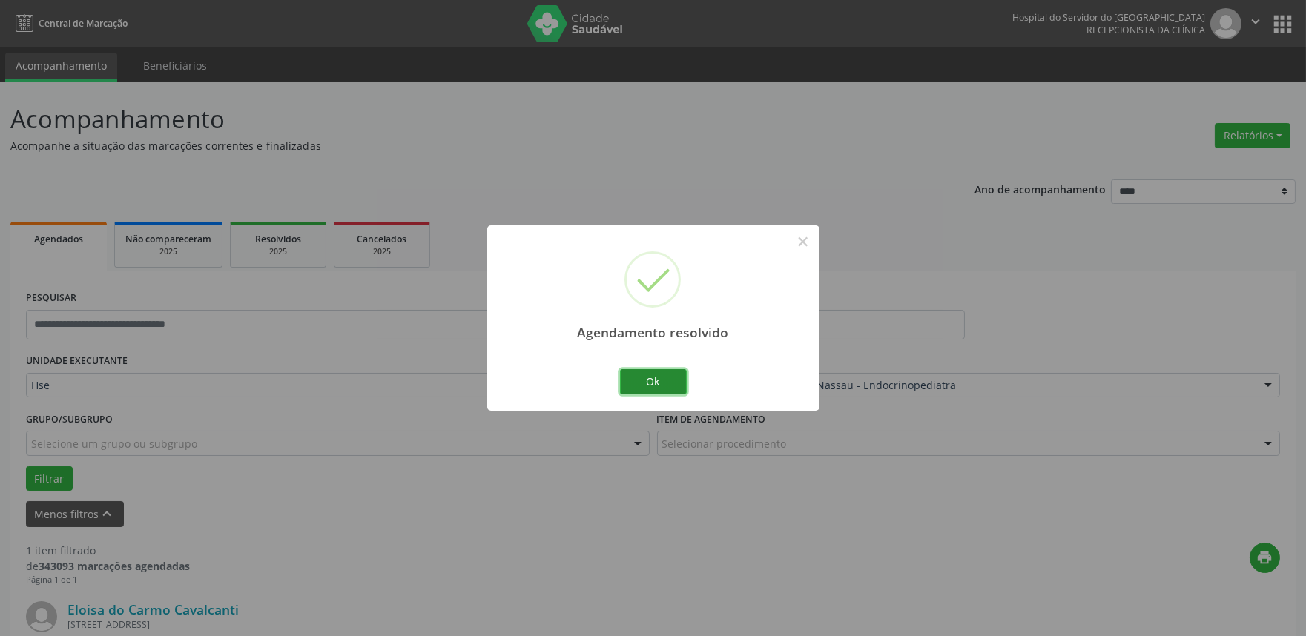
click at [664, 383] on button "Ok" at bounding box center [653, 381] width 67 height 25
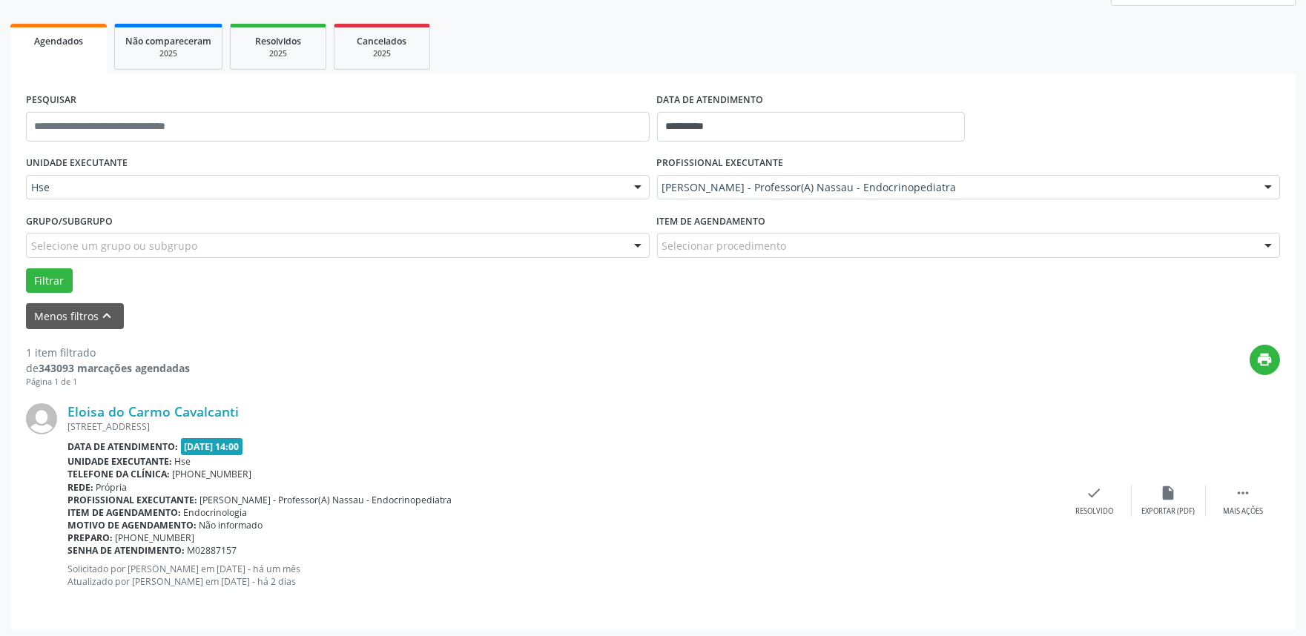
scroll to position [200, 0]
click at [1244, 504] on div "Mais ações" at bounding box center [1243, 509] width 40 height 10
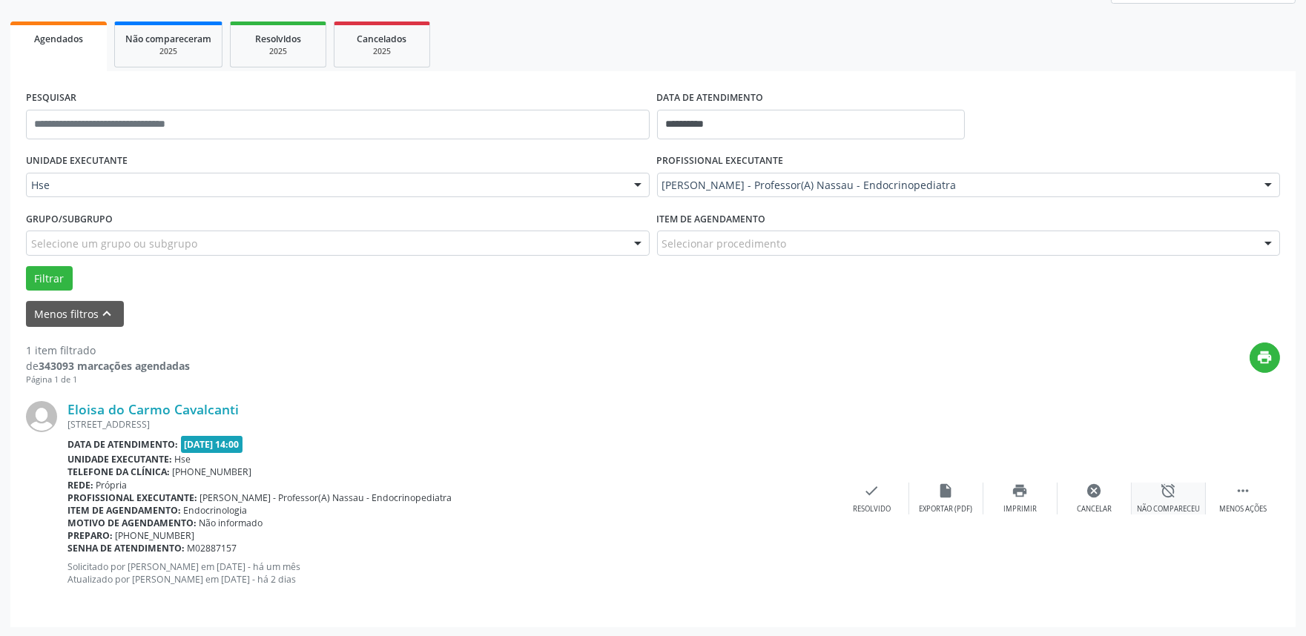
click at [1164, 494] on icon "alarm_off" at bounding box center [1169, 491] width 16 height 16
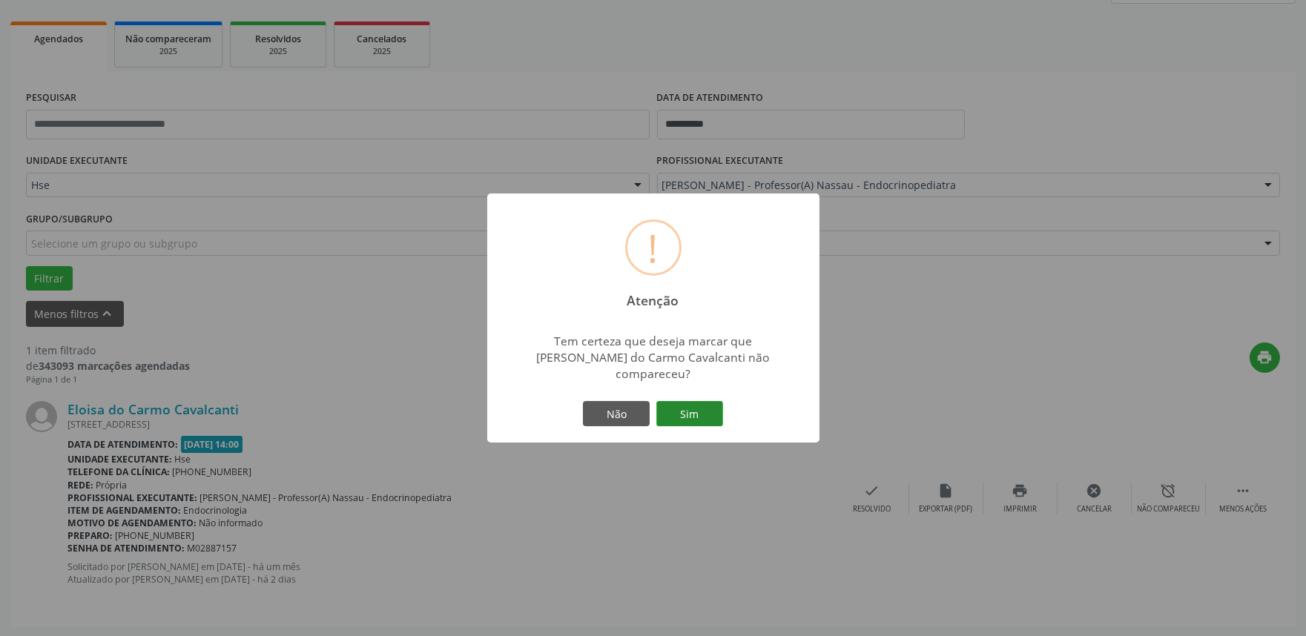
click at [687, 402] on button "Sim" at bounding box center [689, 413] width 67 height 25
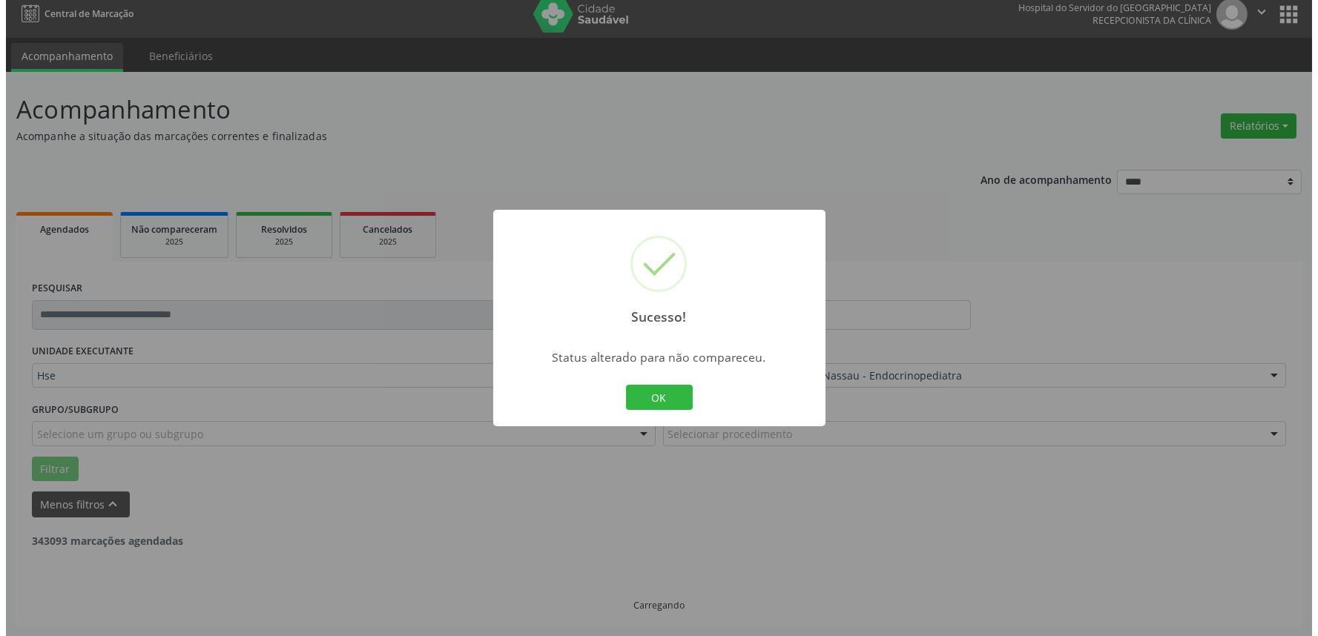
scroll to position [0, 0]
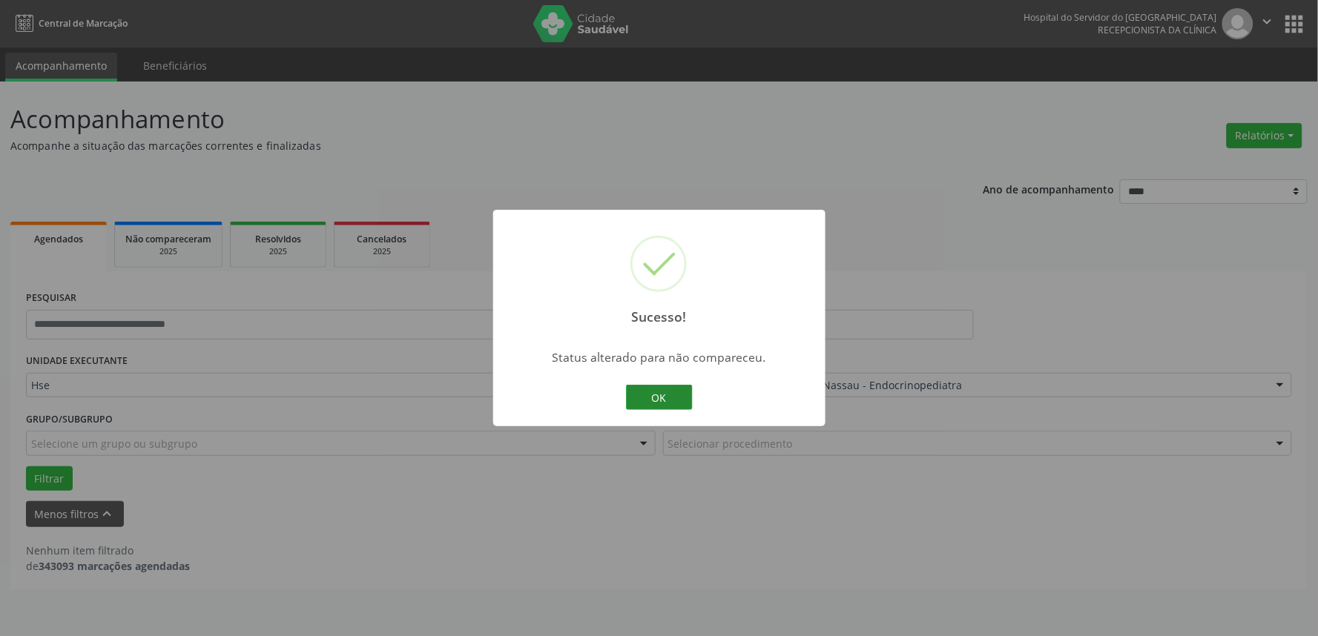
click at [647, 401] on button "OK" at bounding box center [659, 397] width 67 height 25
